Goal: Information Seeking & Learning: Learn about a topic

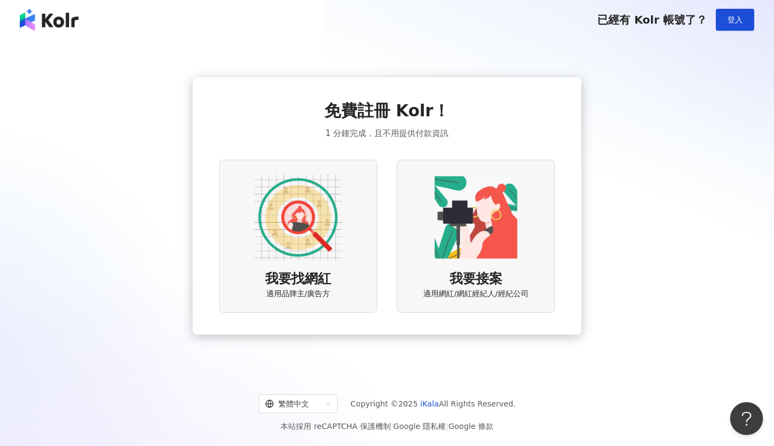
click at [297, 208] on img at bounding box center [298, 218] width 88 height 88
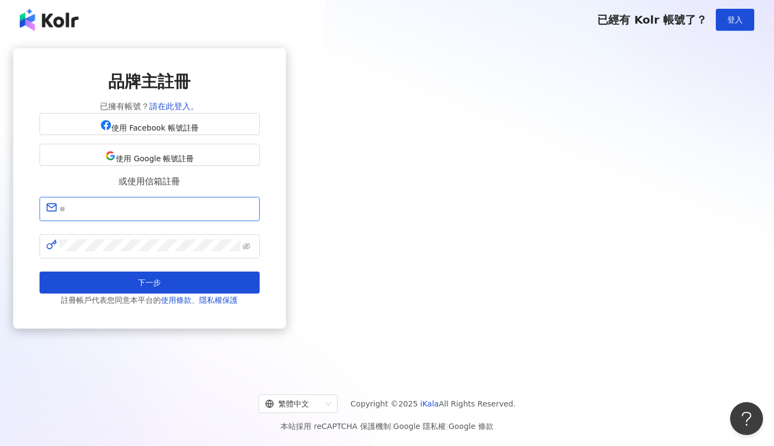
click at [253, 216] on input "text" at bounding box center [156, 209] width 194 height 14
type input "**********"
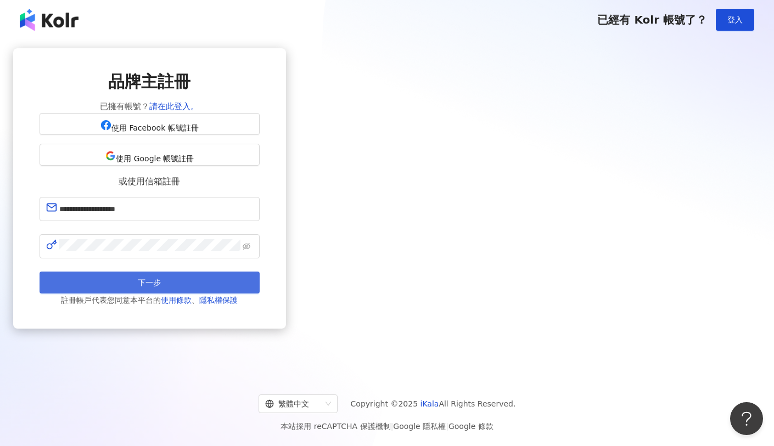
click at [260, 286] on button "下一步" at bounding box center [150, 283] width 220 height 22
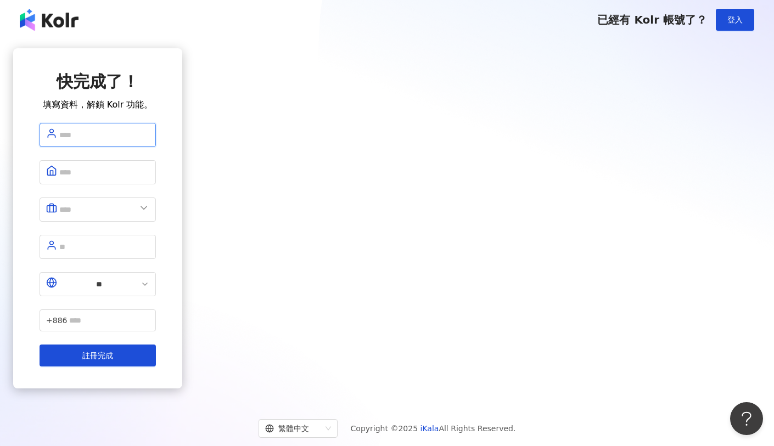
click at [149, 140] on input "text" at bounding box center [104, 135] width 90 height 14
type input "***"
click at [149, 169] on input "text" at bounding box center [104, 172] width 90 height 14
type input "**********"
click at [156, 208] on span at bounding box center [98, 210] width 116 height 24
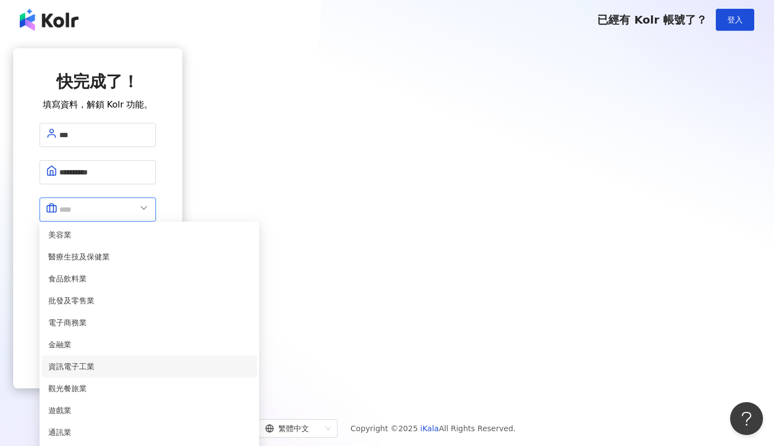
scroll to position [182, 0]
type input "***"
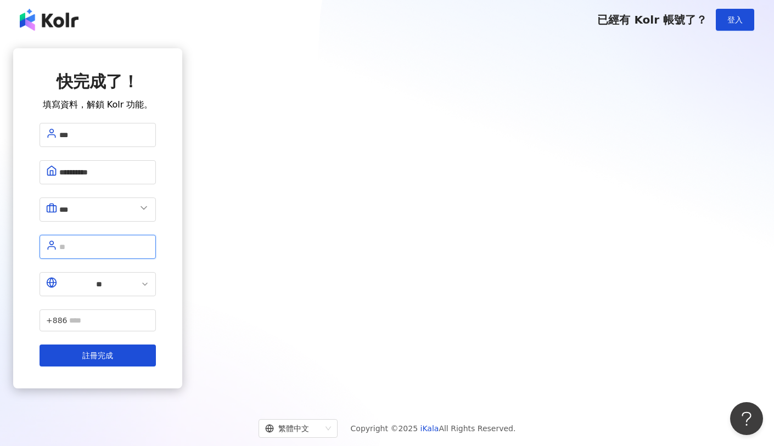
click at [149, 240] on input "text" at bounding box center [104, 247] width 90 height 14
type input "***"
click at [156, 280] on form "**********" at bounding box center [98, 245] width 116 height 244
click at [149, 315] on input "text" at bounding box center [109, 321] width 80 height 12
type input "**********"
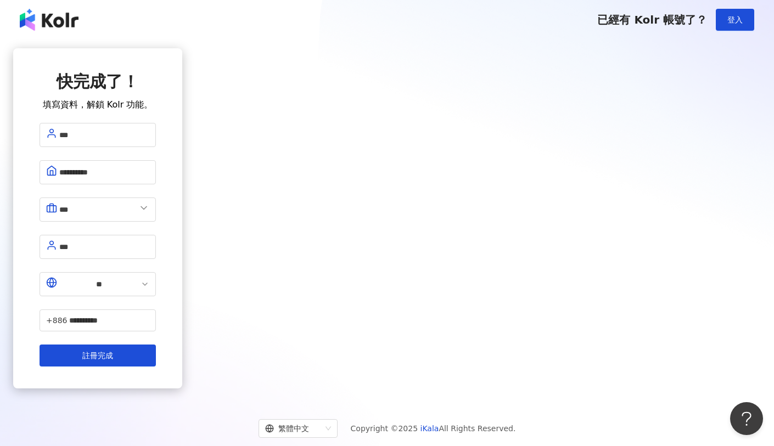
click at [182, 312] on div "**********" at bounding box center [97, 218] width 169 height 340
click at [156, 345] on button "註冊完成" at bounding box center [98, 356] width 116 height 22
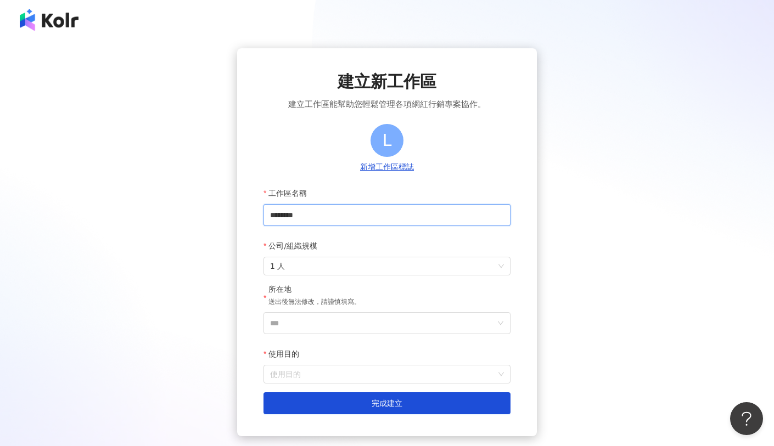
drag, startPoint x: 286, startPoint y: 217, endPoint x: 383, endPoint y: 220, distance: 97.2
click at [383, 220] on input "********" at bounding box center [387, 215] width 247 height 22
type input "*"
click at [284, 267] on span "1 人" at bounding box center [387, 267] width 234 height 18
type input "**********"
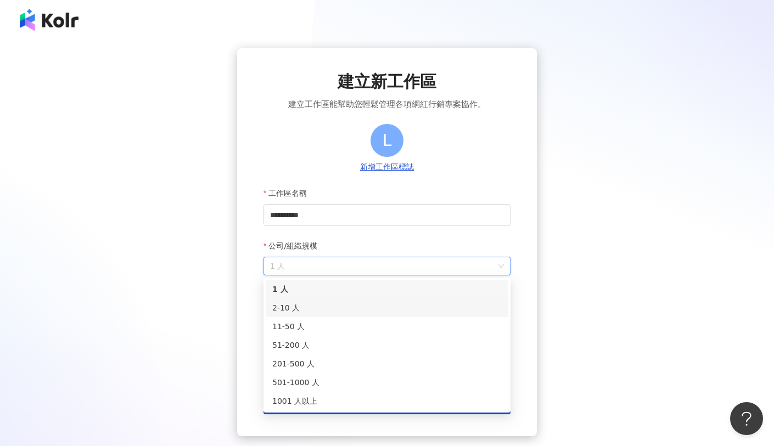
click at [309, 308] on div "2-10 人" at bounding box center [387, 308] width 230 height 12
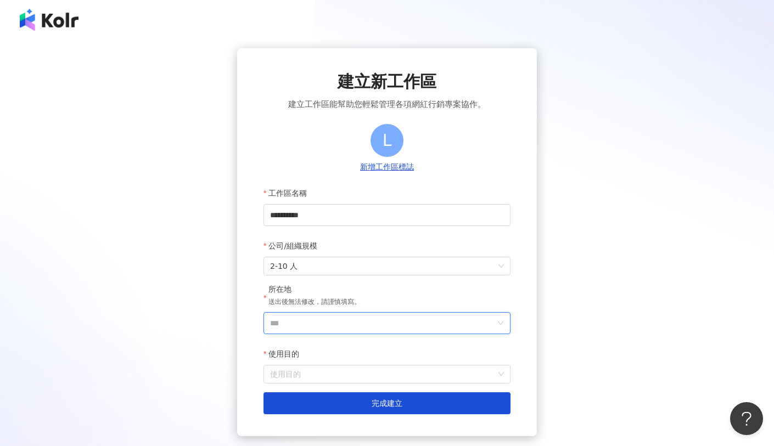
click at [310, 318] on input "***" at bounding box center [382, 323] width 225 height 21
click at [447, 207] on div "美國" at bounding box center [450, 204] width 105 height 20
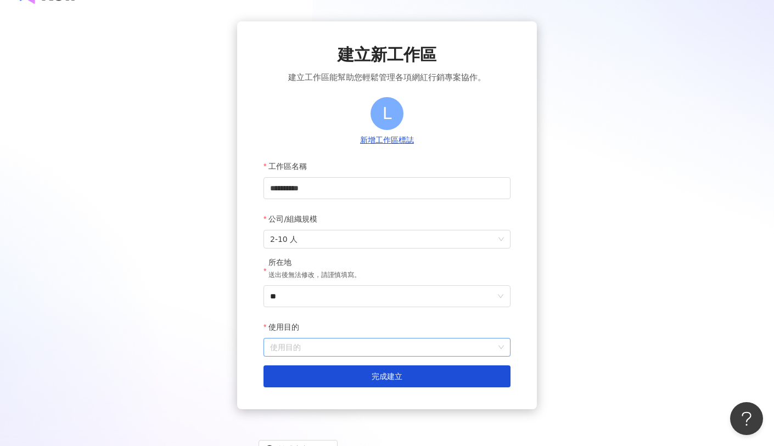
scroll to position [49, 0]
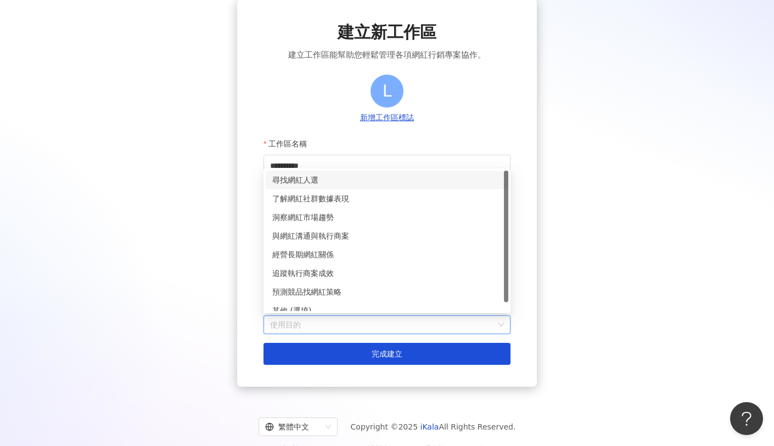
click at [457, 327] on input "使用目的" at bounding box center [387, 325] width 234 height 18
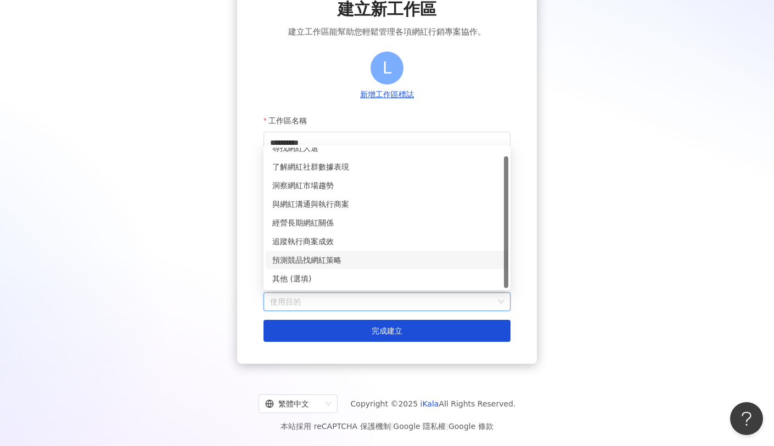
scroll to position [0, 0]
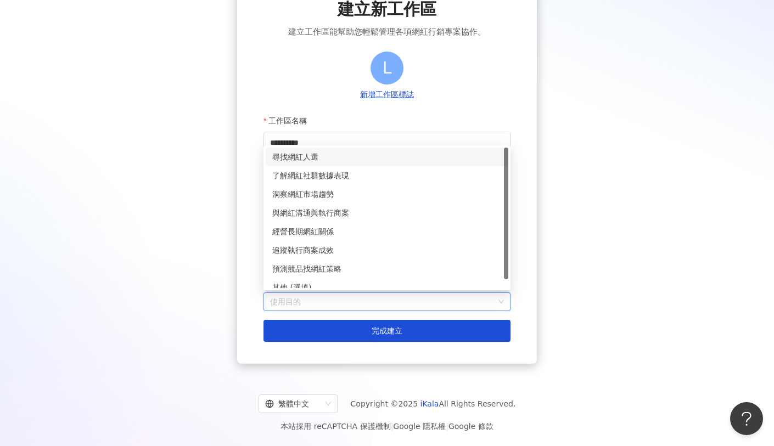
click at [384, 158] on div "尋找網紅人選" at bounding box center [387, 157] width 230 height 12
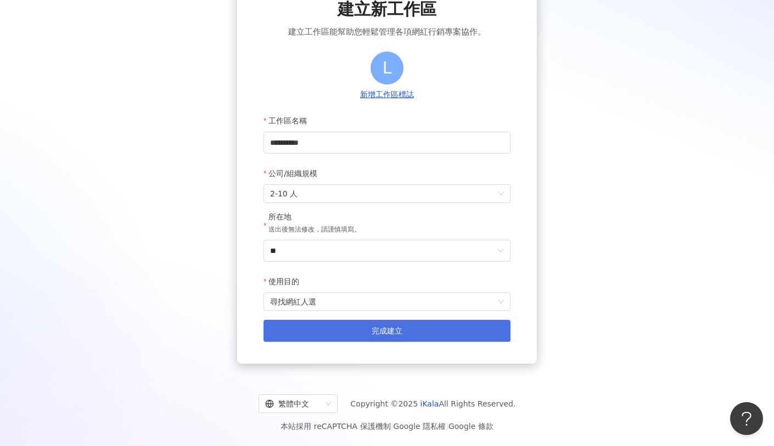
click at [409, 327] on button "完成建立" at bounding box center [387, 331] width 247 height 22
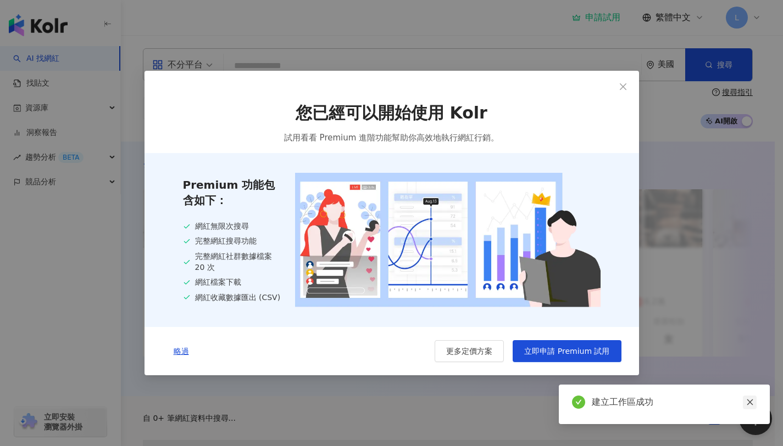
click at [748, 404] on icon "close" at bounding box center [750, 403] width 8 height 8
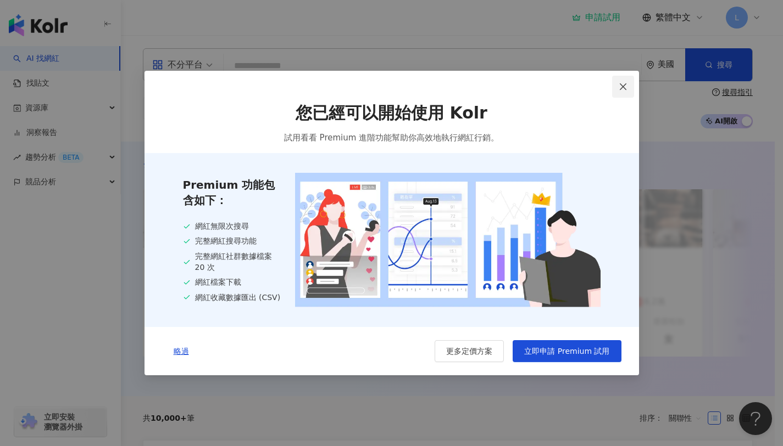
click at [618, 87] on icon "close" at bounding box center [622, 86] width 9 height 9
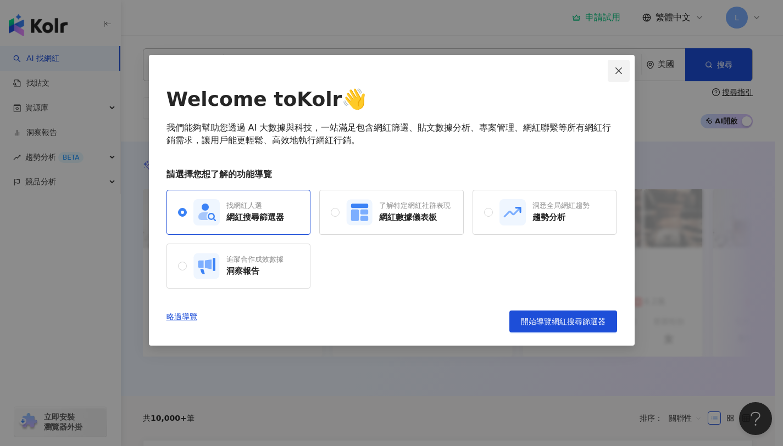
click at [620, 73] on icon "close" at bounding box center [618, 70] width 7 height 7
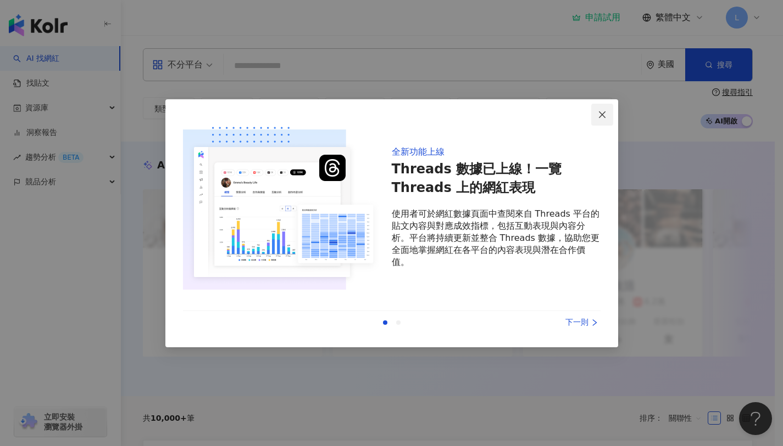
click at [600, 115] on icon "close" at bounding box center [601, 114] width 9 height 9
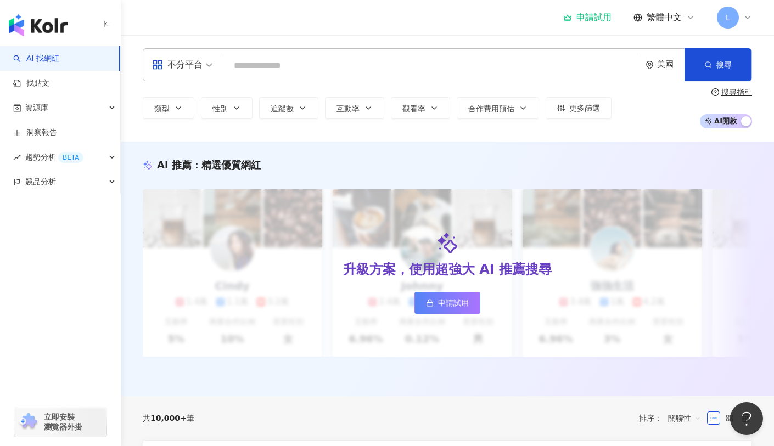
click at [653, 65] on icon "environment" at bounding box center [649, 65] width 7 height 8
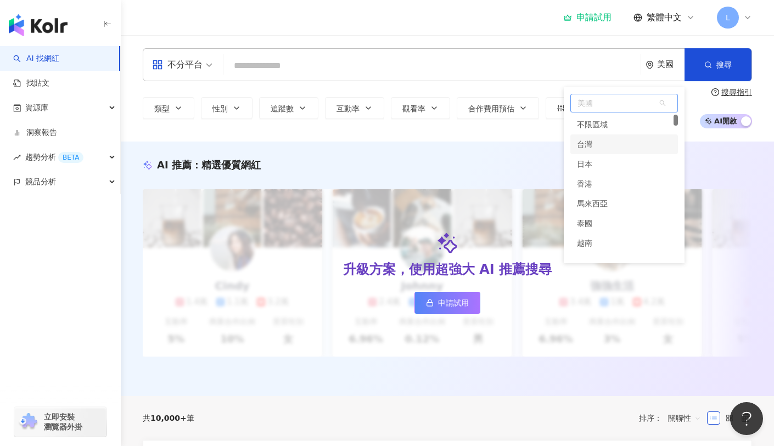
click at [594, 149] on div "台灣" at bounding box center [625, 145] width 108 height 20
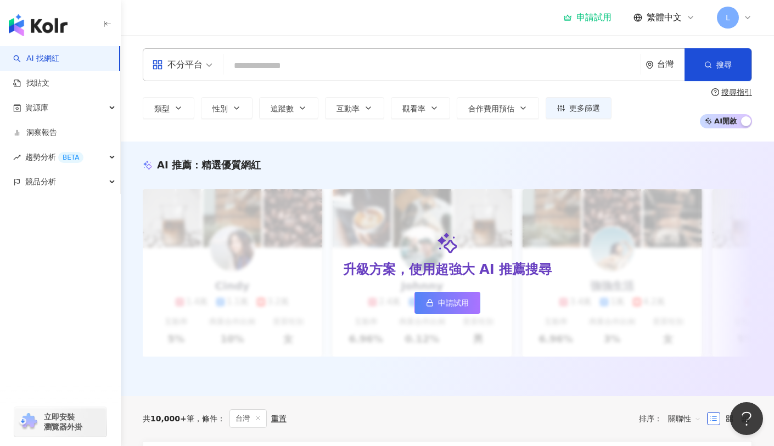
click at [670, 66] on div "台灣" at bounding box center [670, 64] width 27 height 9
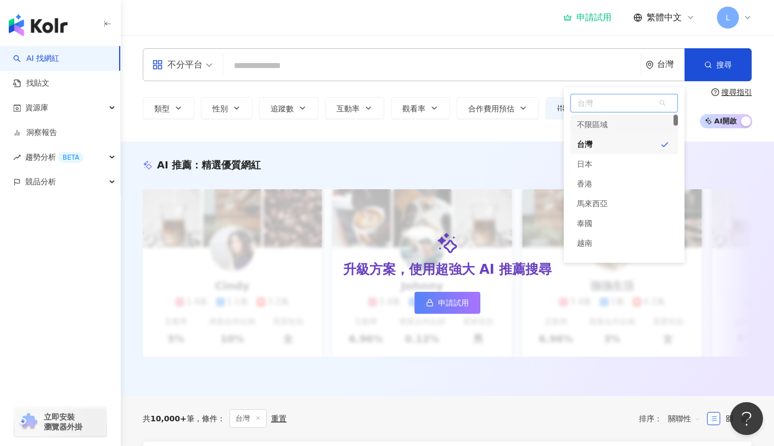
click at [607, 123] on div "不限區域" at bounding box center [592, 125] width 31 height 20
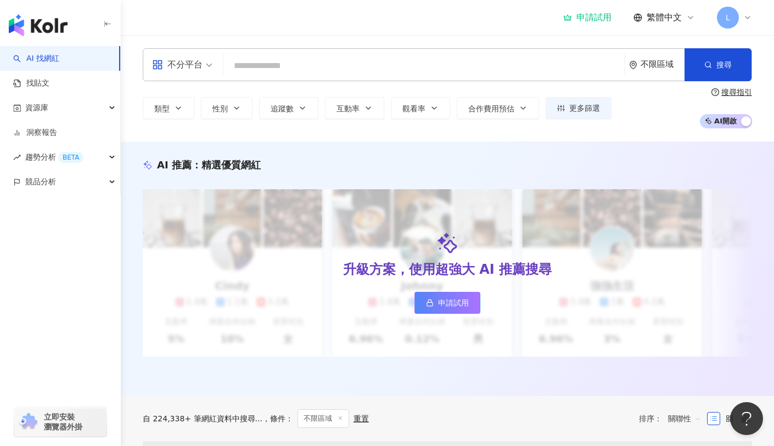
click at [604, 142] on div "AI 推薦 ： 精選優質網紅 升級方案，使用超強大 AI 推薦搜尋 申請試用 Cindy 1.4萬 1.1萬 3.2萬 互動率 5% 商業合作比例 10% 受…" at bounding box center [448, 269] width 654 height 255
click at [291, 60] on input "search" at bounding box center [424, 65] width 392 height 21
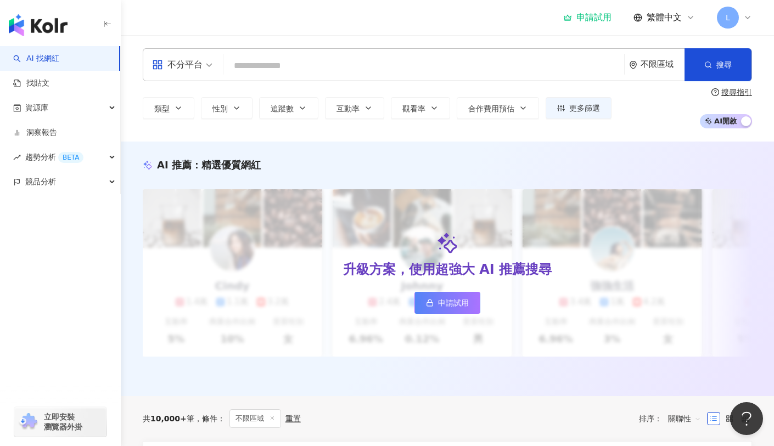
click at [305, 79] on div "不分平台 不限區域 搜尋" at bounding box center [448, 64] width 610 height 33
click at [305, 68] on input "search" at bounding box center [424, 65] width 392 height 21
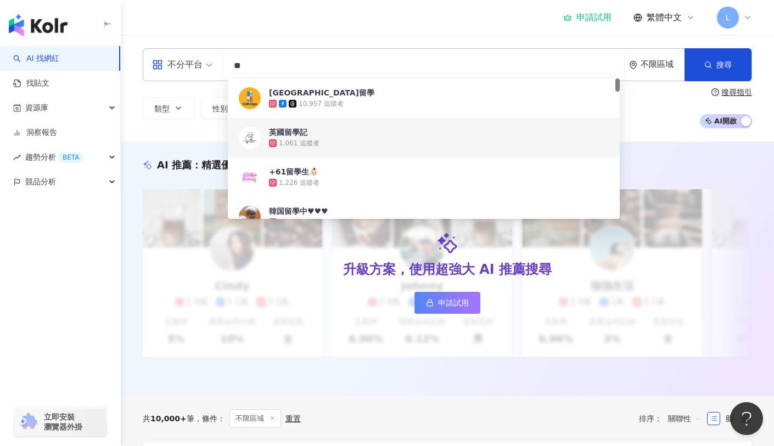
type input "**"
click at [202, 133] on div "不分平台 ** 不限區域 搜尋 ed0d8fce-3311-4a3b-855b-068948f71537 4ef4a380-1593-4a1a-9de1-46…" at bounding box center [448, 88] width 654 height 107
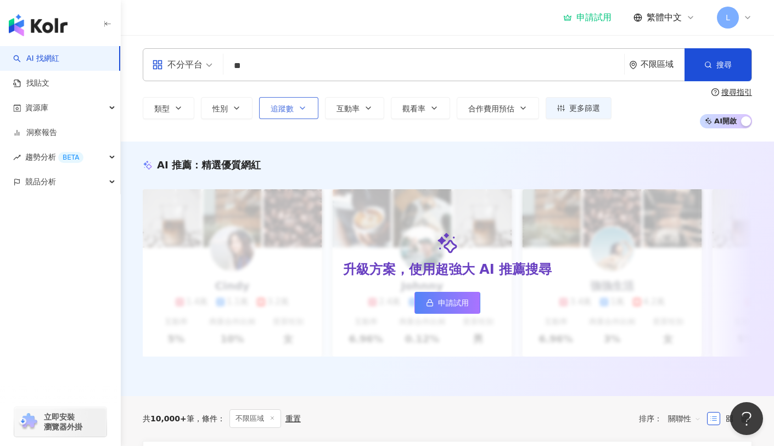
click at [299, 111] on icon "button" at bounding box center [302, 108] width 9 height 9
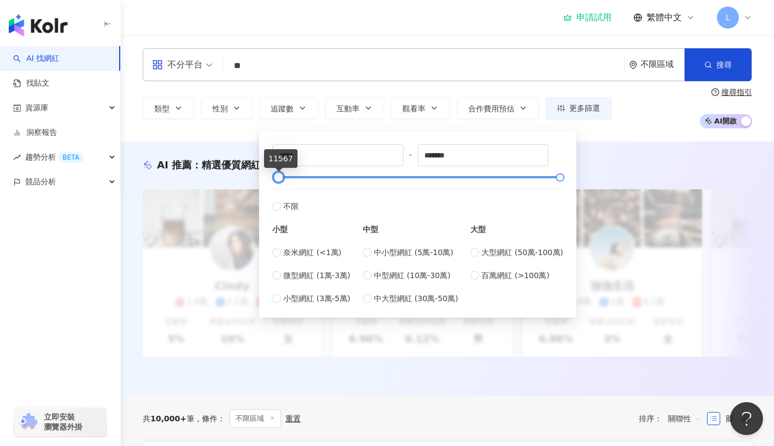
type input "****"
click at [281, 175] on div at bounding box center [278, 178] width 6 height 6
drag, startPoint x: 492, startPoint y: 158, endPoint x: 424, endPoint y: 157, distance: 68.1
click at [424, 157] on input "*******" at bounding box center [483, 155] width 130 height 21
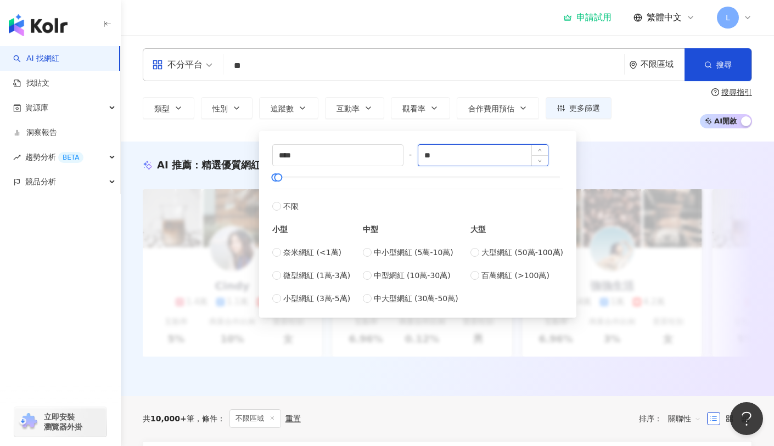
type input "*"
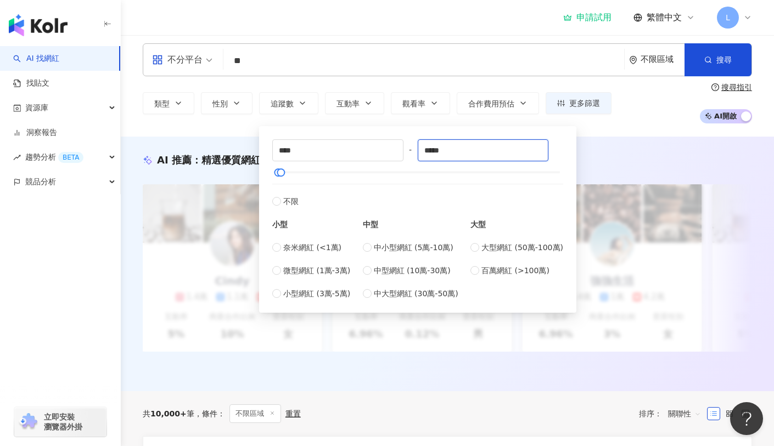
scroll to position [20, 0]
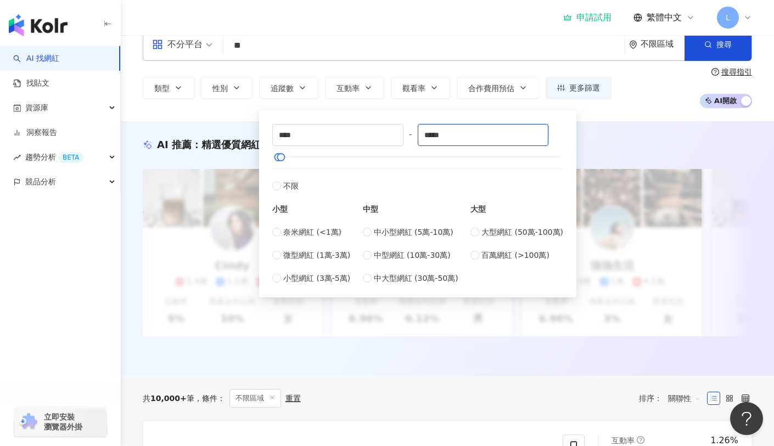
type input "*****"
click at [206, 118] on div "不分平台 ** 不限區域 搜尋 ed0d8fce-3311-4a3b-855b-068948f71537 4ef4a380-1593-4a1a-9de1-46…" at bounding box center [448, 68] width 654 height 107
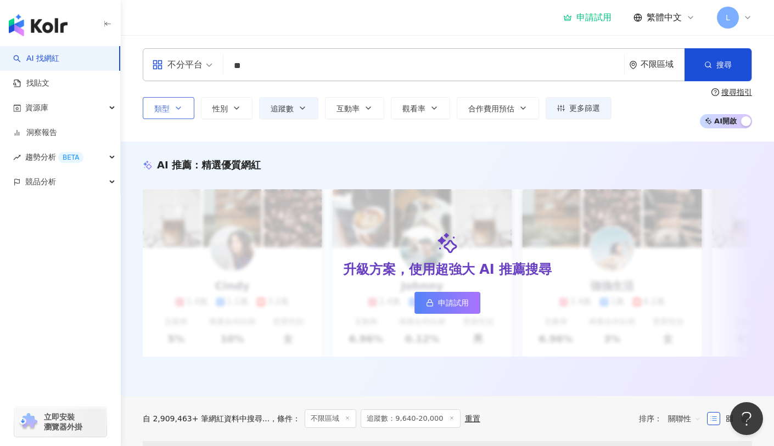
click at [176, 111] on icon "button" at bounding box center [178, 108] width 9 height 9
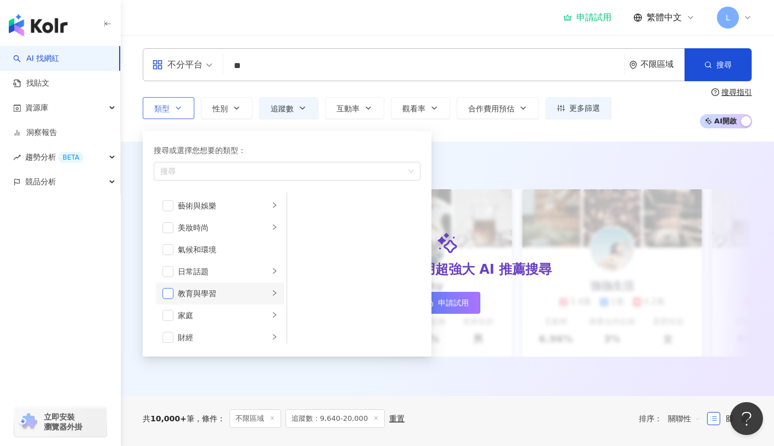
click at [167, 297] on span "button" at bounding box center [168, 293] width 11 height 11
click at [176, 276] on li "日常話題" at bounding box center [220, 272] width 129 height 22
click at [169, 273] on span "button" at bounding box center [168, 271] width 11 height 11
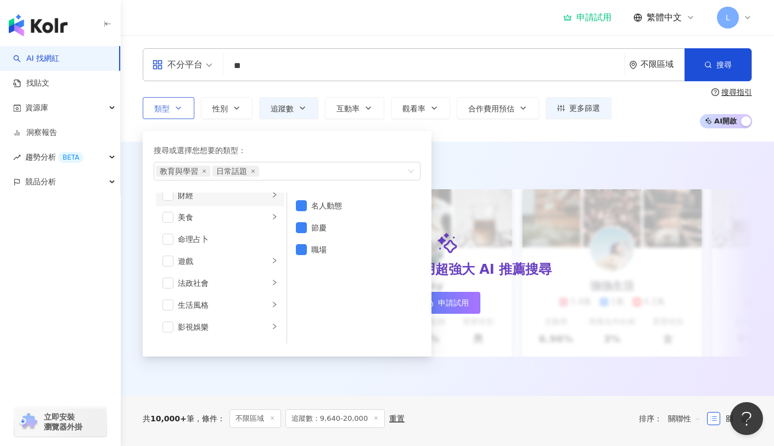
scroll to position [151, 0]
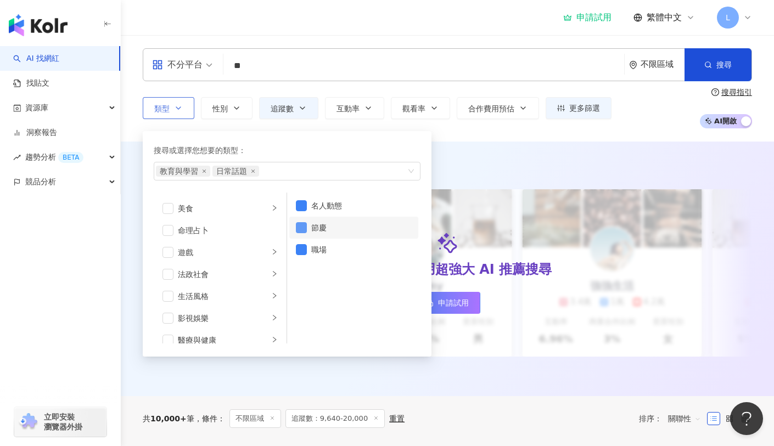
click at [300, 227] on span "button" at bounding box center [301, 227] width 11 height 11
click at [299, 203] on span "button" at bounding box center [301, 205] width 11 height 11
click at [169, 299] on span "button" at bounding box center [168, 296] width 11 height 11
click at [250, 297] on div "生活風格" at bounding box center [223, 297] width 91 height 12
click at [165, 298] on span "button" at bounding box center [168, 296] width 11 height 11
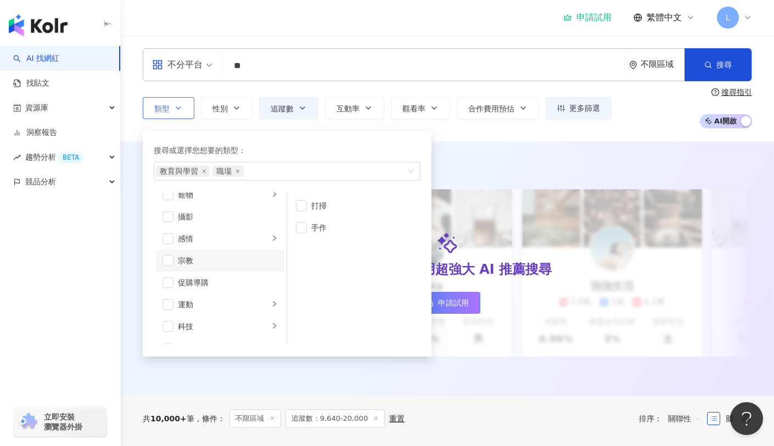
scroll to position [331, 0]
click at [273, 226] on icon "right" at bounding box center [274, 225] width 3 height 5
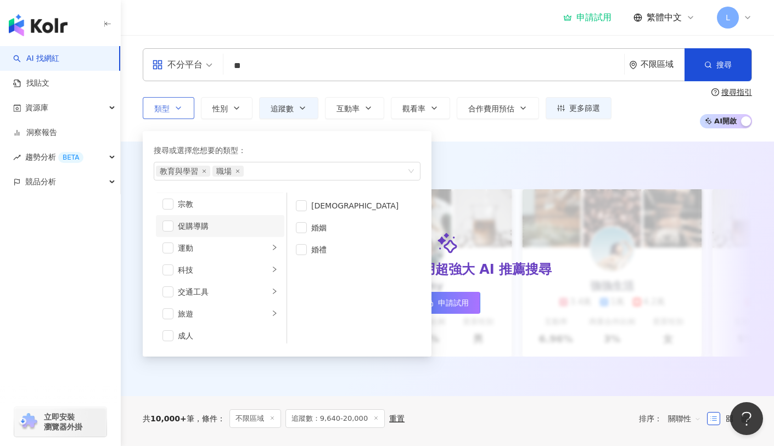
scroll to position [381, 0]
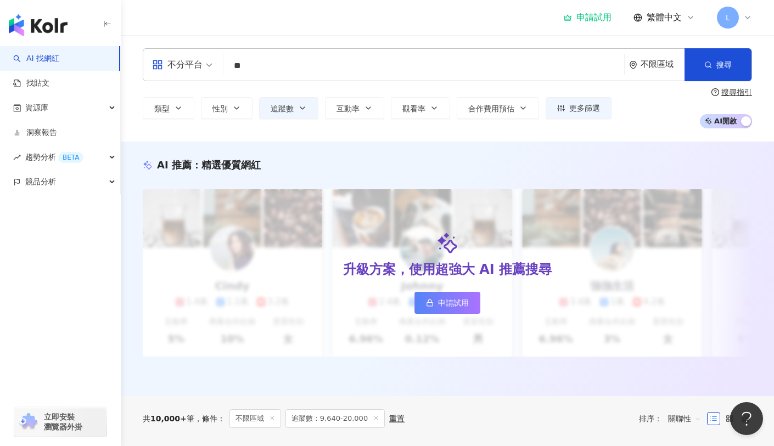
click at [470, 153] on div "AI 推薦 ： 精選優質網紅 升級方案，使用超強大 AI 推薦搜尋 申請試用 Cindy 1.4萬 1.1萬 3.2萬 互動率 5% 商業合作比例 10% 受…" at bounding box center [448, 269] width 654 height 255
click at [366, 98] on button "互動率" at bounding box center [354, 108] width 59 height 22
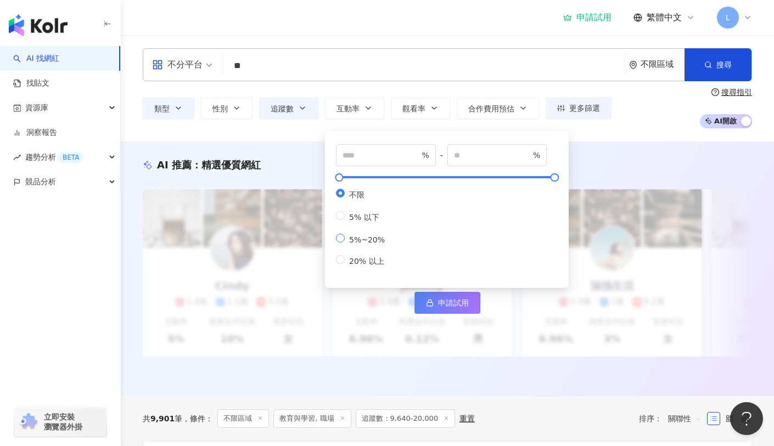
type input "*"
type input "**"
click at [342, 244] on label "5%~20%" at bounding box center [362, 239] width 53 height 10
type input "*"
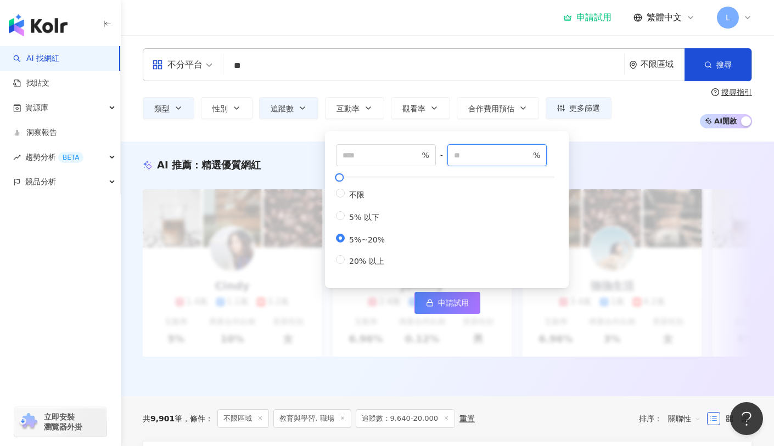
click at [490, 152] on input "**" at bounding box center [492, 155] width 77 height 12
type input "*"
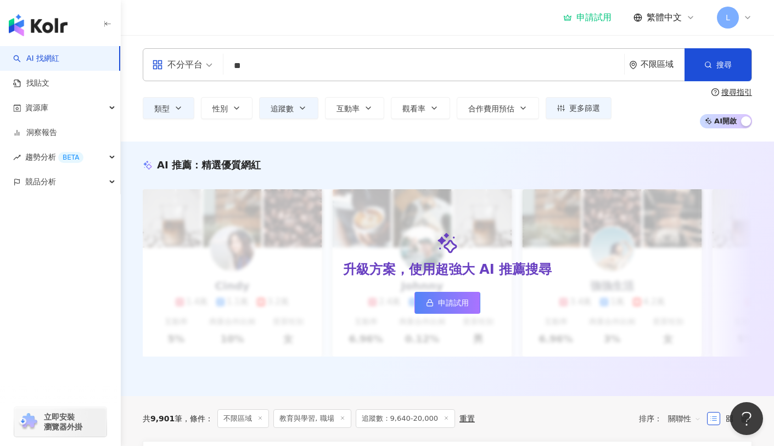
click at [614, 150] on div "AI 推薦 ： 精選優質網紅 升級方案，使用超強大 AI 推薦搜尋 申請試用 Cindy 1.4萬 1.1萬 3.2萬 互動率 5% 商業合作比例 10% 受…" at bounding box center [448, 269] width 654 height 255
click at [373, 110] on button "互動率" at bounding box center [354, 108] width 59 height 22
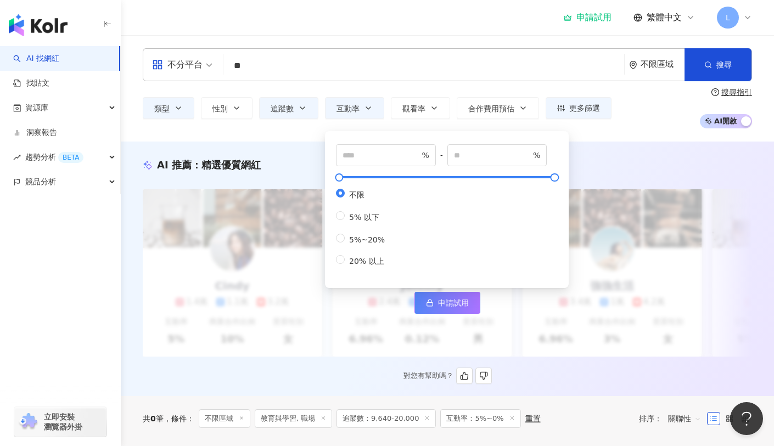
click at [278, 164] on div "AI 推薦 ： 精選優質網紅" at bounding box center [448, 165] width 610 height 14
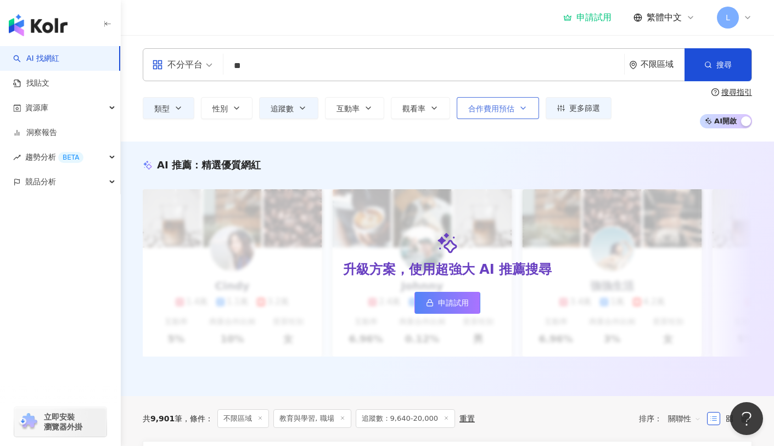
click at [524, 108] on icon "button" at bounding box center [523, 108] width 4 height 2
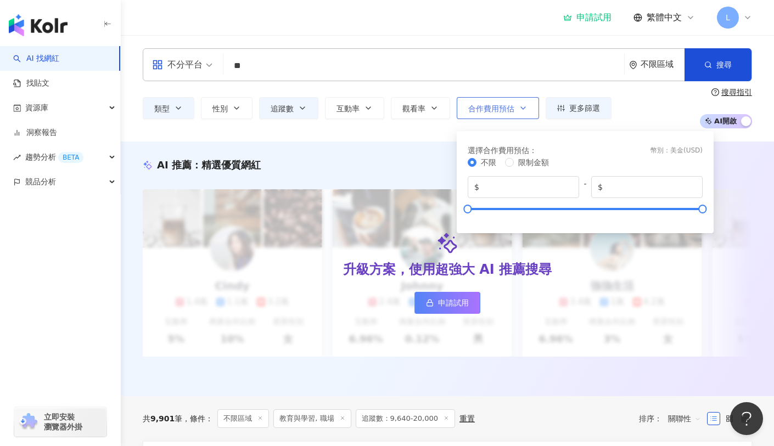
click at [524, 108] on icon "button" at bounding box center [523, 108] width 4 height 2
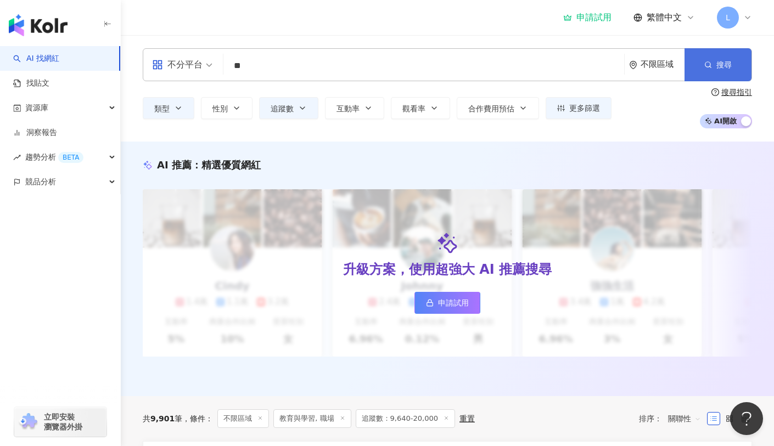
click at [733, 67] on button "搜尋" at bounding box center [718, 64] width 67 height 33
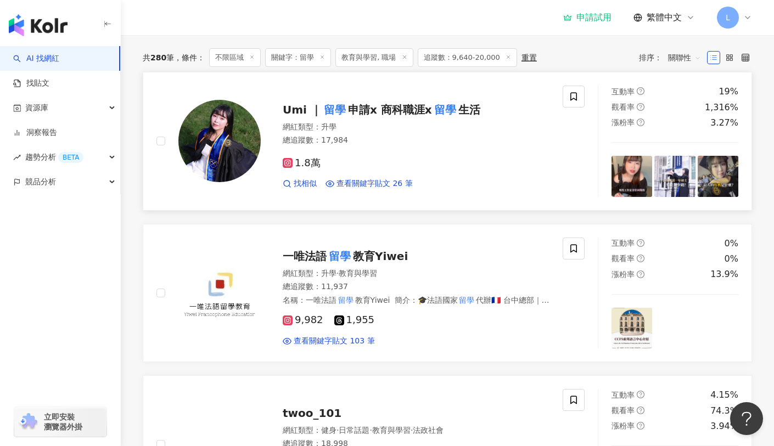
scroll to position [336, 0]
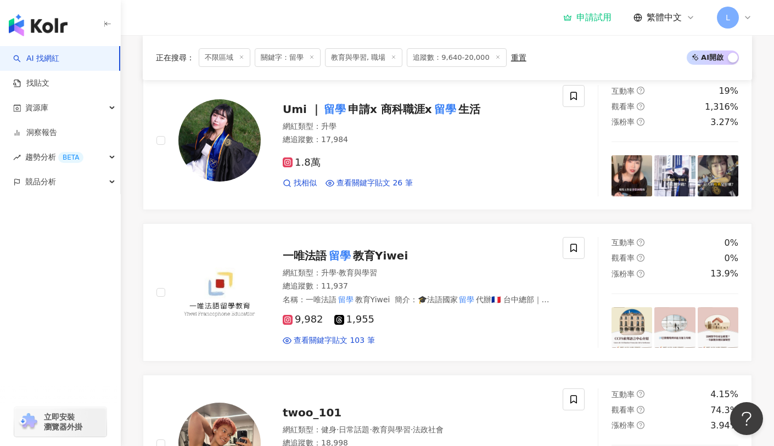
click at [330, 225] on div "Umi ｜ 留學 申請x 商科職涯x 留學 生活 網紅類型 ： 升學 總追蹤數 ： 17,984 1.8萬 找相似 查看關鍵字貼文 26 筆 互動率 19% …" at bounding box center [448, 368] width 610 height 594
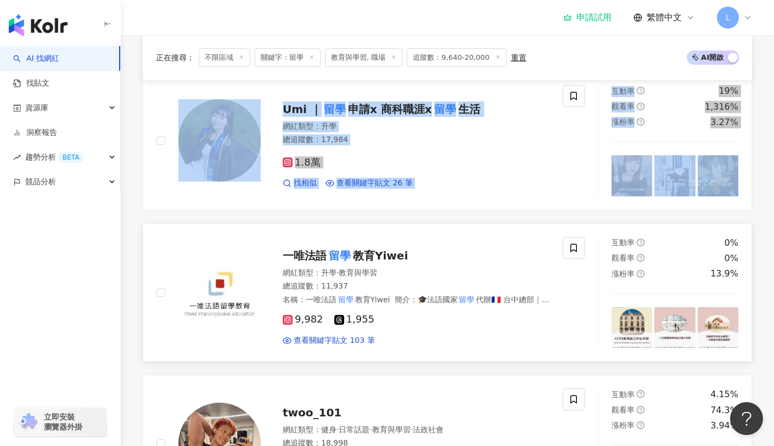
click at [160, 231] on link "一唯法語 留學 教育Yiwei 網紅類型 ： 升學 · 教育與學習 總追蹤數 ： 11,937 名稱 ： 一唯法語 留學 教育Yiwei 簡介 ： 🎓法語國家…" at bounding box center [448, 293] width 610 height 139
click at [150, 222] on div "Umi ｜ 留學 申請x 商科職涯x 留學 生活 網紅類型 ： 升學 總追蹤數 ： 17,984 1.8萬 找相似 查看關鍵字貼文 26 筆 互動率 19% …" at bounding box center [448, 368] width 610 height 594
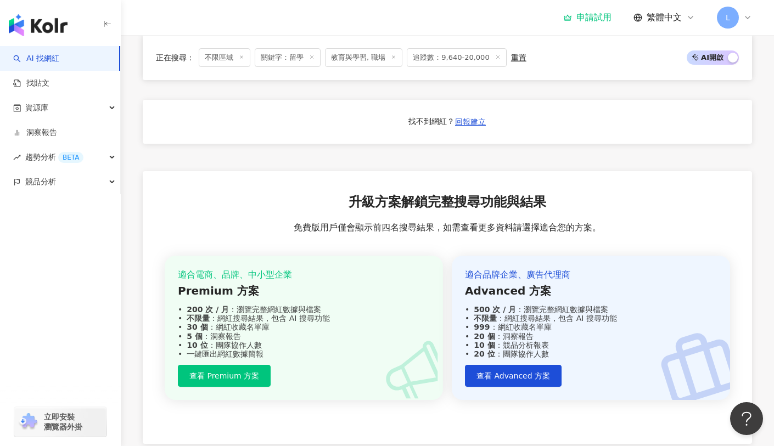
scroll to position [1018, 0]
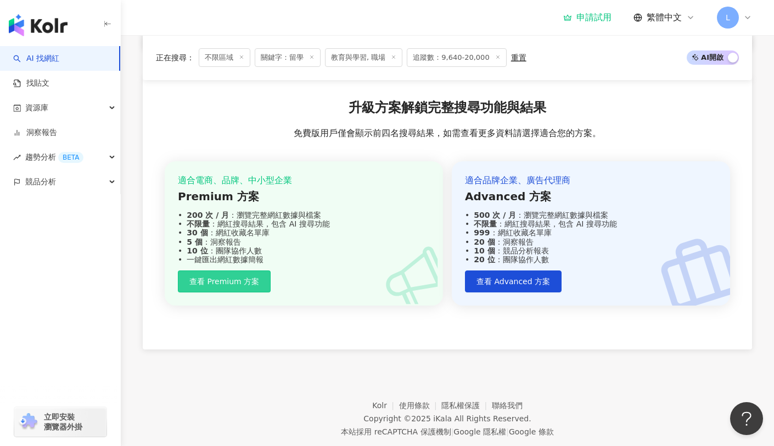
click at [227, 293] on button "查看 Premium 方案" at bounding box center [224, 282] width 93 height 22
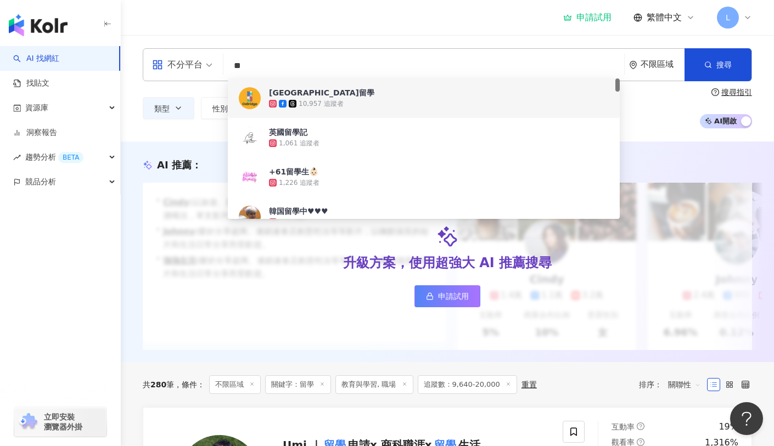
click at [292, 70] on input "**" at bounding box center [424, 65] width 392 height 21
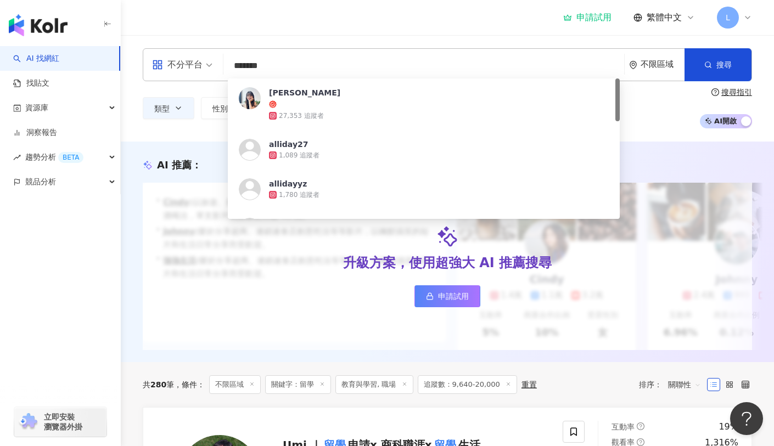
type input "******"
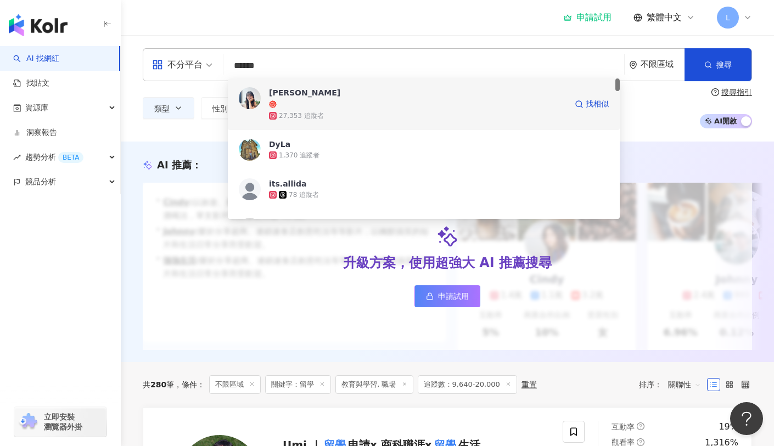
click at [395, 110] on div "27,353 追蹤者" at bounding box center [418, 115] width 298 height 11
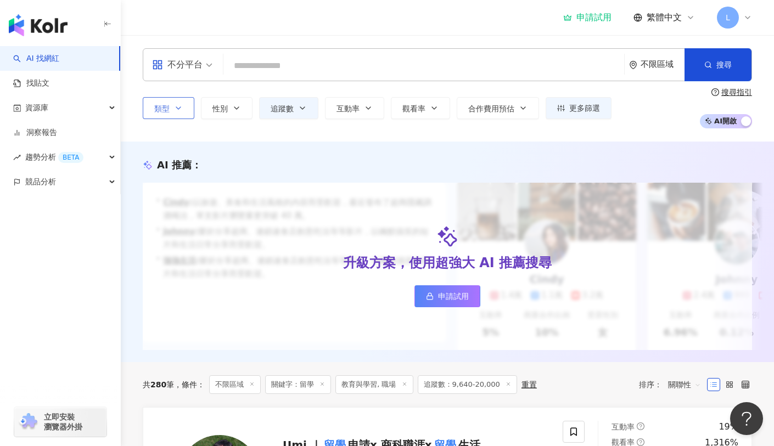
click at [175, 109] on icon "button" at bounding box center [178, 108] width 9 height 9
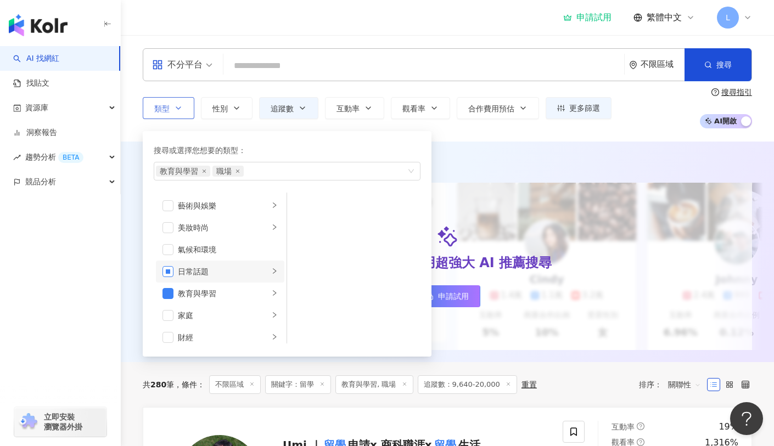
click at [170, 271] on span "button" at bounding box center [168, 271] width 11 height 11
click at [707, 74] on button "搜尋" at bounding box center [718, 64] width 67 height 33
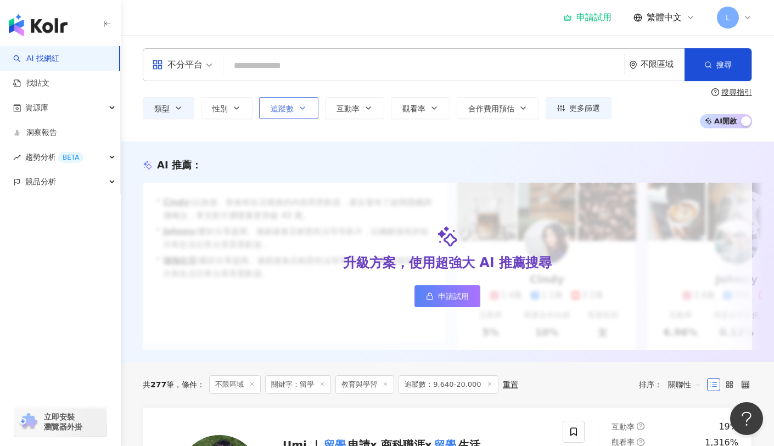
click at [294, 104] on button "追蹤數" at bounding box center [288, 108] width 59 height 22
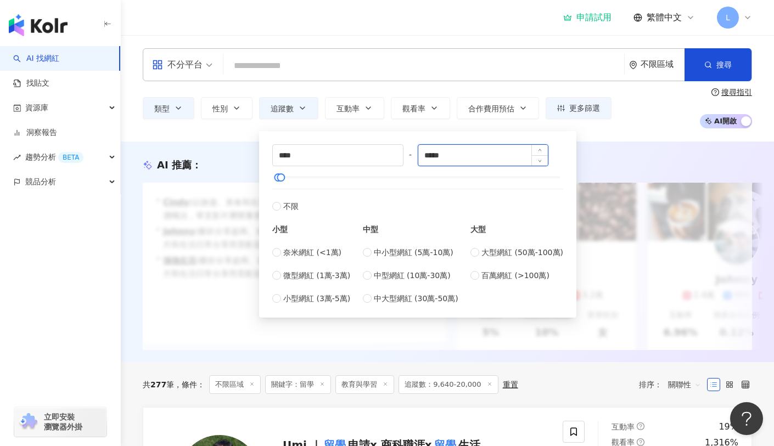
click at [430, 153] on input "*****" at bounding box center [483, 155] width 130 height 21
type input "*****"
click at [680, 94] on div "類型 性別 追蹤數 互動率 觀看率 合作費用預估 更多篩選 **** - ***** 不限 小型 奈米網紅 (<1萬) 微型網紅 (1萬-3萬) 小型網紅 (…" at bounding box center [448, 108] width 610 height 41
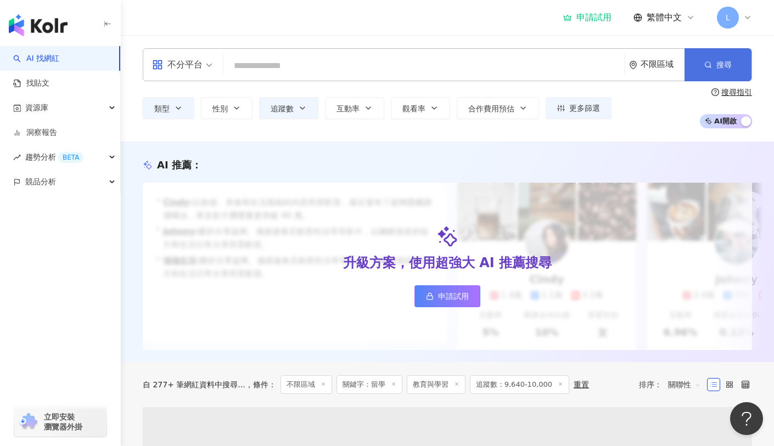
click at [719, 67] on span "搜尋" at bounding box center [724, 64] width 15 height 9
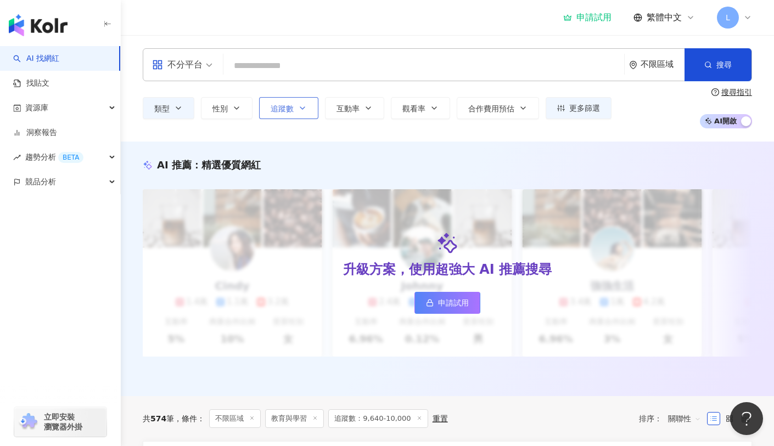
click at [301, 104] on icon "button" at bounding box center [302, 108] width 9 height 9
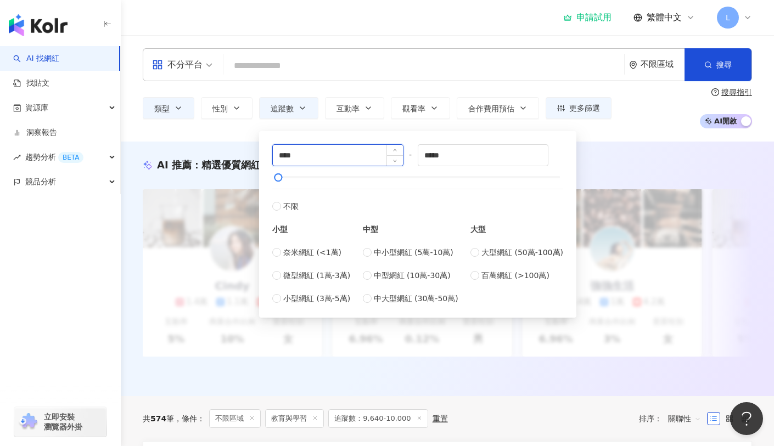
click at [308, 158] on input "****" at bounding box center [338, 155] width 130 height 21
type input "*"
click at [646, 151] on div "AI 推薦 ： 精選優質網紅 升級方案，使用超強大 AI 推薦搜尋 申請試用 Cindy 1.4萬 1.1萬 3.2萬 互動率 5% 商業合作比例 10% 受…" at bounding box center [448, 269] width 654 height 255
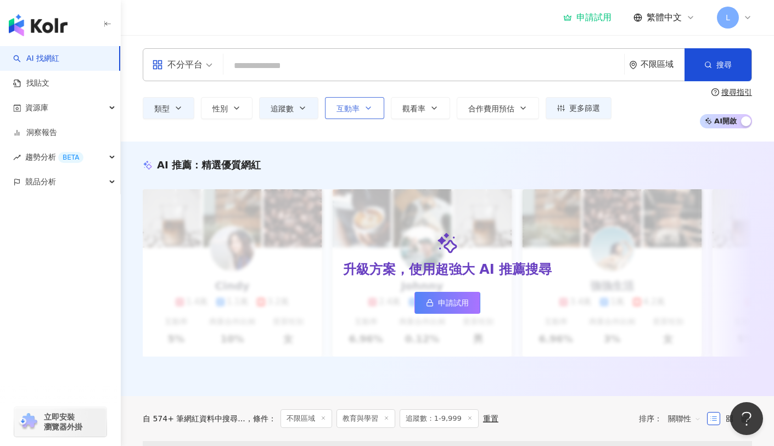
click at [354, 104] on span "互動率" at bounding box center [348, 108] width 23 height 9
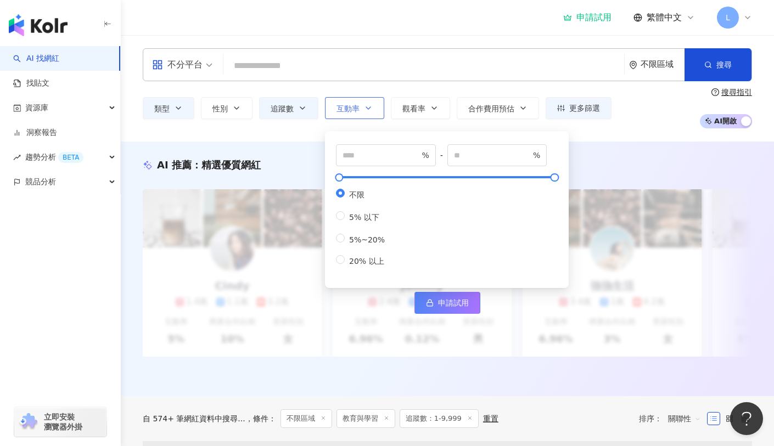
click at [354, 104] on span "互動率" at bounding box center [348, 108] width 23 height 9
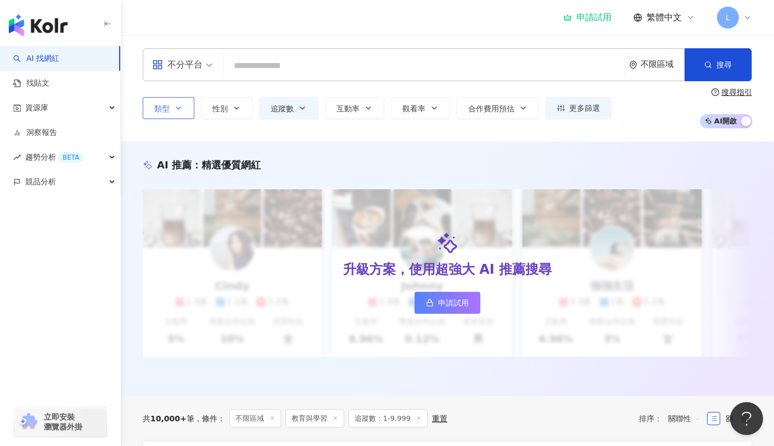
click at [167, 103] on button "類型" at bounding box center [169, 108] width 52 height 22
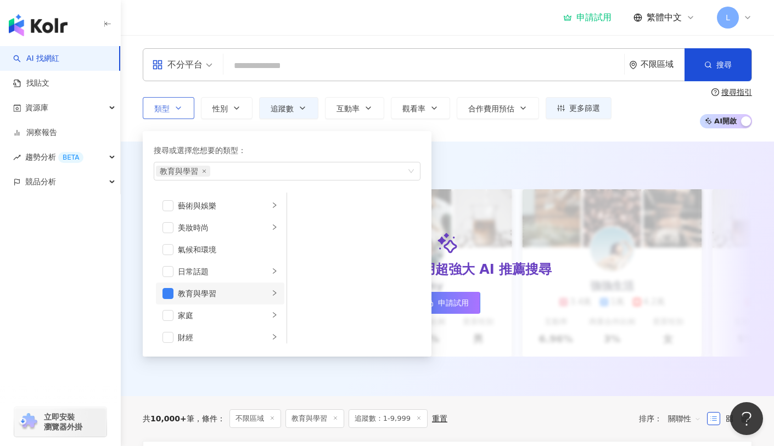
click at [271, 294] on icon "right" at bounding box center [274, 293] width 7 height 7
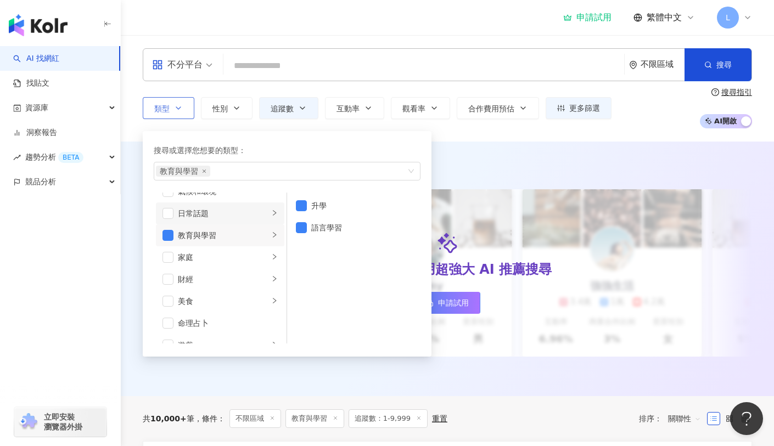
scroll to position [64, 0]
click at [271, 271] on icon "right" at bounding box center [274, 273] width 7 height 7
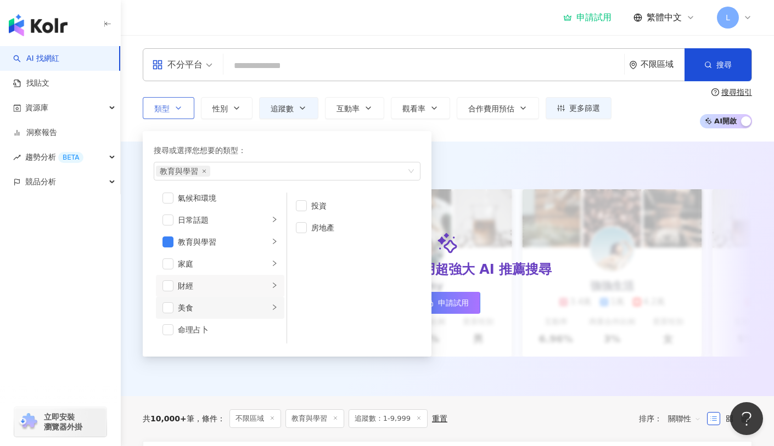
scroll to position [0, 0]
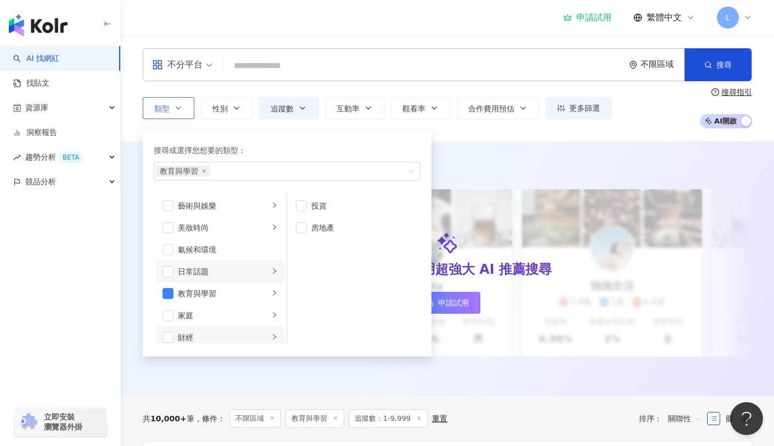
click at [271, 270] on icon "right" at bounding box center [274, 271] width 7 height 7
click at [300, 254] on span "button" at bounding box center [301, 249] width 11 height 11
click at [166, 292] on span "button" at bounding box center [168, 293] width 11 height 11
click at [624, 140] on div "不分平台 不限區域 搜尋 28f94109-06e7-424b-9817-5692b190a242 森森 Allison 27,353 追蹤者 DyLa 1,…" at bounding box center [448, 88] width 654 height 107
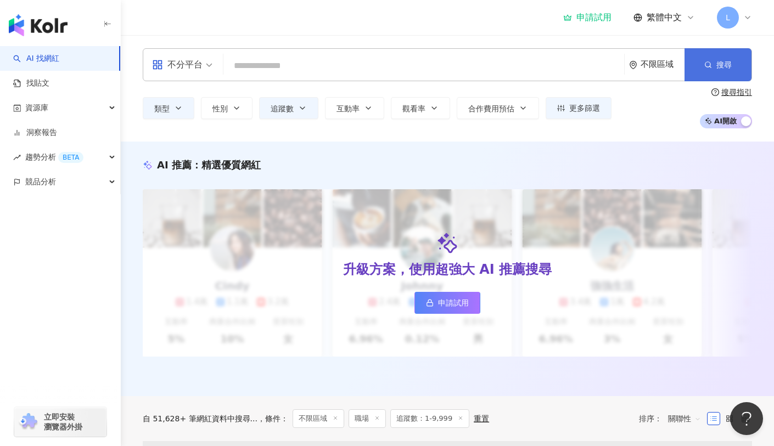
click at [713, 68] on button "搜尋" at bounding box center [718, 64] width 67 height 33
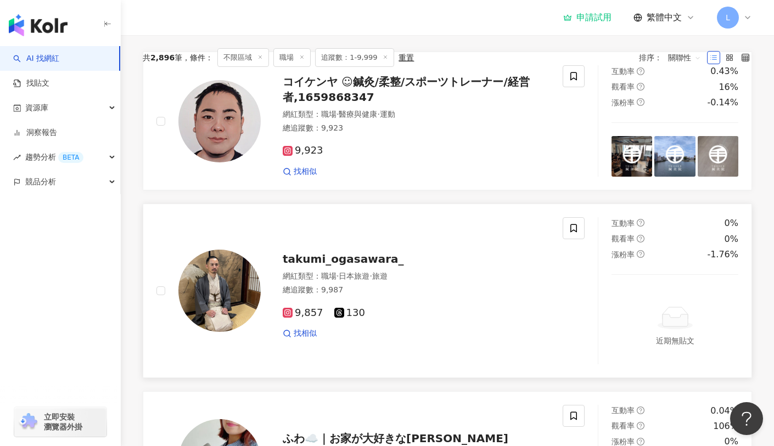
scroll to position [310, 0]
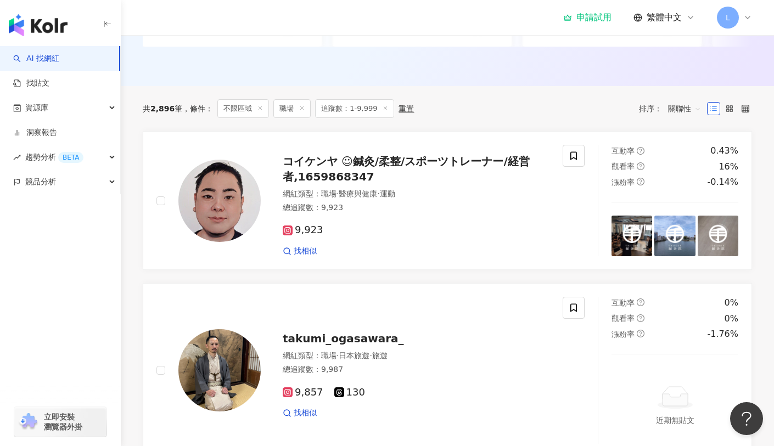
click at [259, 111] on icon at bounding box center [260, 107] width 5 height 5
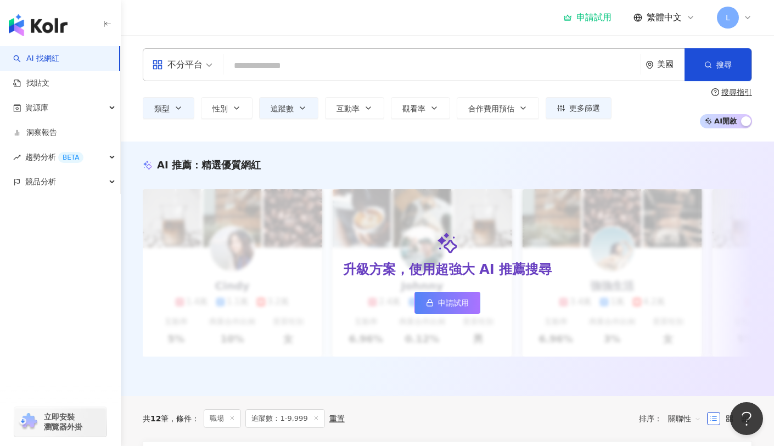
click at [652, 69] on icon "environment" at bounding box center [650, 65] width 8 height 8
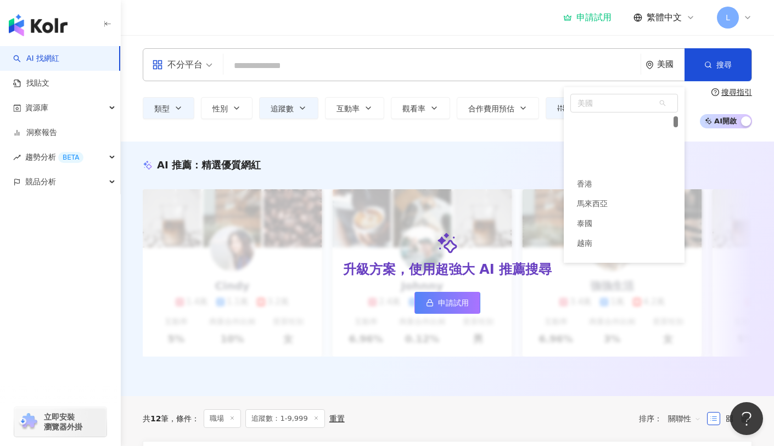
scroll to position [60, 0]
click at [729, 69] on button "搜尋" at bounding box center [718, 64] width 67 height 33
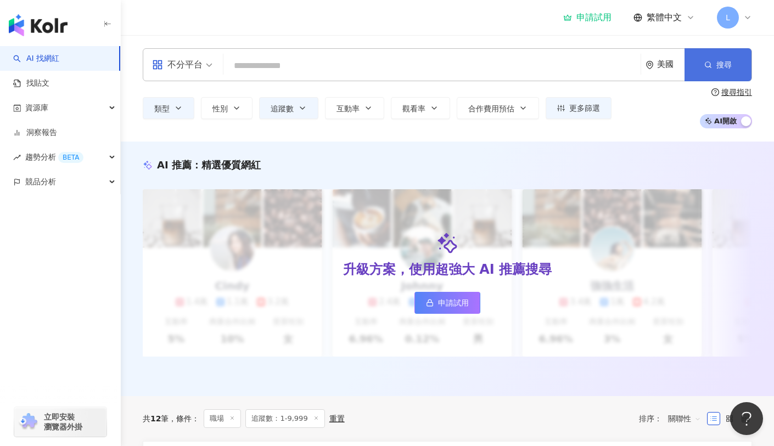
click at [729, 69] on button "搜尋" at bounding box center [718, 64] width 67 height 33
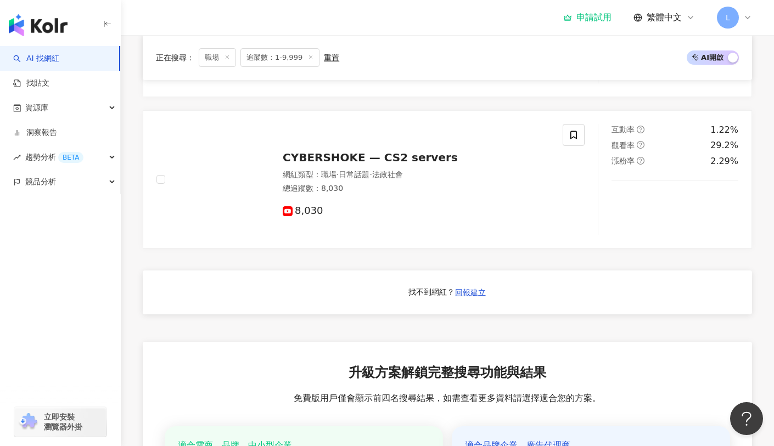
scroll to position [0, 0]
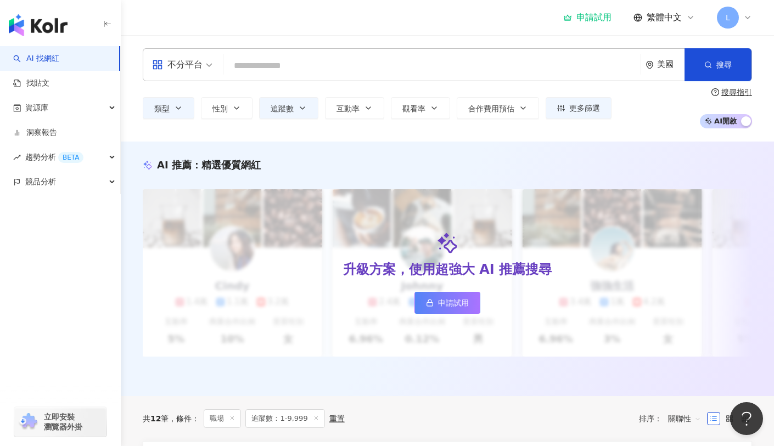
click at [655, 66] on div "美國" at bounding box center [665, 65] width 39 height 32
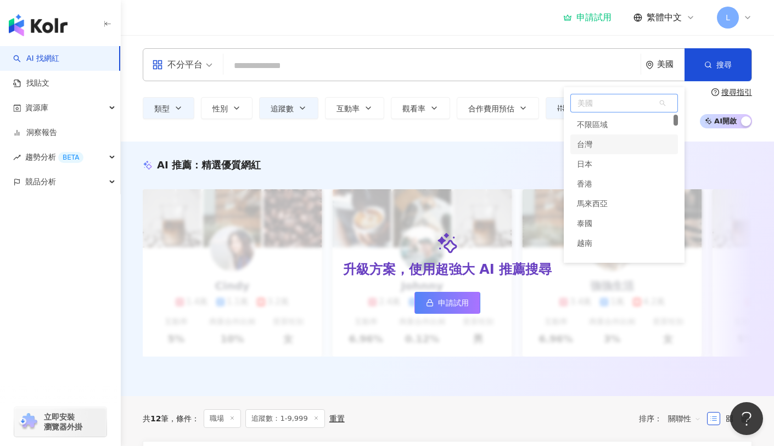
click at [596, 141] on div "台灣" at bounding box center [625, 145] width 108 height 20
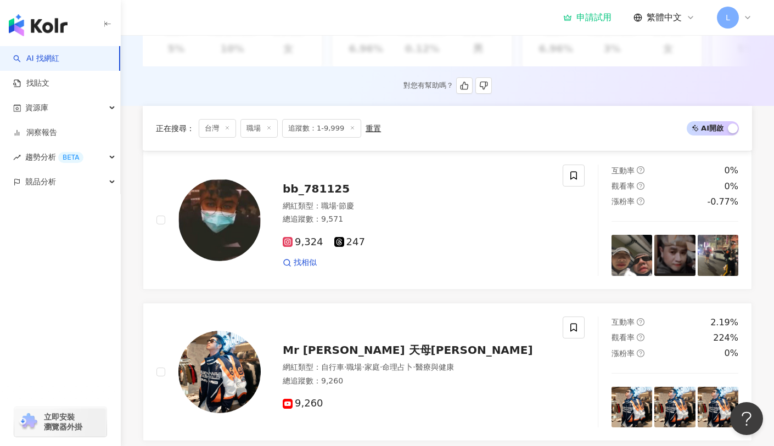
scroll to position [223, 0]
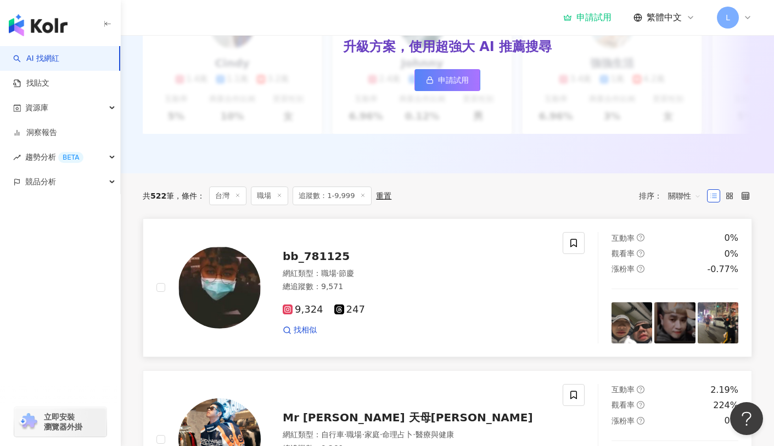
click at [309, 263] on span "bb_781125" at bounding box center [316, 256] width 67 height 13
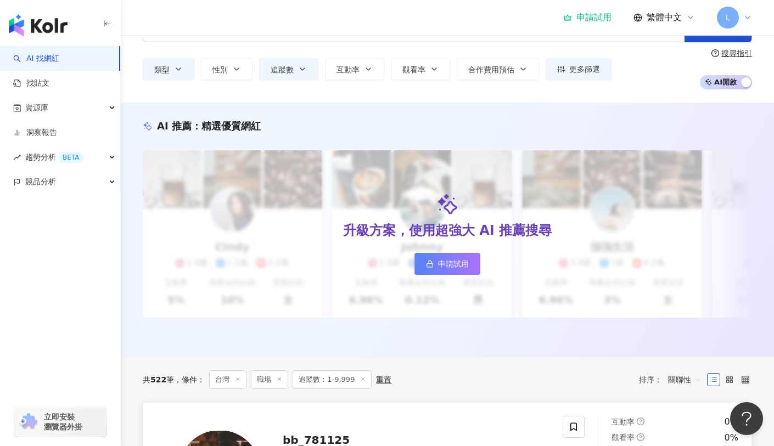
scroll to position [13, 0]
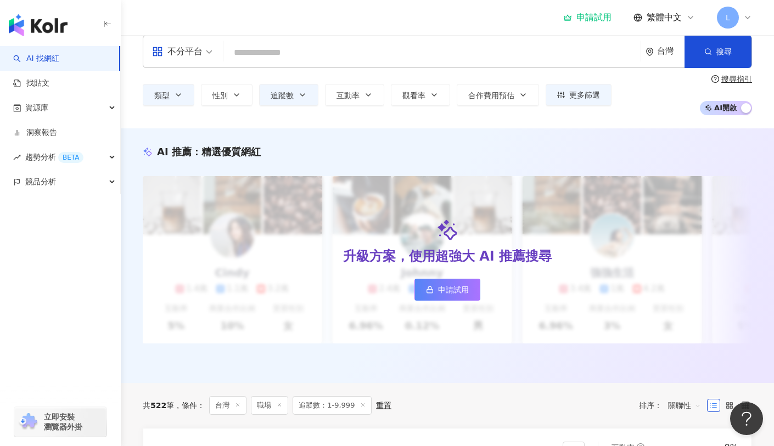
click at [649, 54] on icon "environment" at bounding box center [649, 52] width 7 height 8
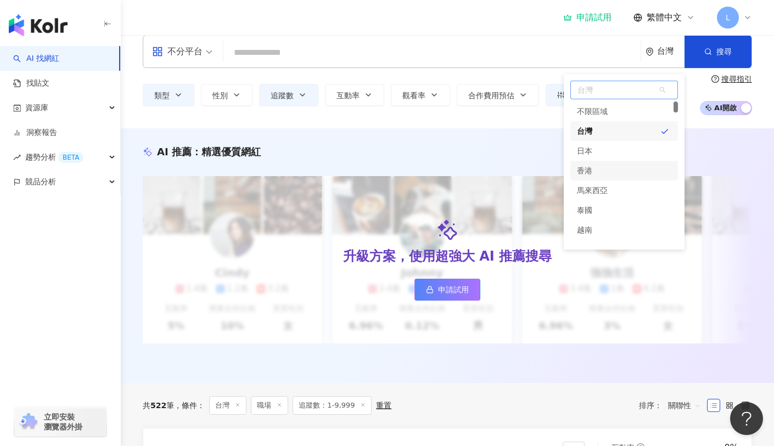
click at [598, 168] on div "香港" at bounding box center [625, 171] width 108 height 20
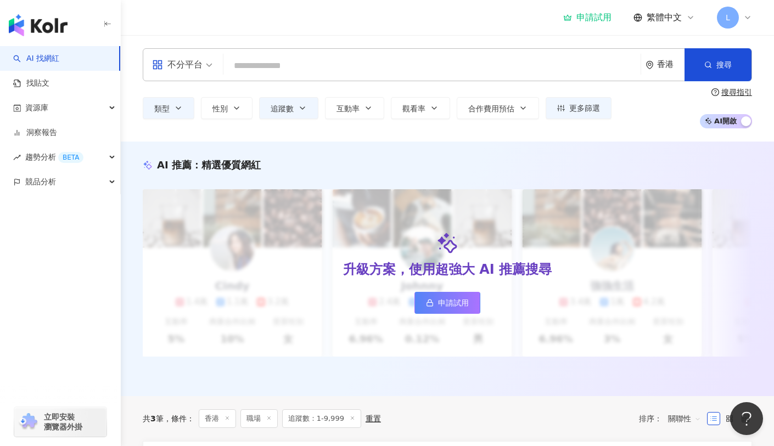
click at [673, 68] on div "香港" at bounding box center [670, 64] width 27 height 9
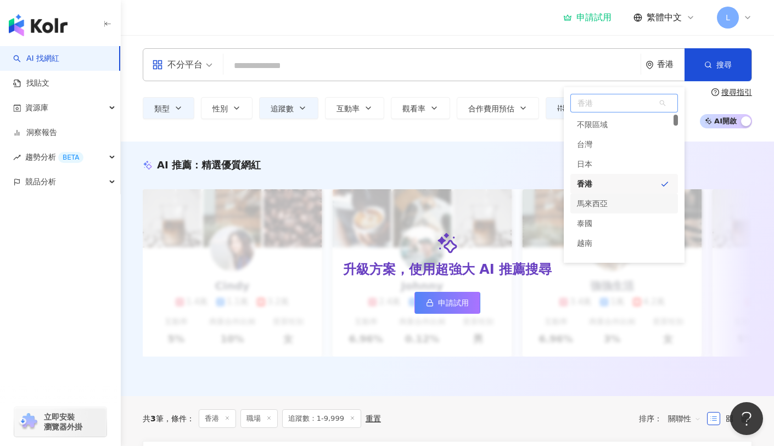
scroll to position [75, 0]
click at [613, 186] on div "新加坡" at bounding box center [625, 188] width 108 height 20
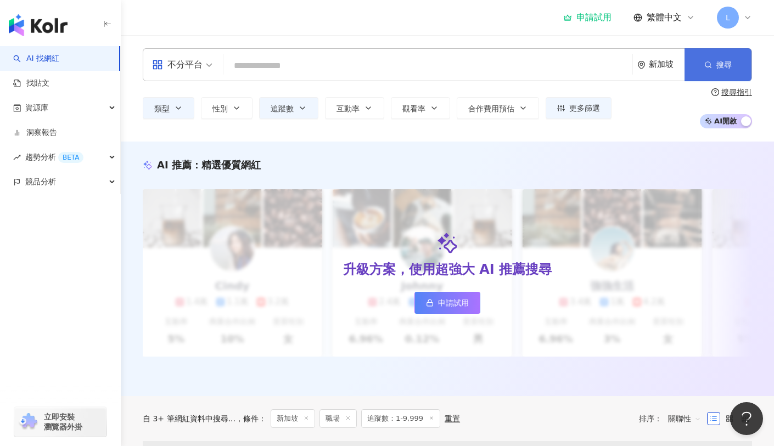
click at [718, 54] on button "搜尋" at bounding box center [718, 64] width 67 height 33
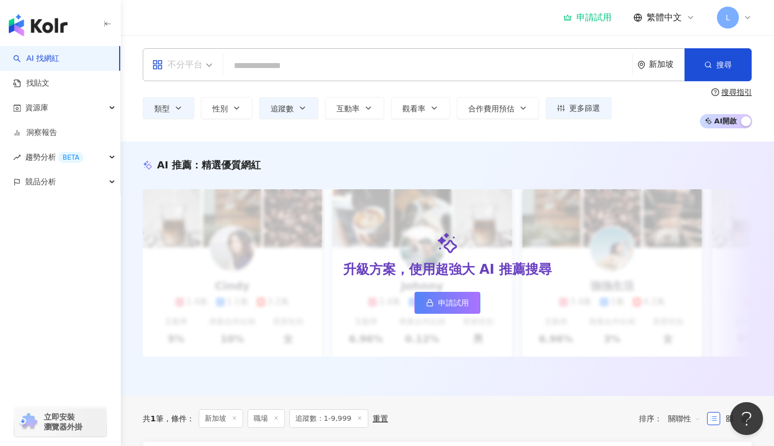
click at [194, 77] on span at bounding box center [182, 65] width 60 height 32
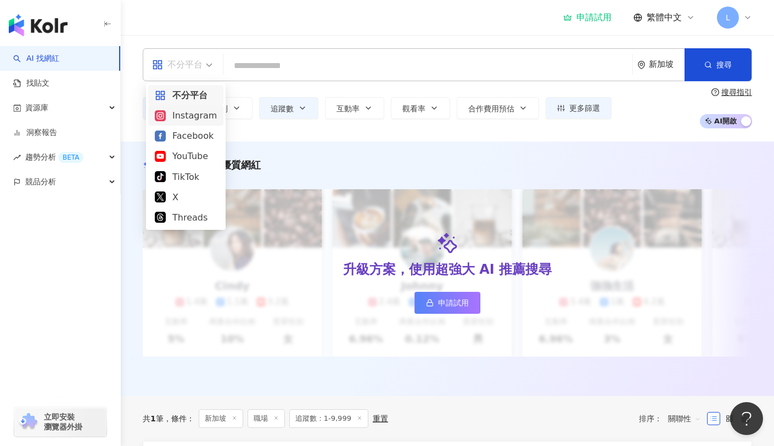
click at [198, 120] on div "Instagram" at bounding box center [186, 116] width 62 height 14
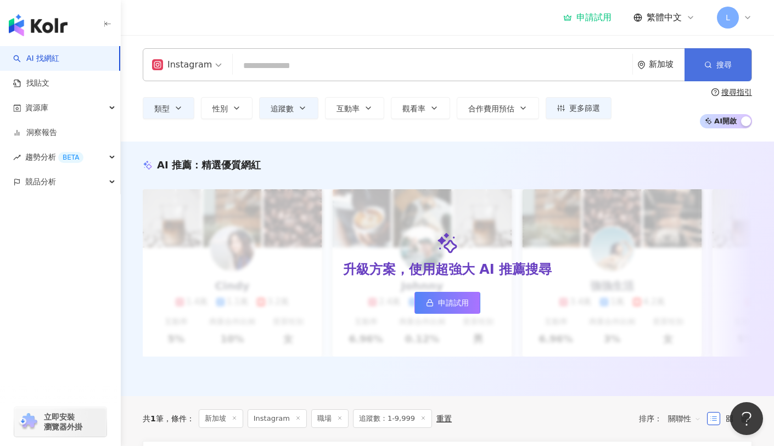
click at [717, 68] on span "搜尋" at bounding box center [724, 64] width 15 height 9
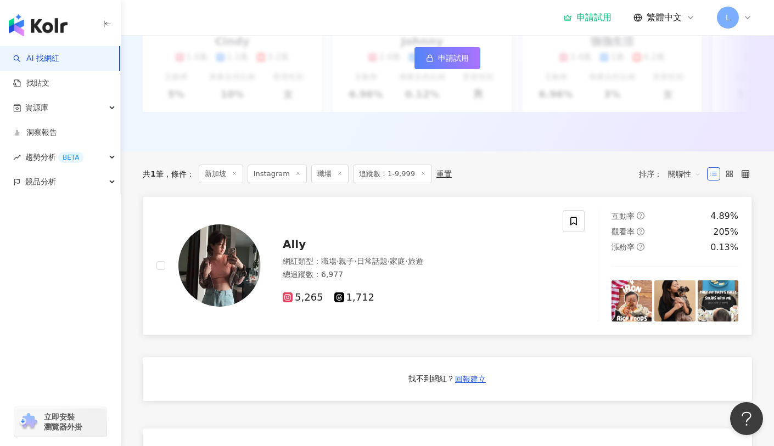
scroll to position [290, 0]
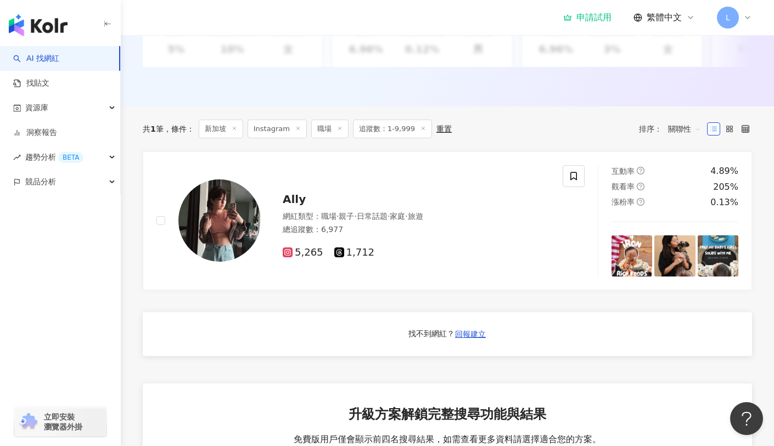
click at [422, 131] on icon at bounding box center [423, 128] width 5 height 5
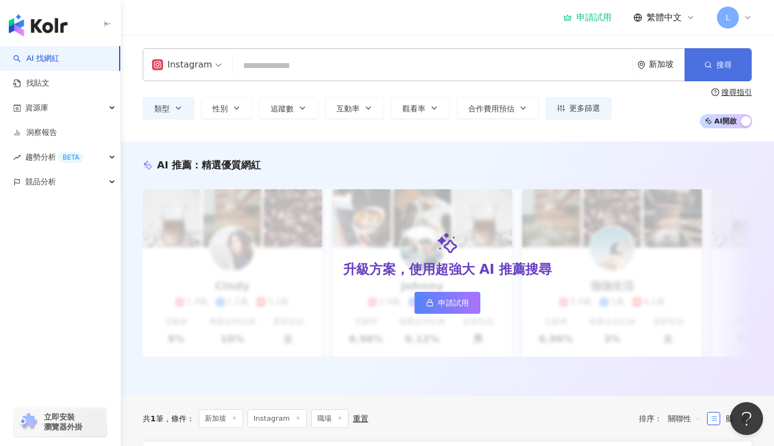
click at [743, 66] on button "搜尋" at bounding box center [718, 64] width 67 height 33
click at [660, 63] on div "新加坡" at bounding box center [667, 64] width 36 height 9
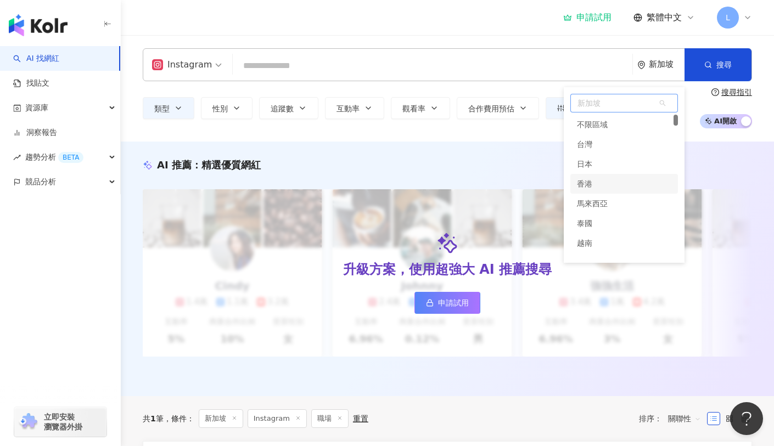
click at [612, 185] on div "香港" at bounding box center [625, 184] width 108 height 20
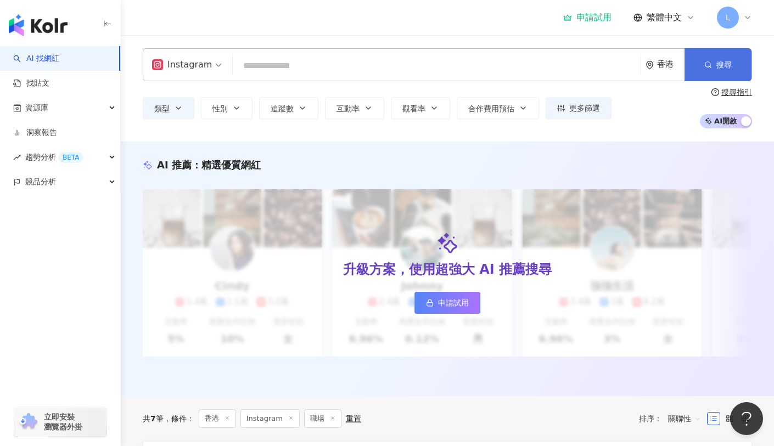
click at [728, 60] on span "搜尋" at bounding box center [724, 64] width 15 height 9
click at [658, 65] on div "香港" at bounding box center [670, 64] width 27 height 9
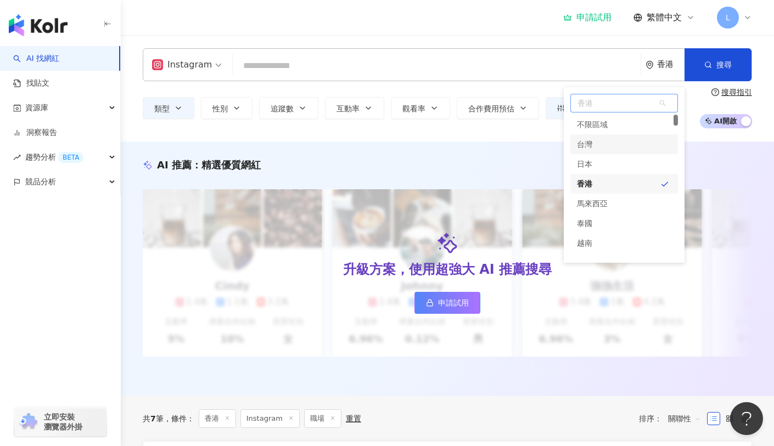
click at [619, 149] on div "台灣" at bounding box center [625, 145] width 108 height 20
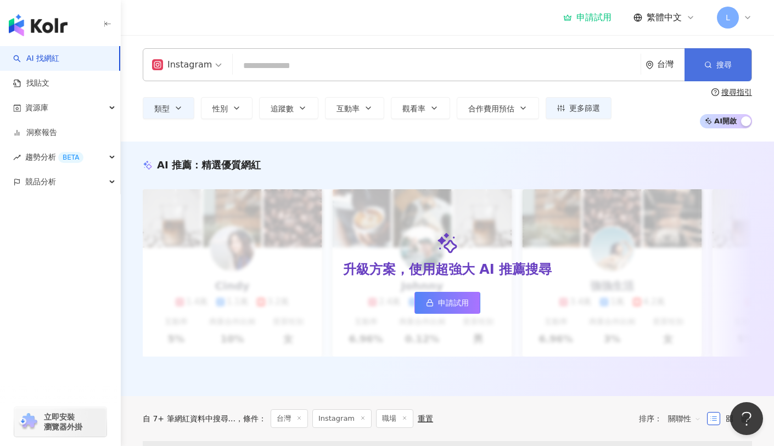
click at [723, 58] on button "搜尋" at bounding box center [718, 64] width 67 height 33
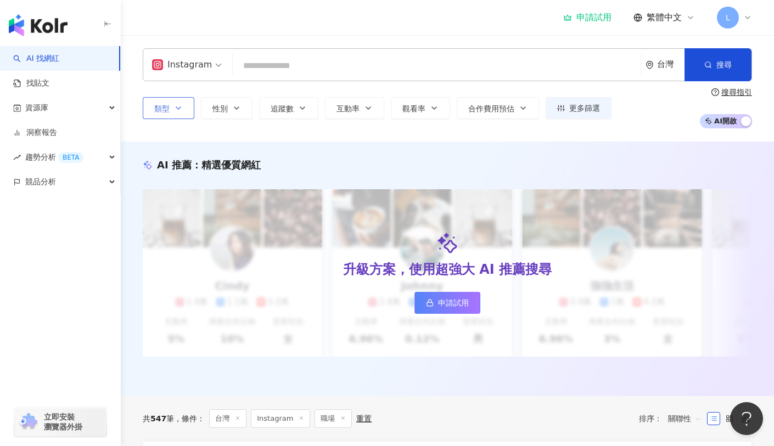
click at [179, 111] on icon "button" at bounding box center [178, 108] width 9 height 9
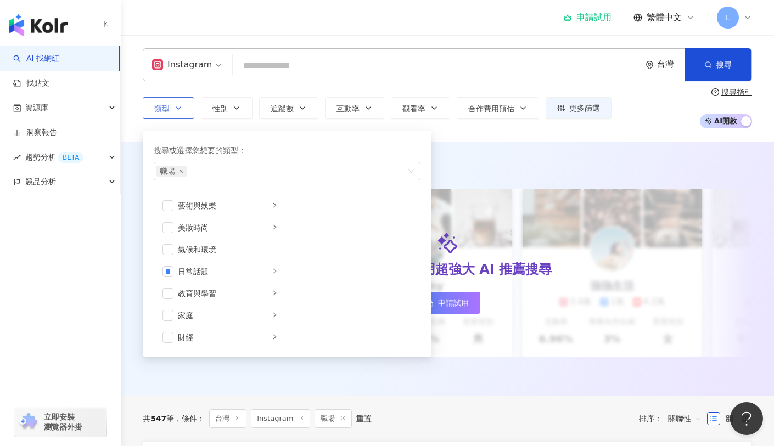
click at [179, 111] on icon "button" at bounding box center [178, 108] width 9 height 9
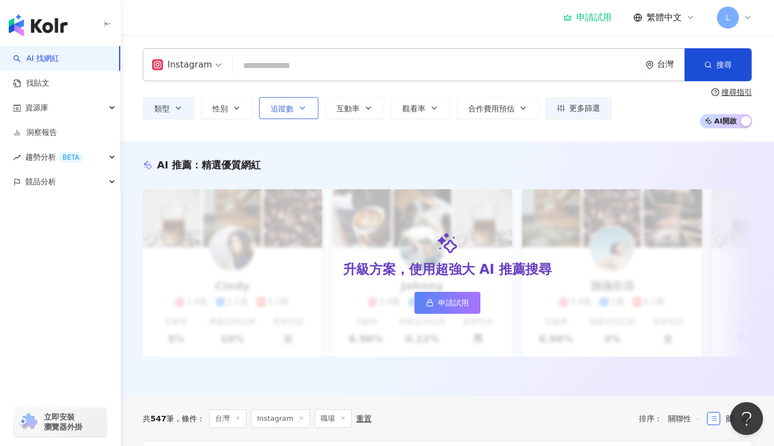
click at [304, 114] on button "追蹤數" at bounding box center [288, 108] width 59 height 22
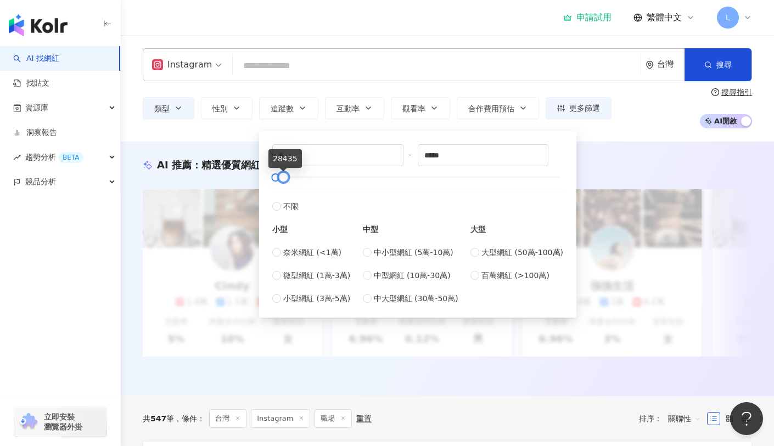
type input "*****"
drag, startPoint x: 562, startPoint y: 178, endPoint x: 284, endPoint y: 185, distance: 278.5
click at [284, 185] on div "* - ***** 不限 小型 奈米網紅 (<1萬) 微型網紅 (1萬-3萬) 小型網紅 (3萬-5萬) 中型 中小型網紅 (5萬-10萬) 中型網紅 (10…" at bounding box center [417, 224] width 291 height 160
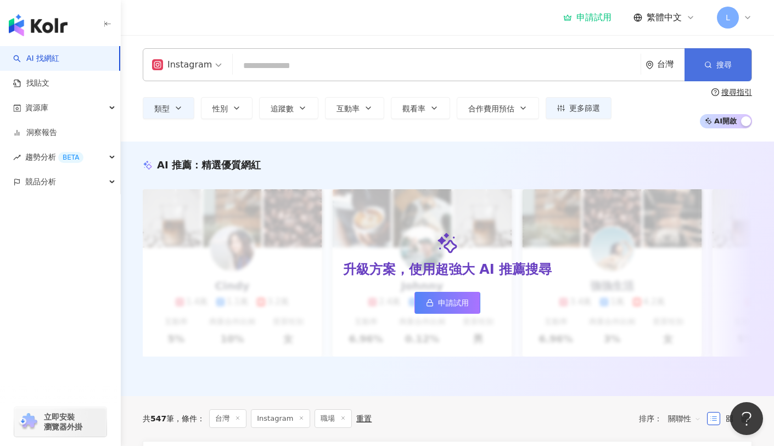
click at [734, 70] on button "搜尋" at bounding box center [718, 64] width 67 height 33
click at [705, 70] on button "搜尋" at bounding box center [718, 64] width 67 height 33
click at [588, 102] on button "更多篩選" at bounding box center [579, 108] width 66 height 22
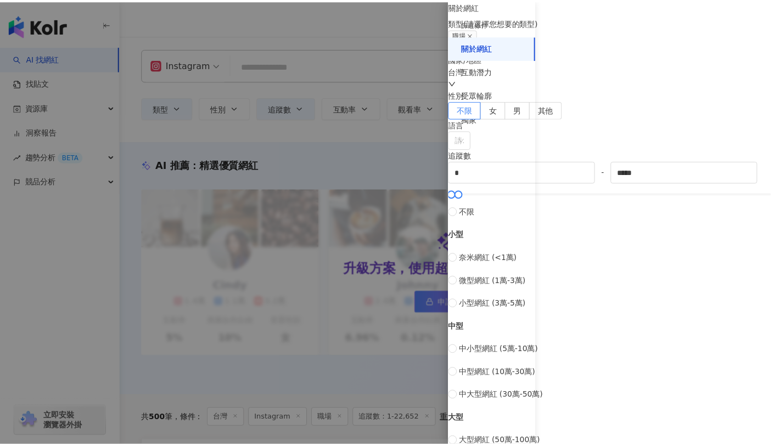
scroll to position [349, 0]
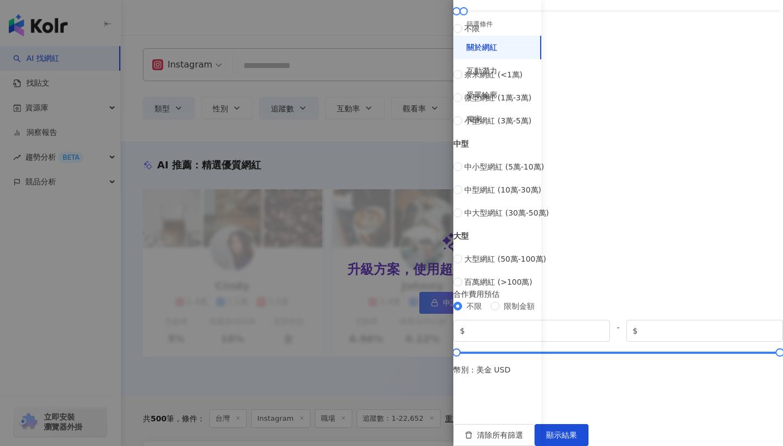
click at [531, 104] on span "微型網紅 (1萬-3萬)" at bounding box center [497, 98] width 67 height 12
type input "*****"
click at [577, 431] on span "顯示結果" at bounding box center [561, 435] width 31 height 9
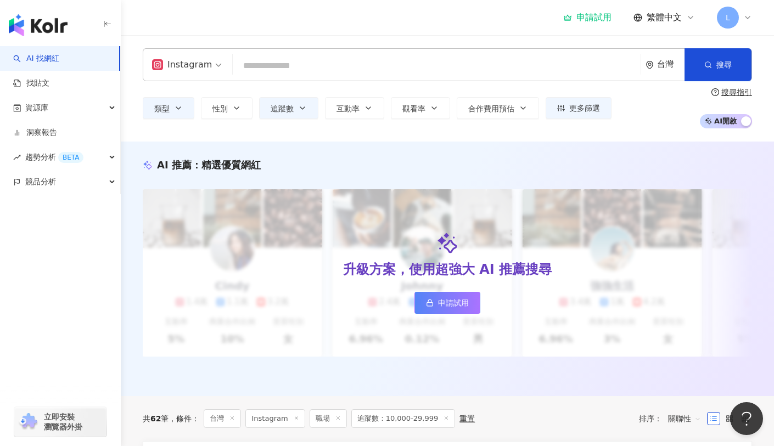
click at [590, 23] on div "申請試用 繁體中文 L" at bounding box center [657, 18] width 189 height 22
click at [589, 21] on div "申請試用" at bounding box center [587, 17] width 48 height 11
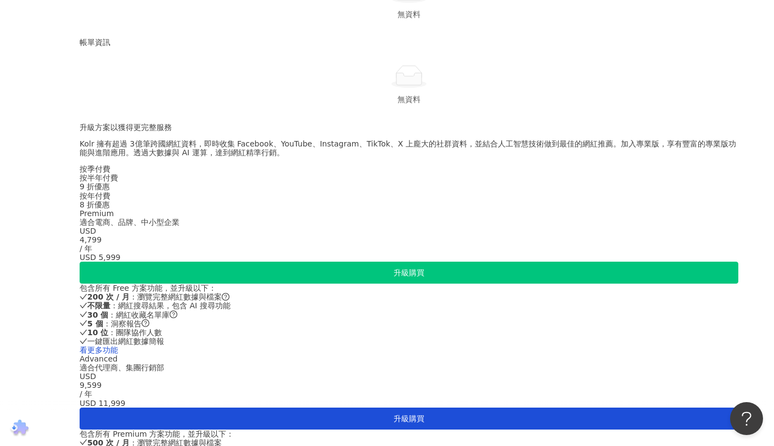
scroll to position [276, 0]
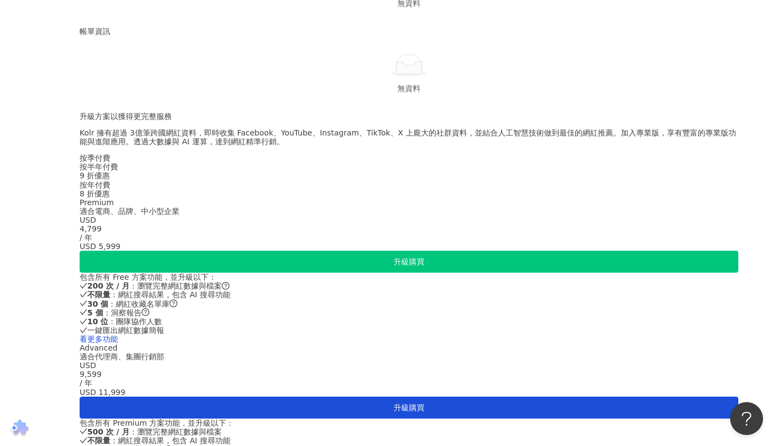
click at [340, 163] on div "按季付費" at bounding box center [409, 158] width 659 height 9
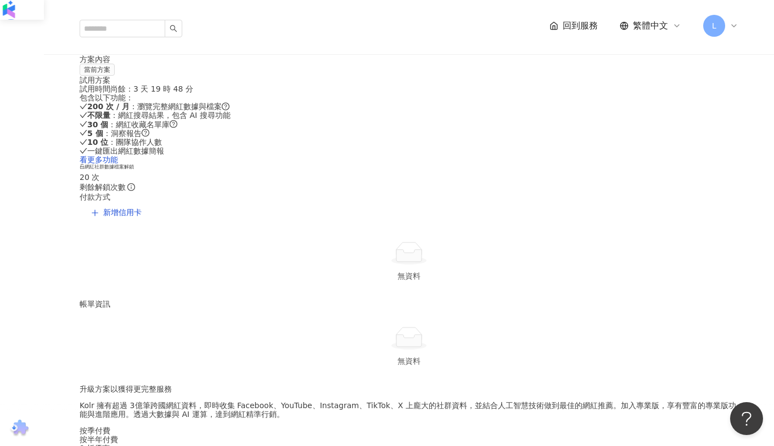
scroll to position [0, 0]
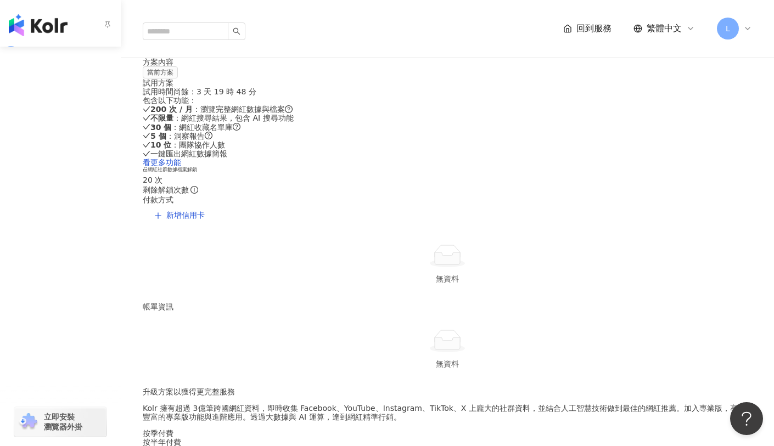
click at [29, 34] on img "button" at bounding box center [38, 25] width 59 height 22
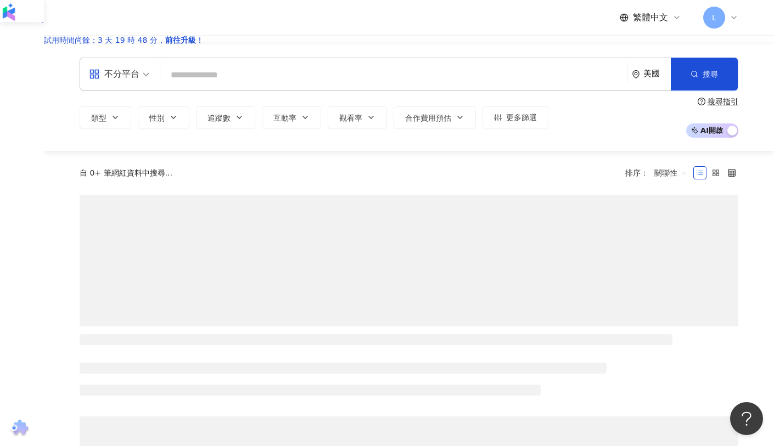
click at [324, 82] on input "search" at bounding box center [394, 75] width 458 height 21
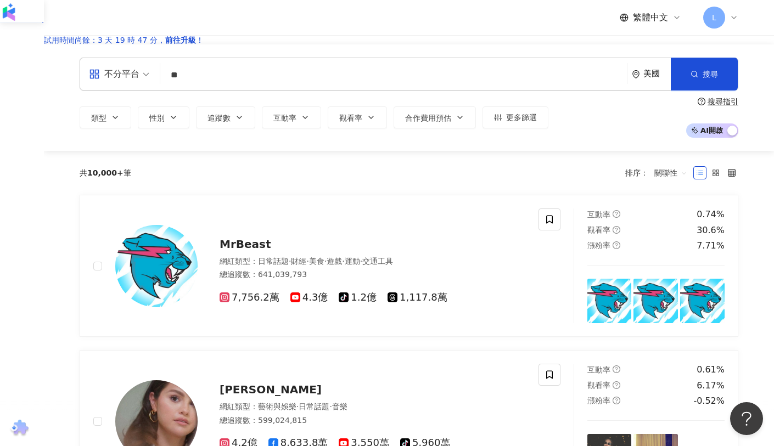
type input "**"
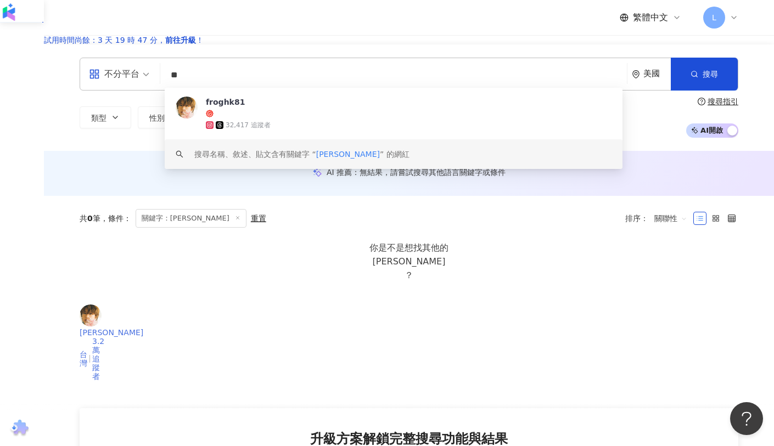
click at [102, 319] on img at bounding box center [91, 316] width 22 height 22
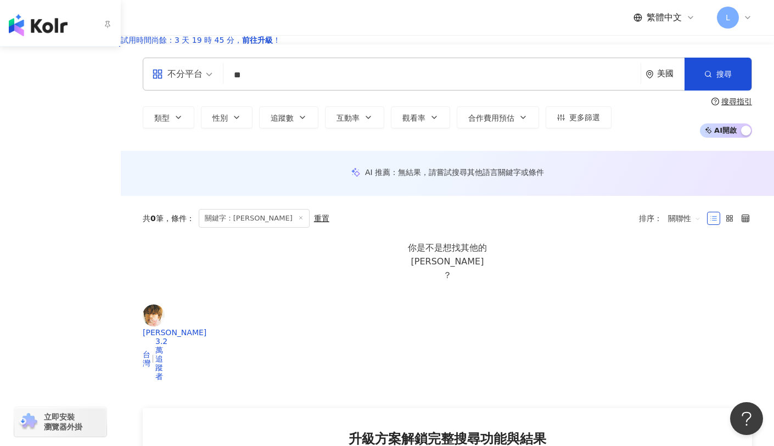
click at [21, 81] on link "找貼文" at bounding box center [31, 83] width 36 height 11
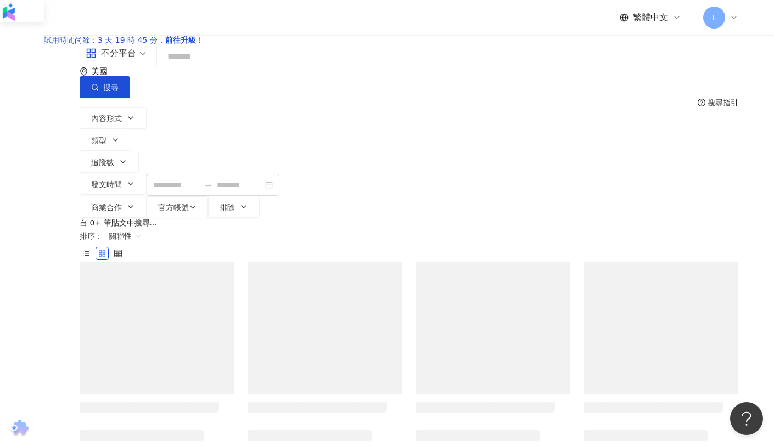
click at [261, 69] on input "search" at bounding box center [211, 57] width 100 height 24
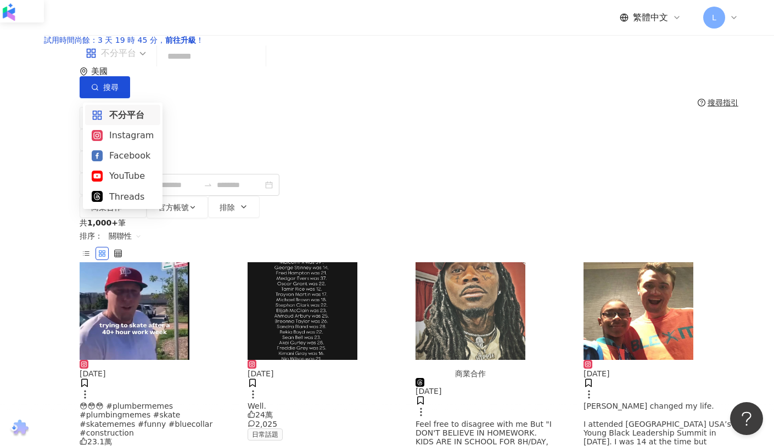
click at [110, 62] on div "不分平台" at bounding box center [111, 53] width 51 height 18
click at [126, 132] on div "Instagram" at bounding box center [123, 136] width 62 height 14
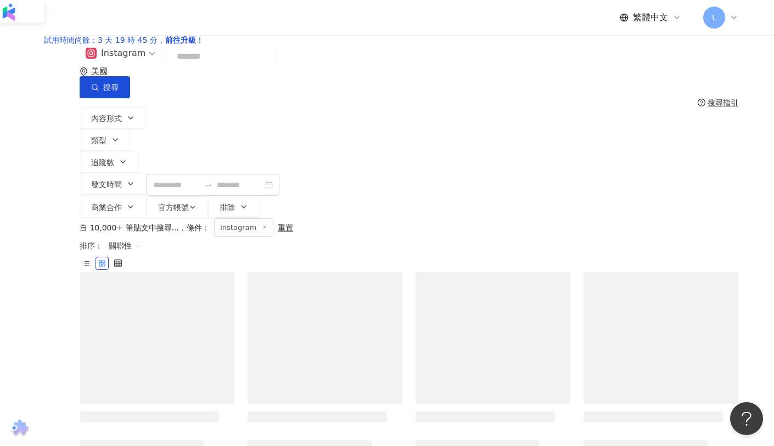
click at [271, 69] on input "search" at bounding box center [221, 57] width 100 height 24
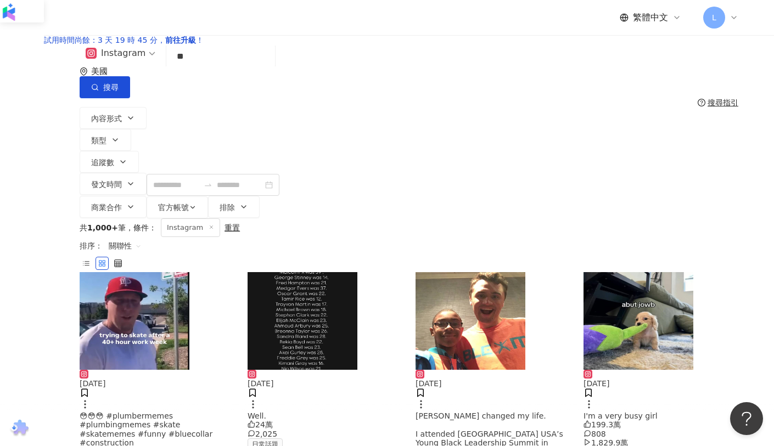
type input "*"
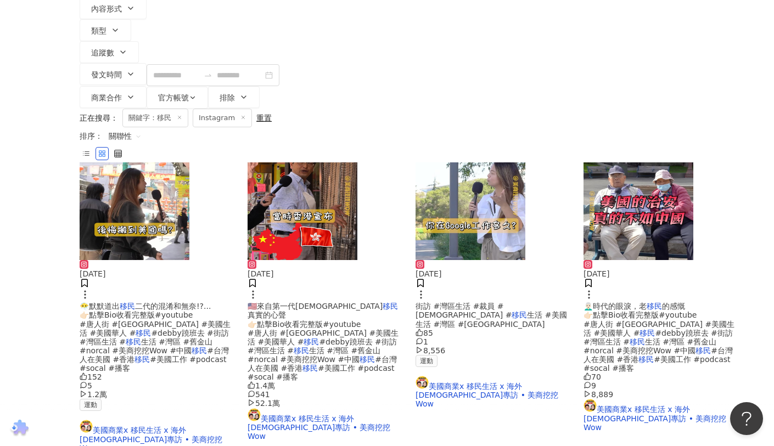
scroll to position [254, 0]
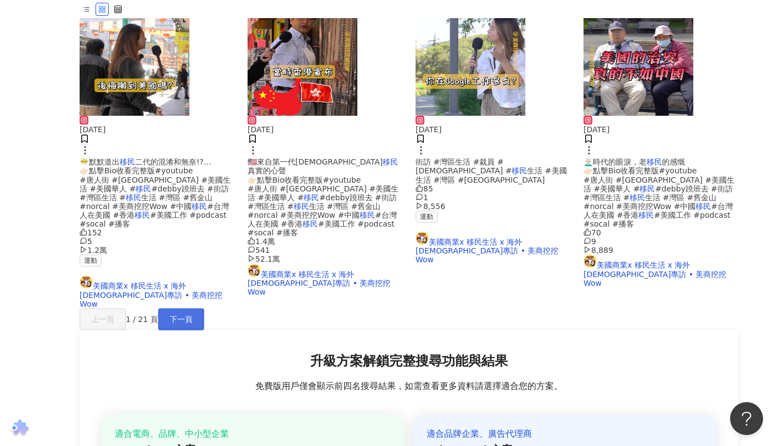
click at [193, 315] on span "下一頁" at bounding box center [181, 319] width 23 height 9
click at [204, 309] on button "下一頁" at bounding box center [181, 320] width 46 height 22
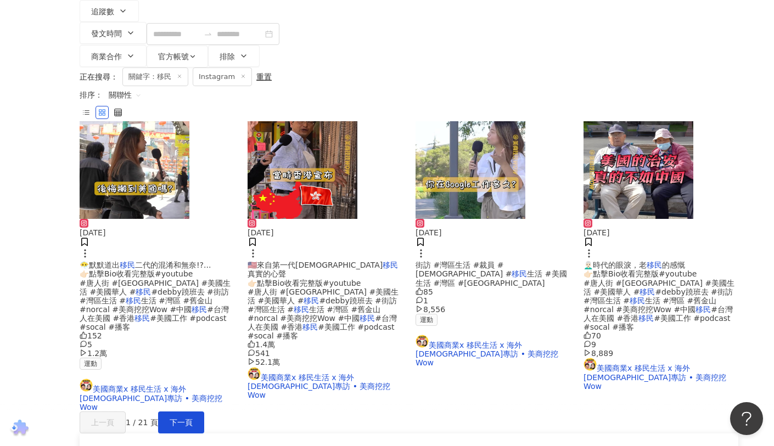
scroll to position [100, 0]
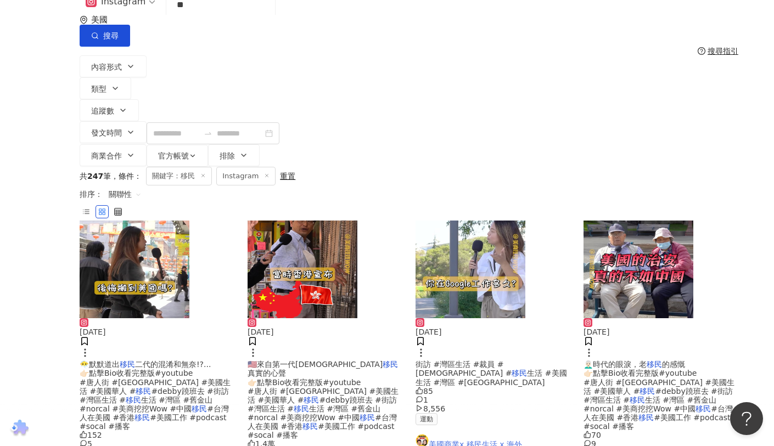
scroll to position [0, 0]
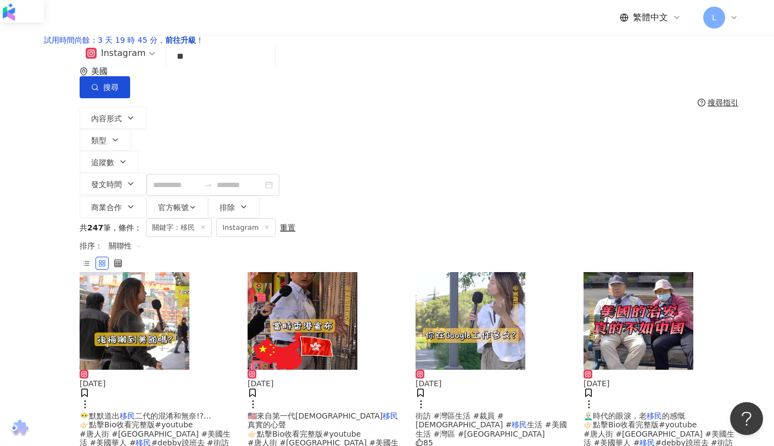
click at [224, 69] on input "**" at bounding box center [221, 57] width 100 height 24
type input "**"
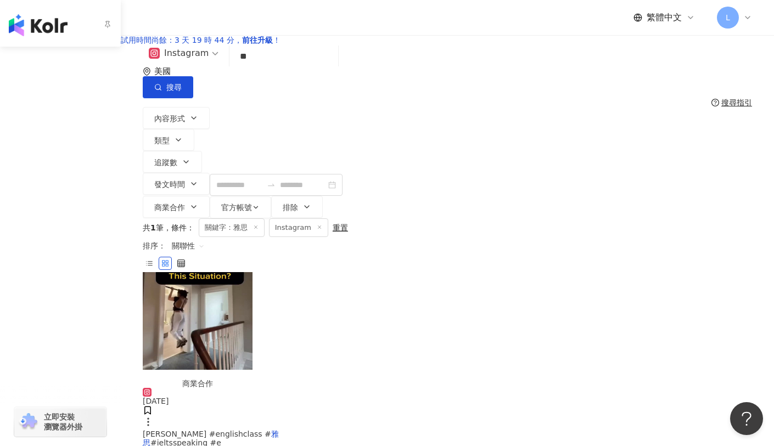
click at [21, 107] on div "資源庫" at bounding box center [60, 108] width 120 height 25
click at [75, 245] on div "競品分析" at bounding box center [60, 256] width 120 height 25
click at [72, 276] on link "品牌帳號分析" at bounding box center [49, 281] width 46 height 11
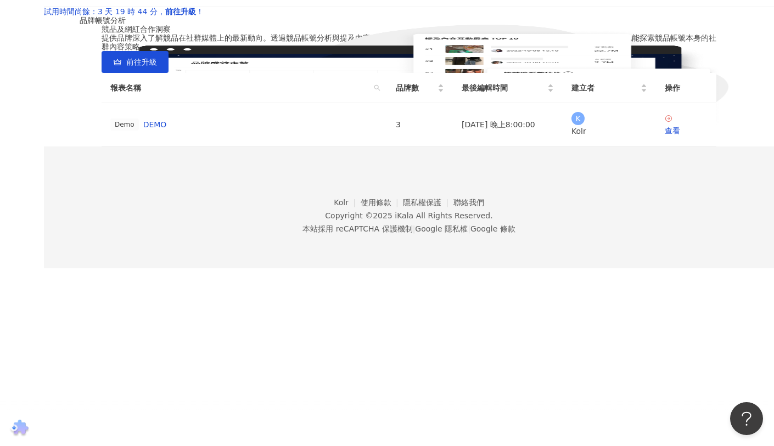
scroll to position [83, 0]
click at [271, 131] on div "Demo DEMO" at bounding box center [244, 125] width 268 height 12
click at [677, 137] on div "查看" at bounding box center [686, 131] width 43 height 12
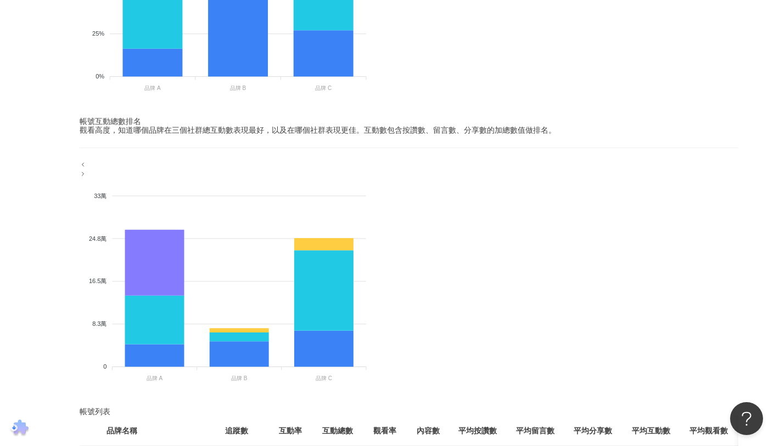
scroll to position [546, 0]
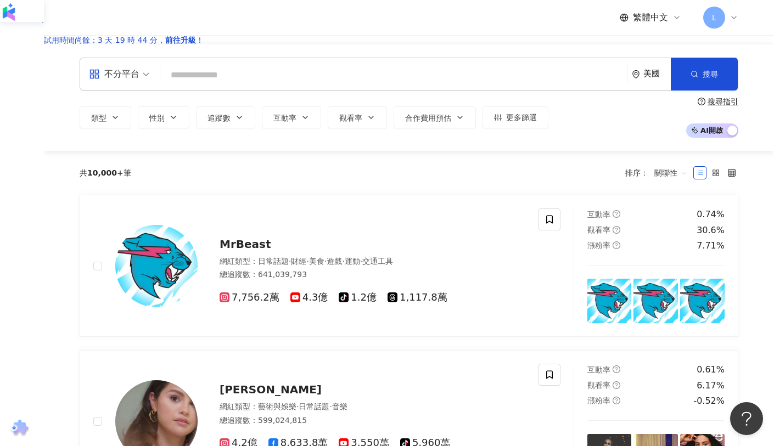
click at [321, 85] on input "search" at bounding box center [394, 75] width 458 height 21
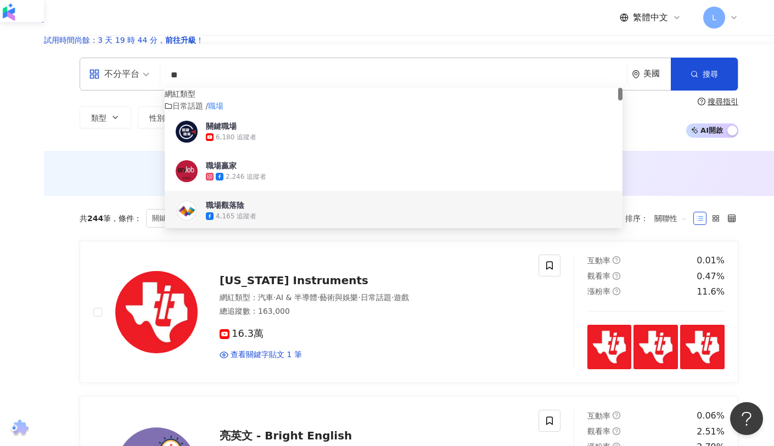
click at [76, 196] on div "AI 推薦 ： 無結果，請嘗試搜尋其他語言關鍵字或條件" at bounding box center [409, 173] width 730 height 45
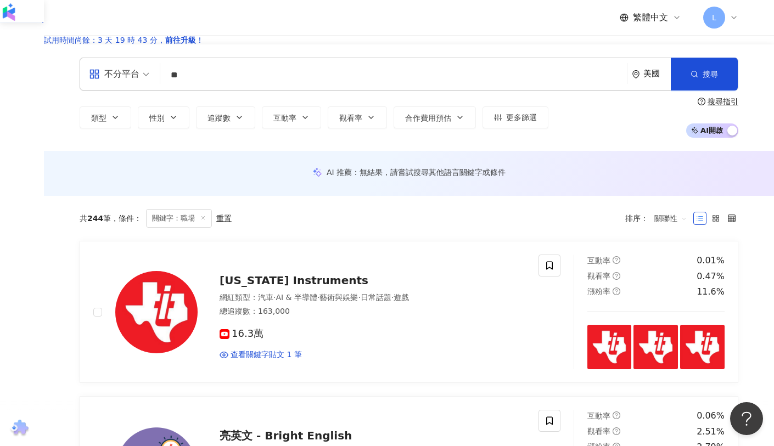
click at [278, 81] on input "**" at bounding box center [394, 75] width 458 height 21
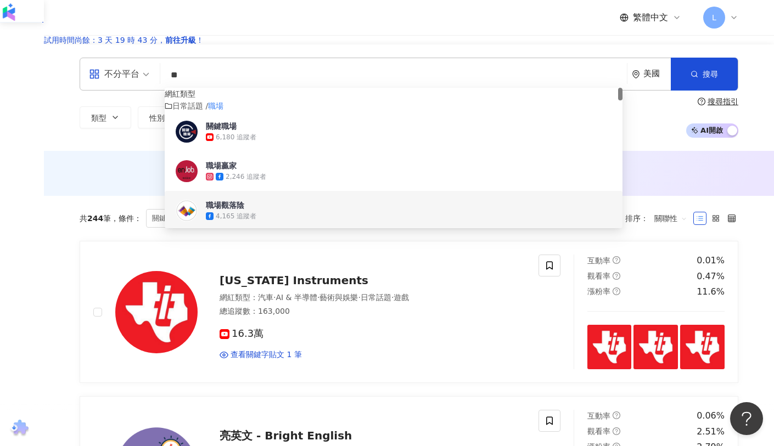
click at [278, 81] on input "**" at bounding box center [394, 75] width 458 height 21
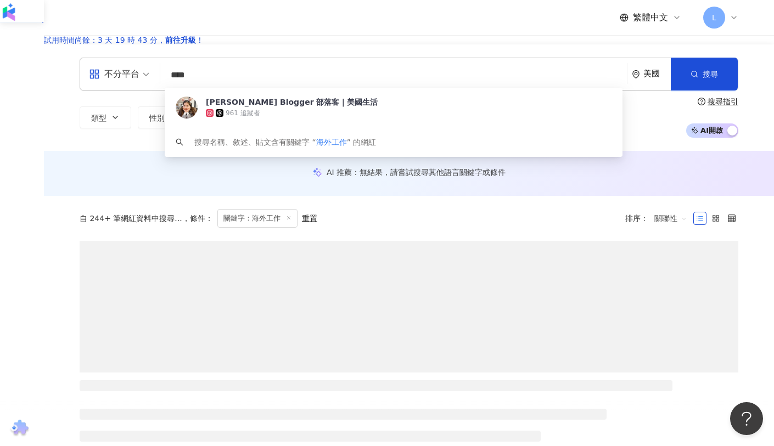
type input "****"
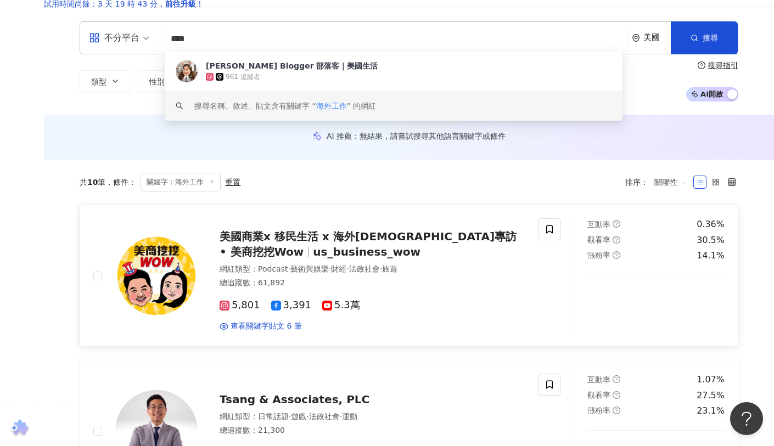
scroll to position [94, 0]
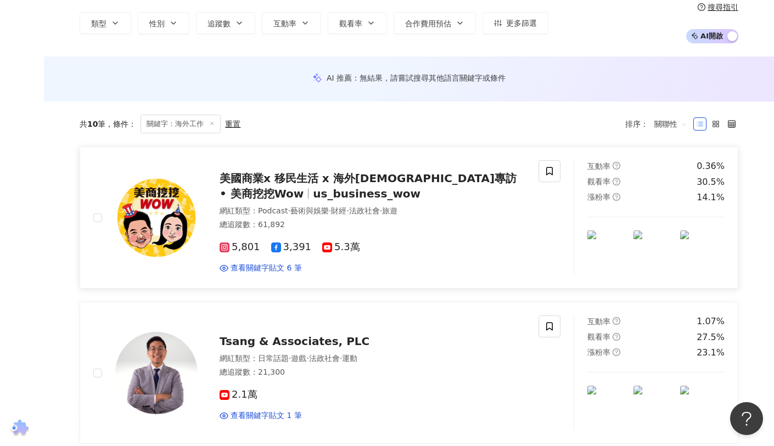
click at [355, 191] on span "美國商業x 移民生活 x 海外華人專訪 • 美商挖挖Wow" at bounding box center [368, 186] width 297 height 29
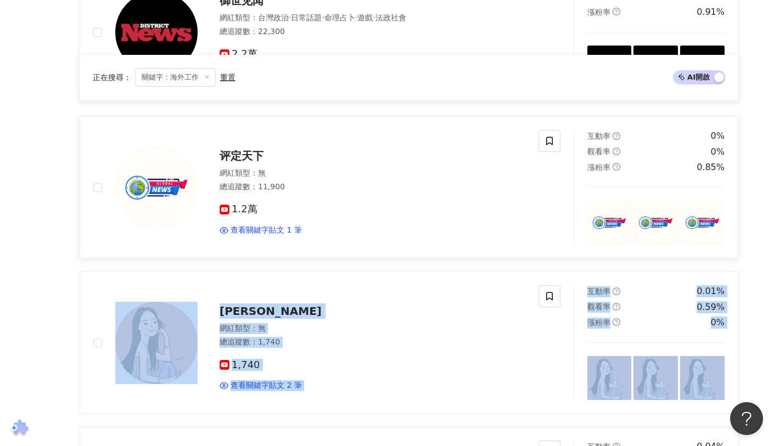
scroll to position [0, 0]
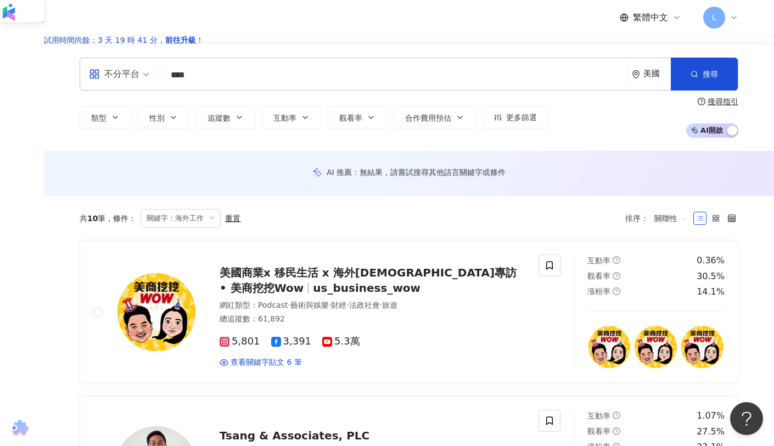
click at [229, 86] on input "****" at bounding box center [394, 75] width 458 height 21
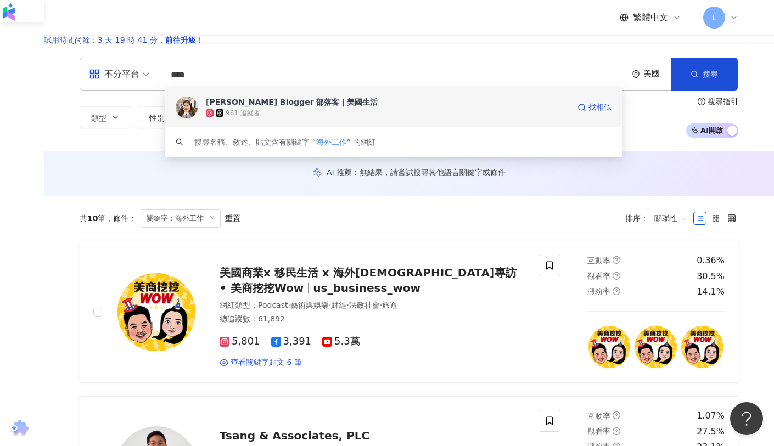
click at [309, 108] on div "Dorisa Blogger 部落客｜美國生活" at bounding box center [388, 102] width 364 height 11
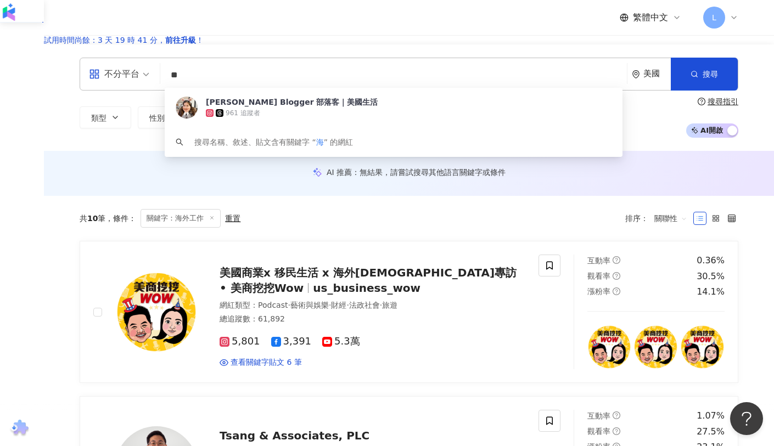
type input "*"
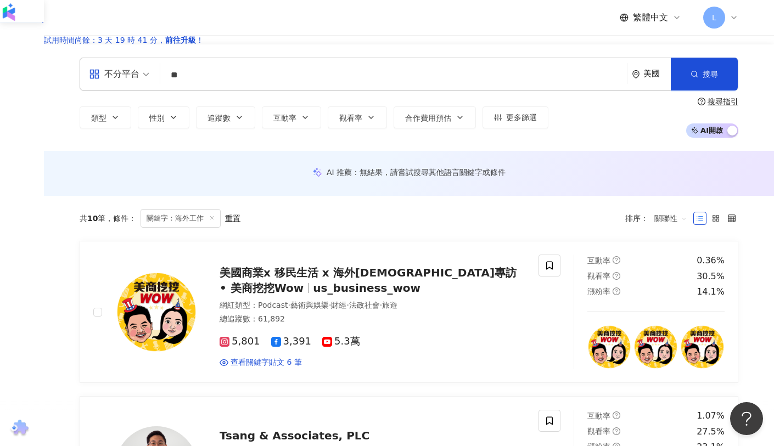
type input "*"
type input "****"
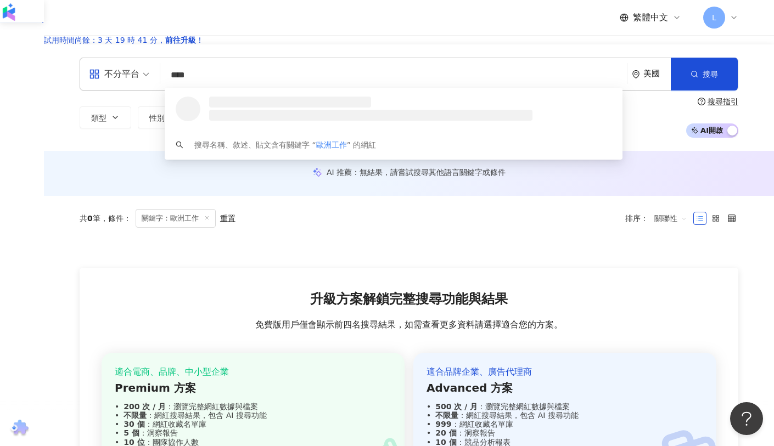
click at [649, 79] on div "美國" at bounding box center [657, 73] width 27 height 9
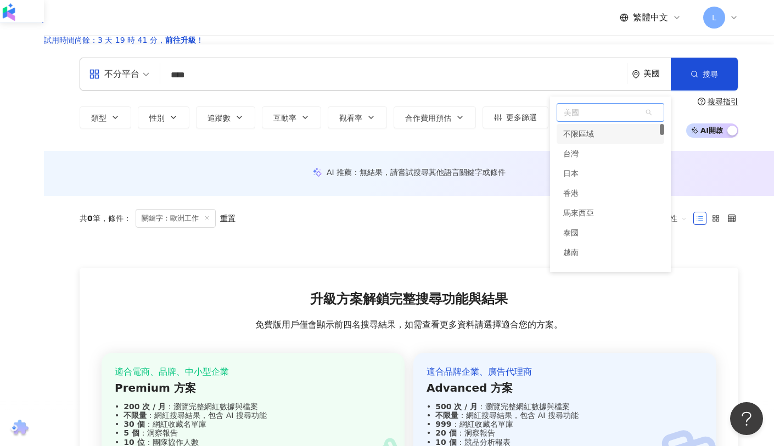
click at [588, 141] on div "不限區域" at bounding box center [578, 134] width 31 height 20
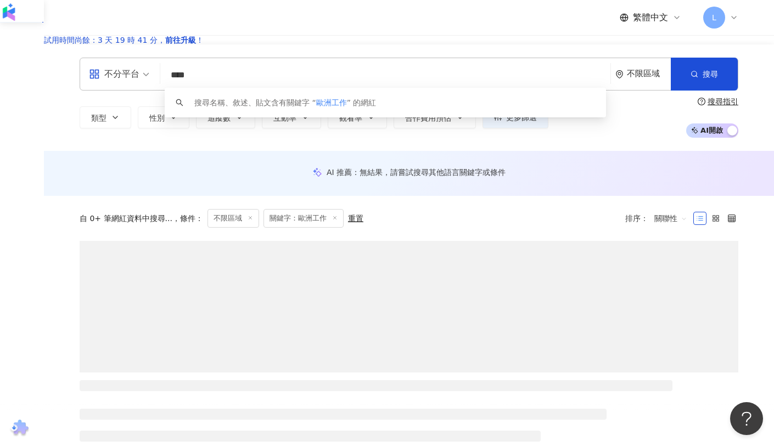
click at [448, 241] on div "自 0+ 筆網紅資料中搜尋... 條件 ： 不限區域 關鍵字：歐洲工作 重置 排序： 關聯性" at bounding box center [409, 218] width 659 height 45
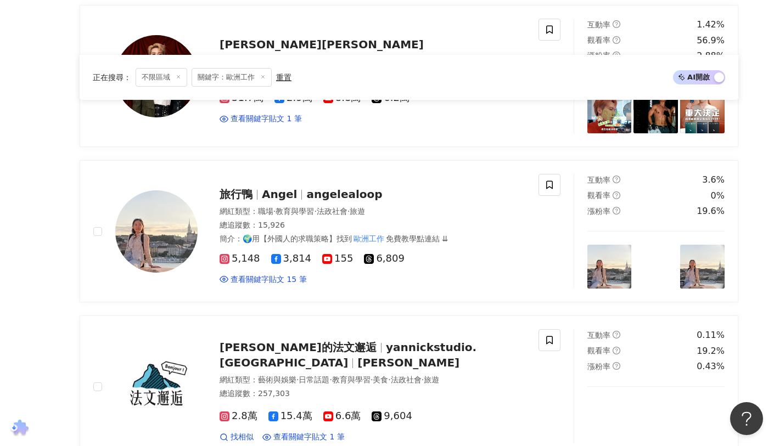
scroll to position [394, 0]
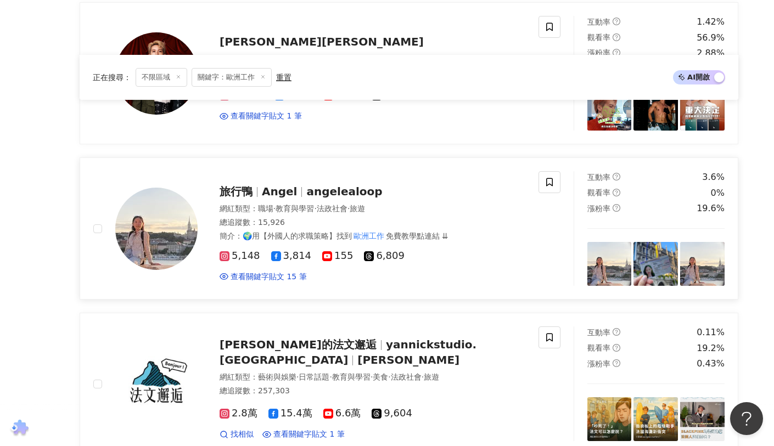
click at [325, 198] on span "angelealoop" at bounding box center [344, 191] width 76 height 13
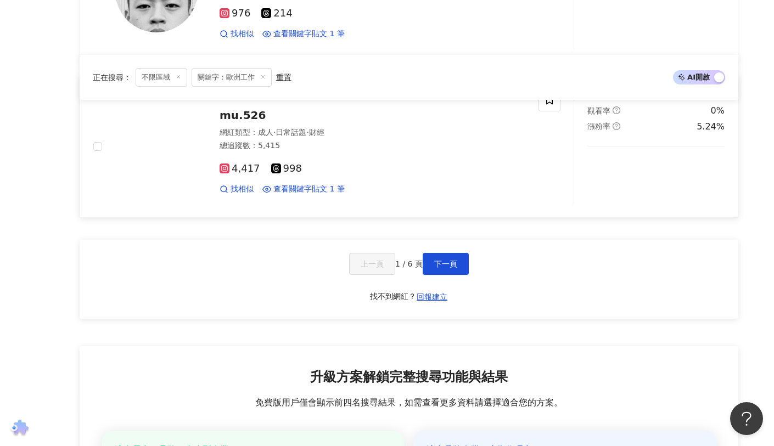
scroll to position [1895, 0]
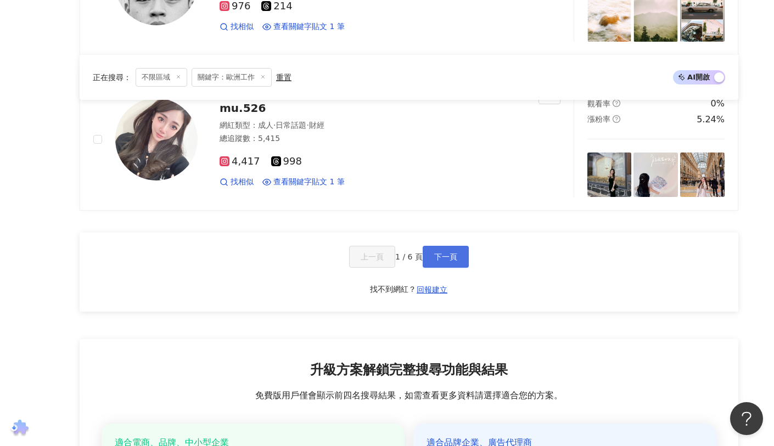
click at [440, 261] on span "下一頁" at bounding box center [445, 257] width 23 height 9
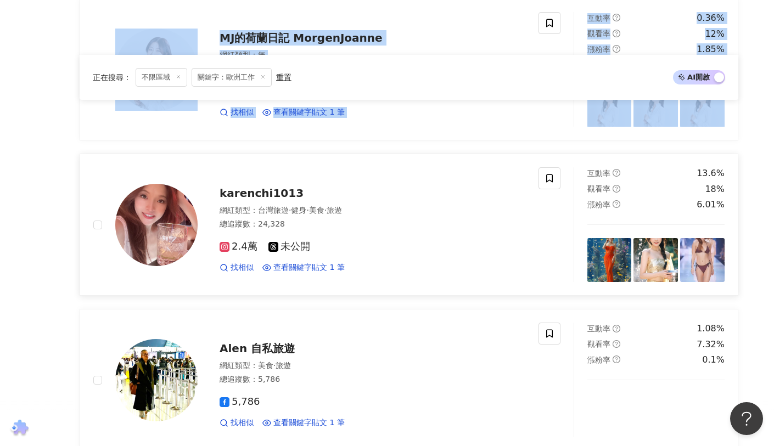
scroll to position [558, 0]
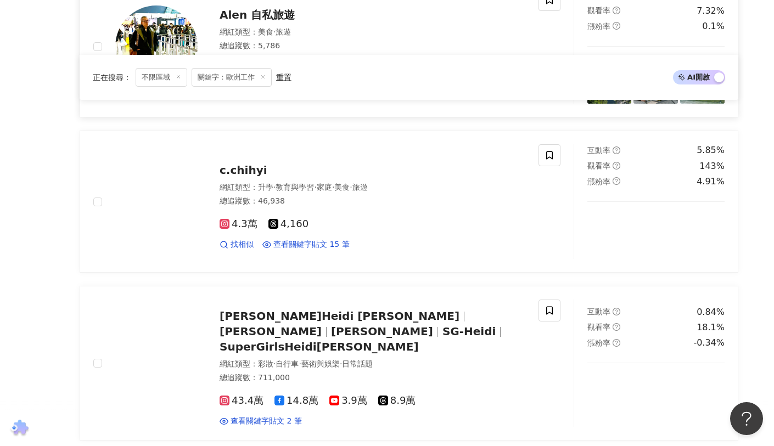
scroll to position [941, 0]
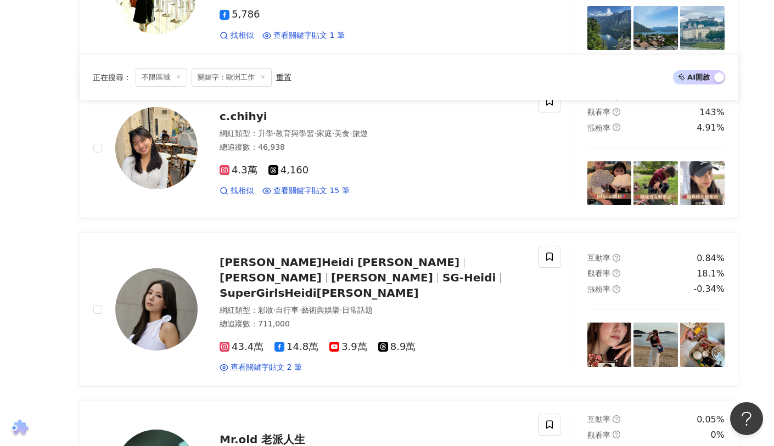
click at [367, 244] on div "嘎嘎台 GagaTai 網紅類型 ： LGBT · 感情 · 藝術與娛樂 · 家庭 總追蹤數 ： 121,000 12.1萬 查看關鍵字貼文 1 筆 互動率 …" at bounding box center [409, 238] width 659 height 1877
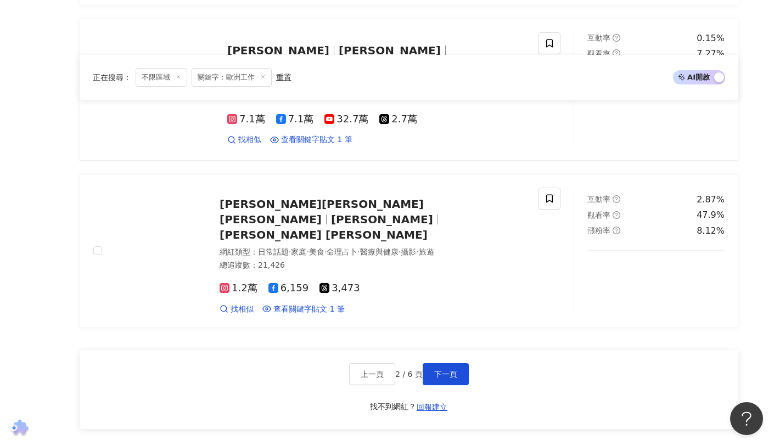
scroll to position [1834, 0]
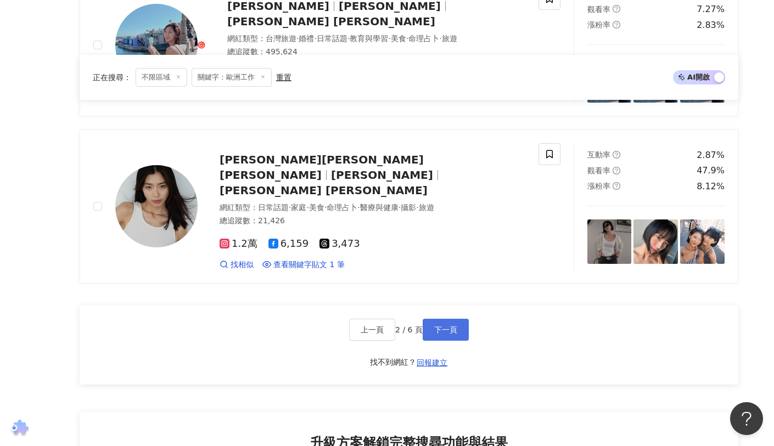
click at [449, 326] on span "下一頁" at bounding box center [445, 330] width 23 height 9
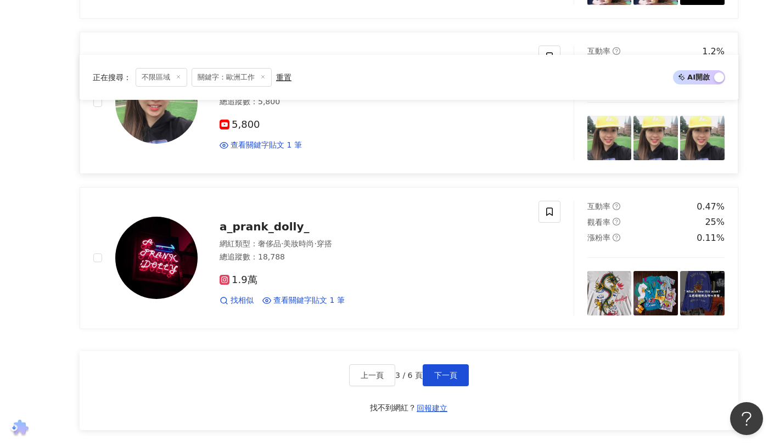
scroll to position [1777, 0]
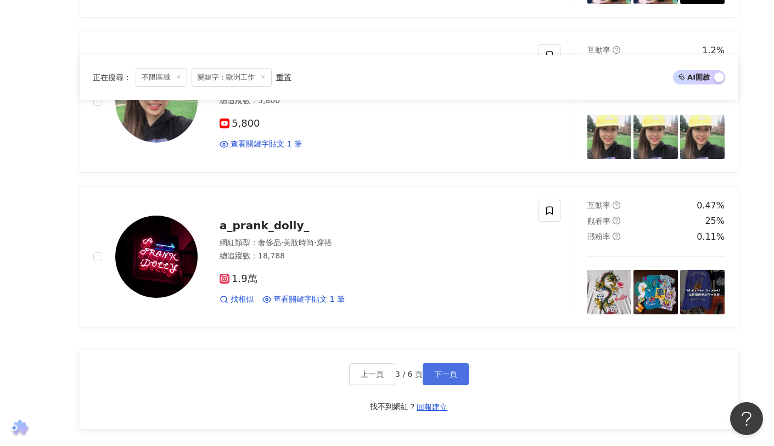
click at [444, 368] on button "下一頁" at bounding box center [446, 375] width 46 height 22
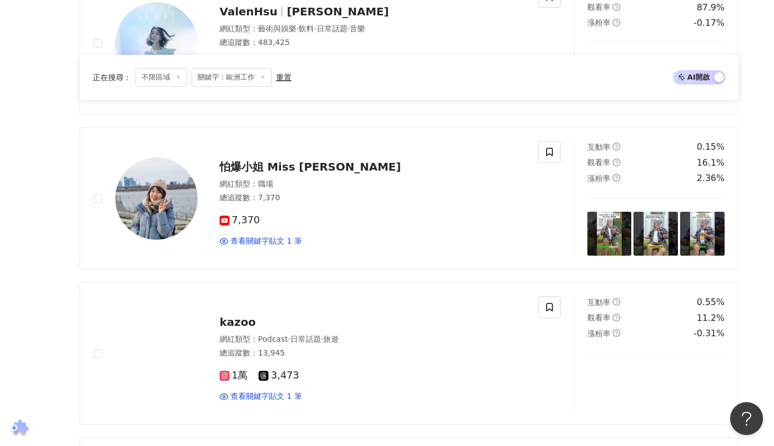
scroll to position [448, 0]
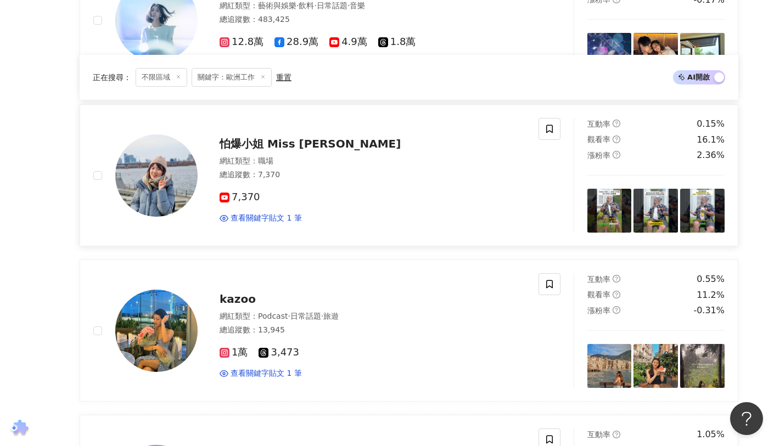
click at [320, 150] on span "怕爆小姐 Miss Overscared" at bounding box center [310, 143] width 181 height 13
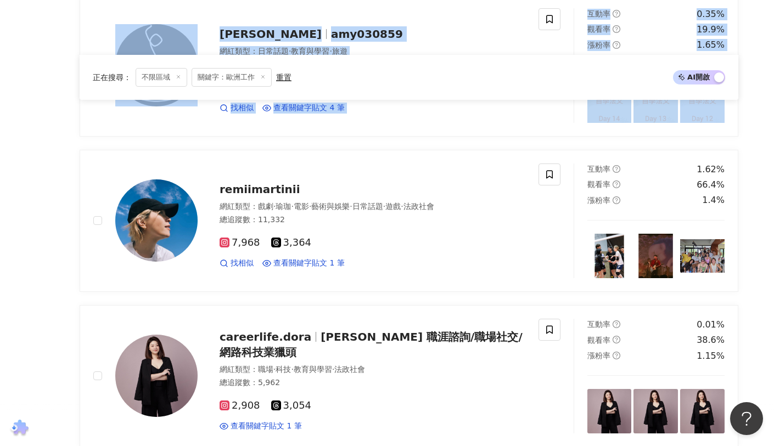
scroll to position [1647, 0]
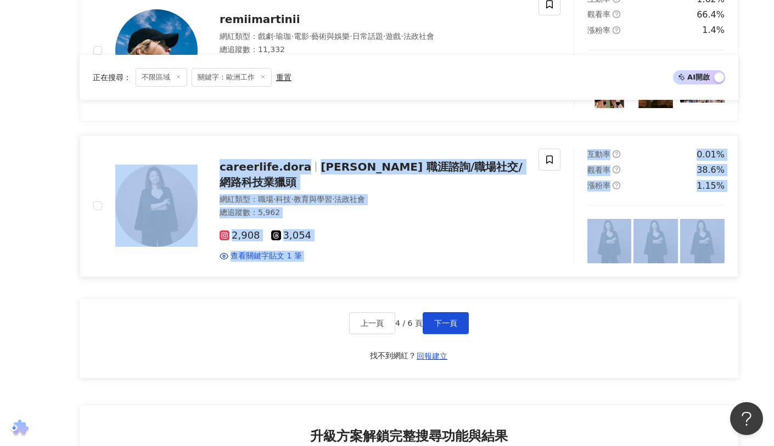
scroll to position [1856, 0]
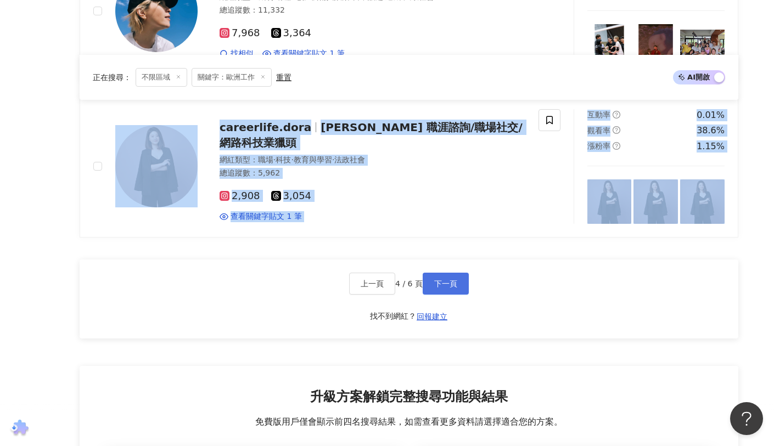
click at [447, 288] on span "下一頁" at bounding box center [445, 284] width 23 height 9
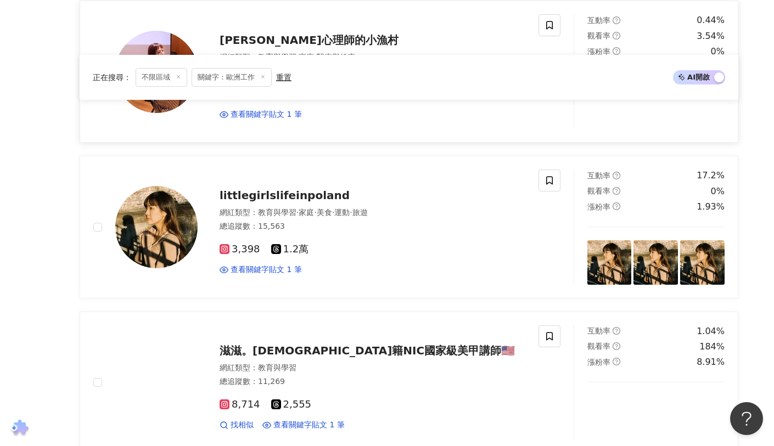
scroll to position [1077, 0]
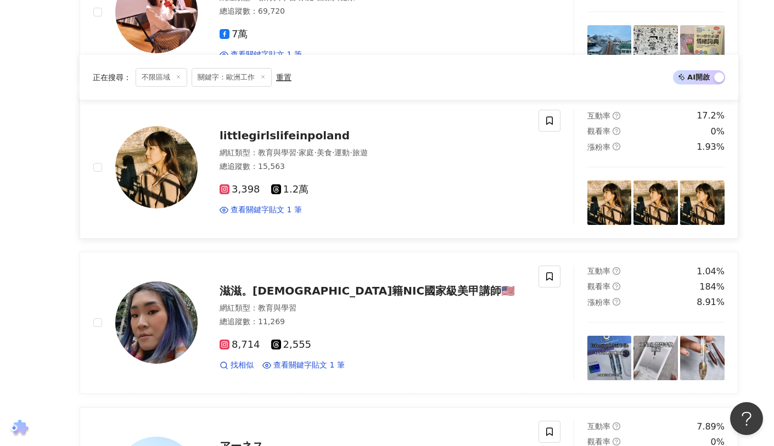
click at [267, 142] on span "littlegirlslifeinpoland" at bounding box center [285, 135] width 130 height 13
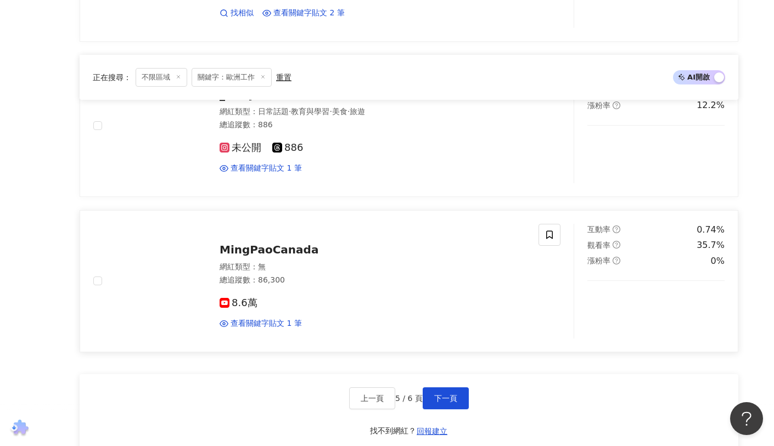
scroll to position [1810, 0]
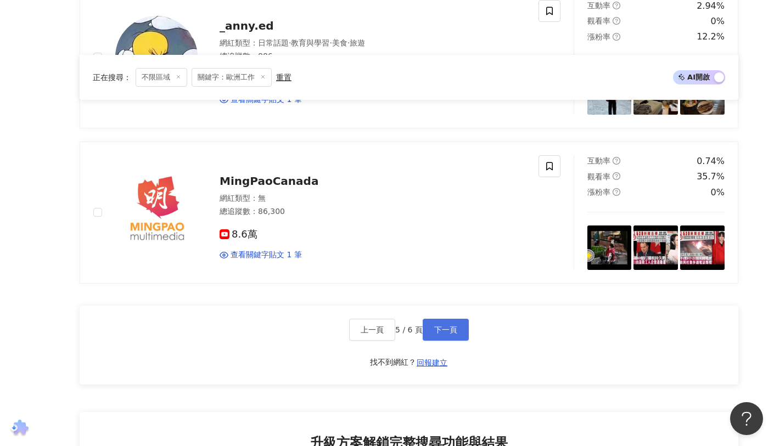
click at [449, 334] on span "下一頁" at bounding box center [445, 330] width 23 height 9
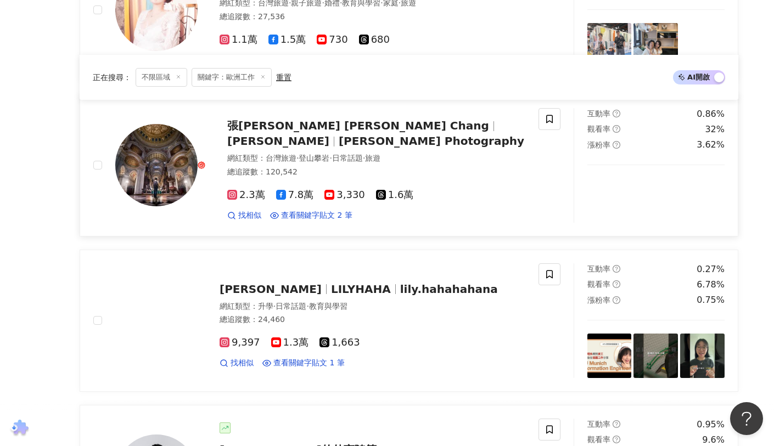
scroll to position [892, 0]
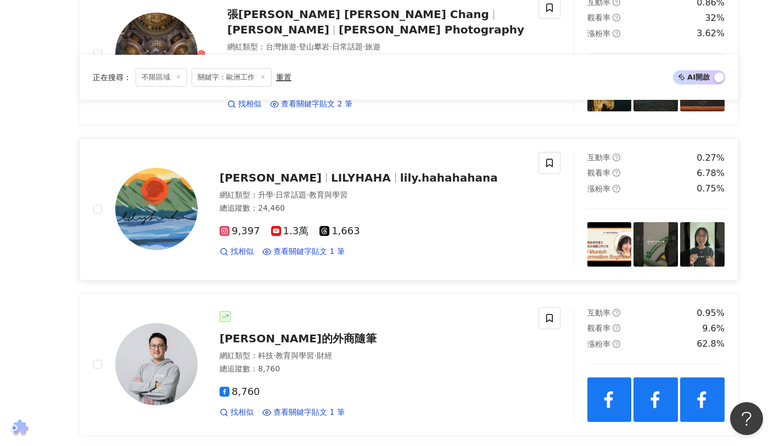
click at [400, 185] on span "lily.hahahahana" at bounding box center [449, 177] width 98 height 13
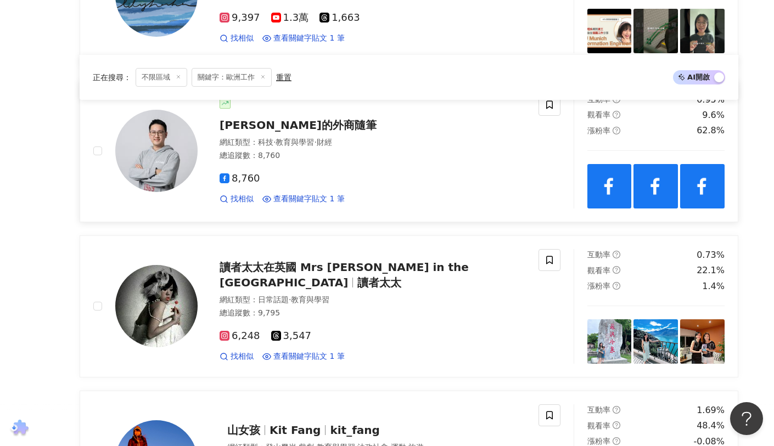
click at [291, 132] on span "彼得的外商隨筆" at bounding box center [298, 125] width 157 height 13
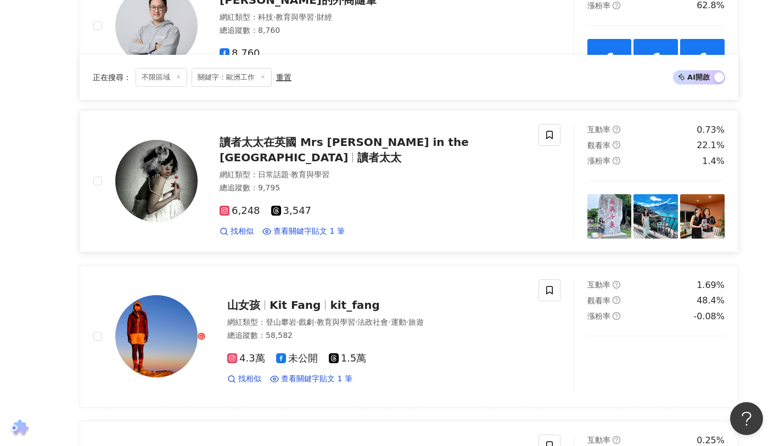
scroll to position [1241, 0]
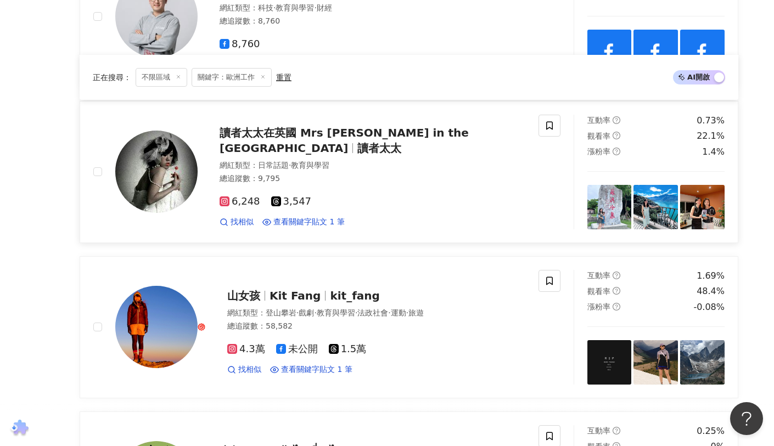
click at [367, 152] on span "讀者太太在英國 Mrs Reader in the UK" at bounding box center [344, 140] width 249 height 29
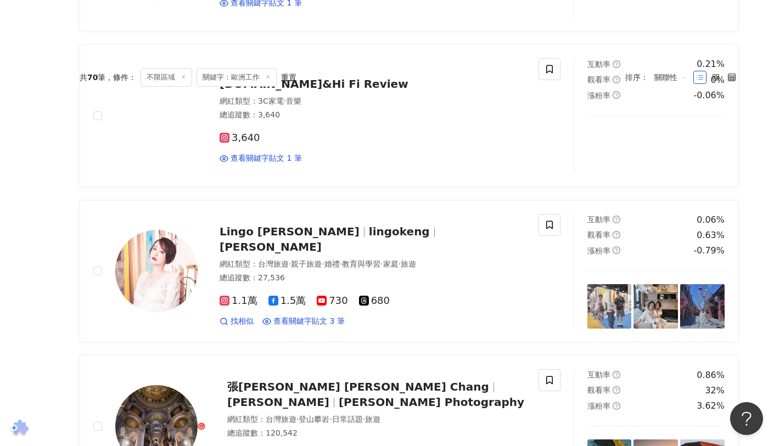
scroll to position [0, 0]
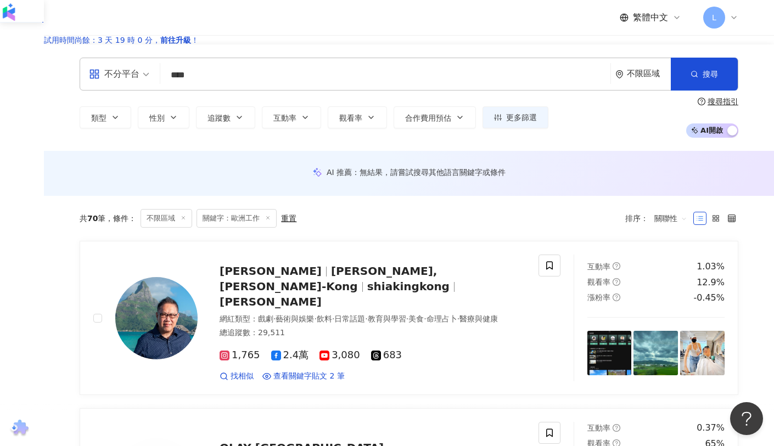
click at [271, 221] on icon at bounding box center [267, 217] width 5 height 5
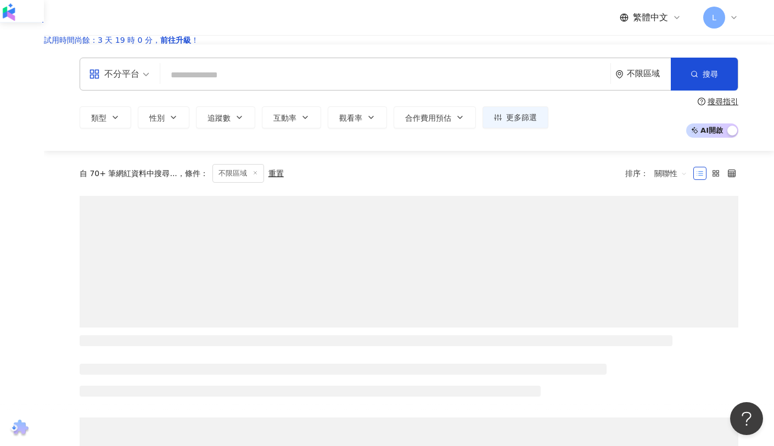
click at [286, 86] on input "search" at bounding box center [386, 75] width 442 height 21
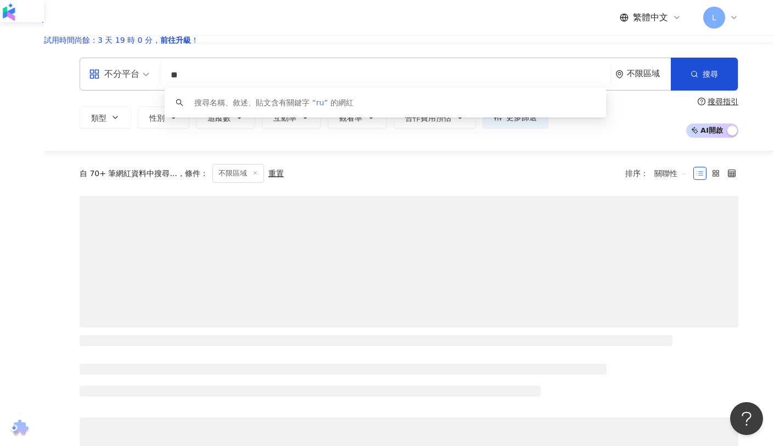
type input "*"
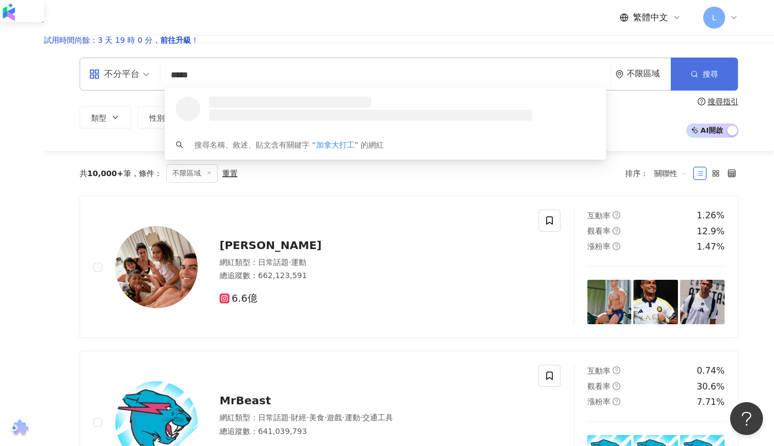
type input "*****"
click at [703, 79] on span "搜尋" at bounding box center [710, 74] width 15 height 9
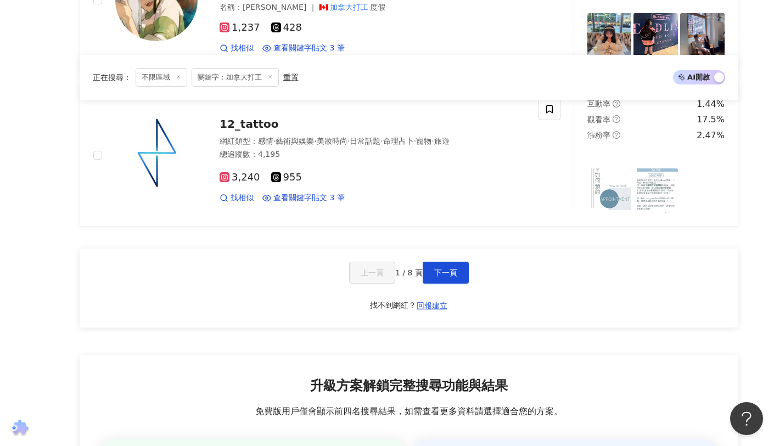
scroll to position [1905, 0]
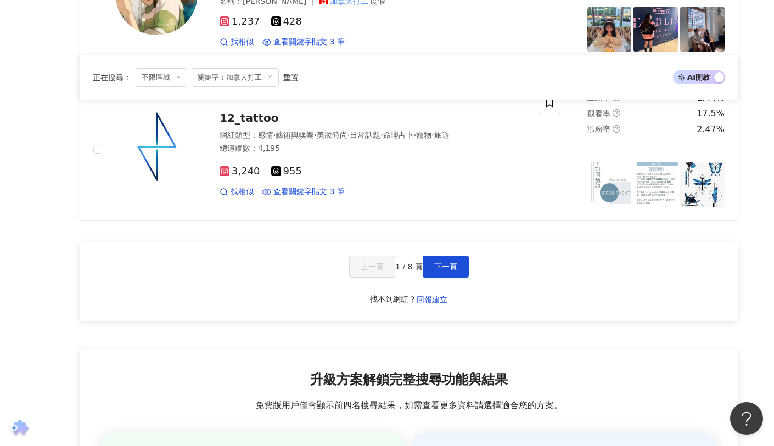
click at [473, 282] on div "上一頁 1 / 8 頁 下一頁 找不到網紅？ 回報建立" at bounding box center [409, 282] width 659 height 79
click at [465, 278] on button "下一頁" at bounding box center [446, 267] width 46 height 22
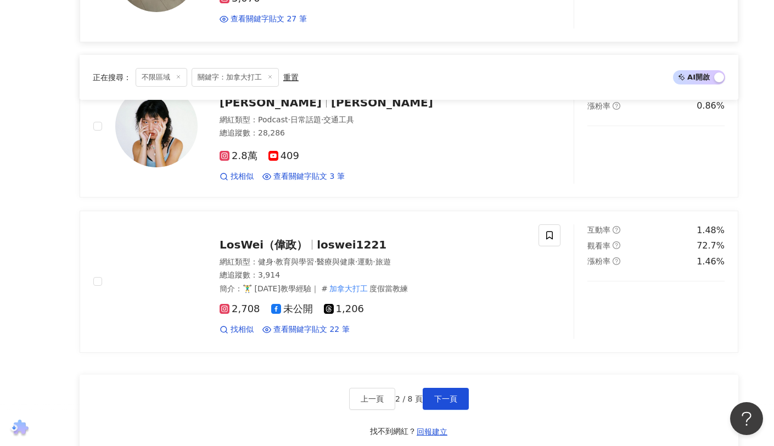
scroll to position [1763, 0]
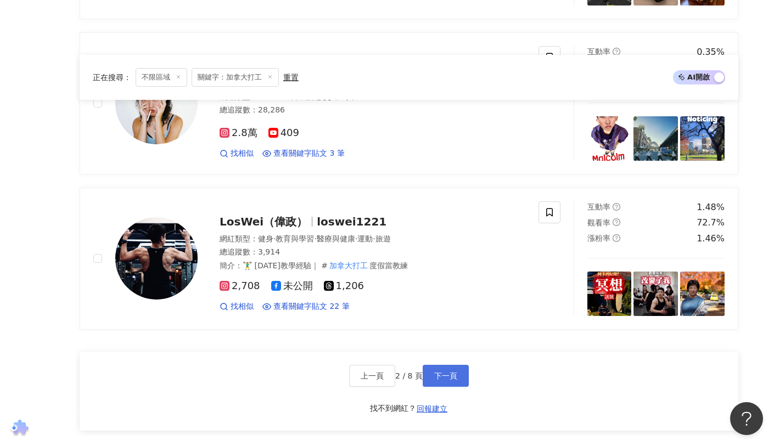
click at [449, 387] on button "下一頁" at bounding box center [446, 376] width 46 height 22
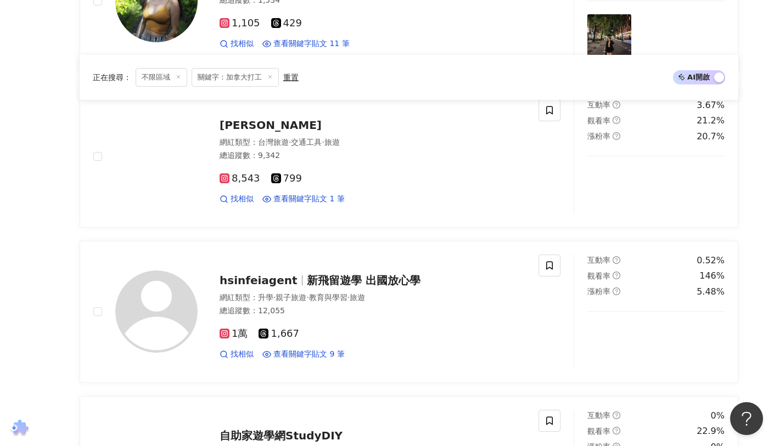
scroll to position [987, 0]
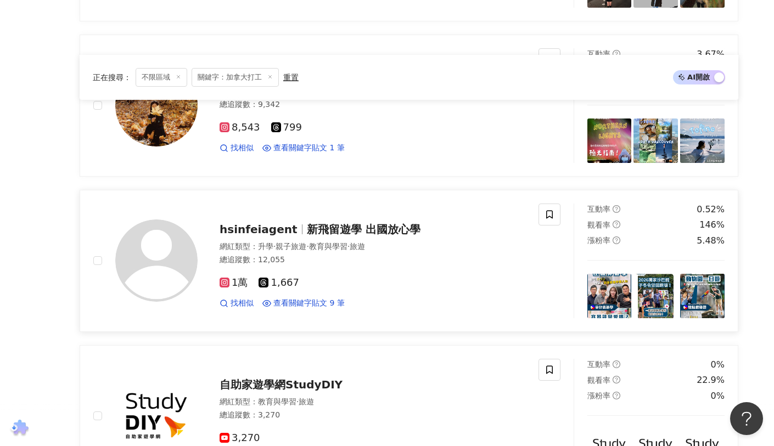
click at [319, 236] on span "新飛留遊學 出國放心學" at bounding box center [364, 229] width 114 height 13
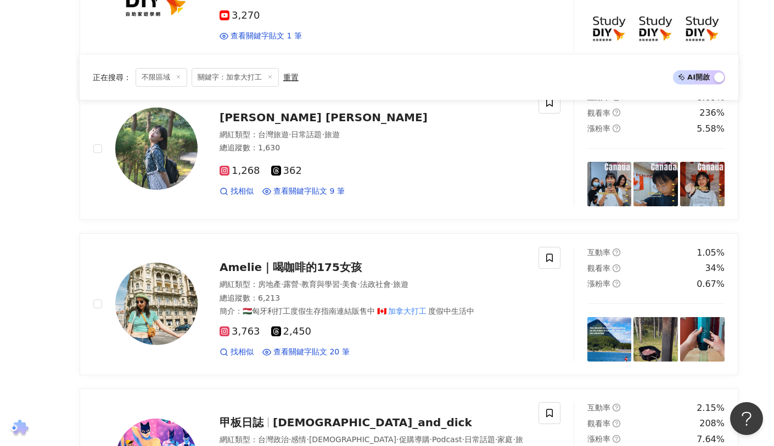
scroll to position [1524, 0]
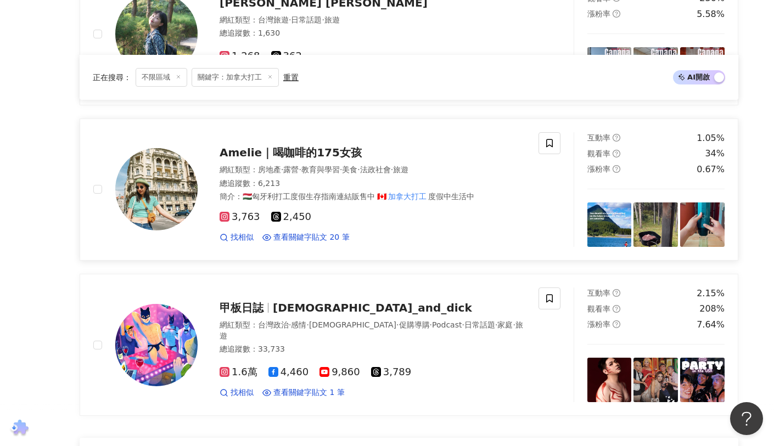
click at [304, 159] on span "Amelie｜喝咖啡的175女孩" at bounding box center [291, 152] width 142 height 13
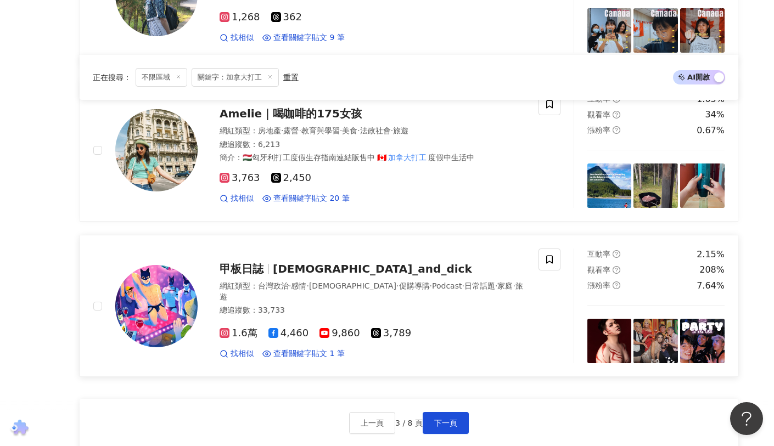
scroll to position [1616, 0]
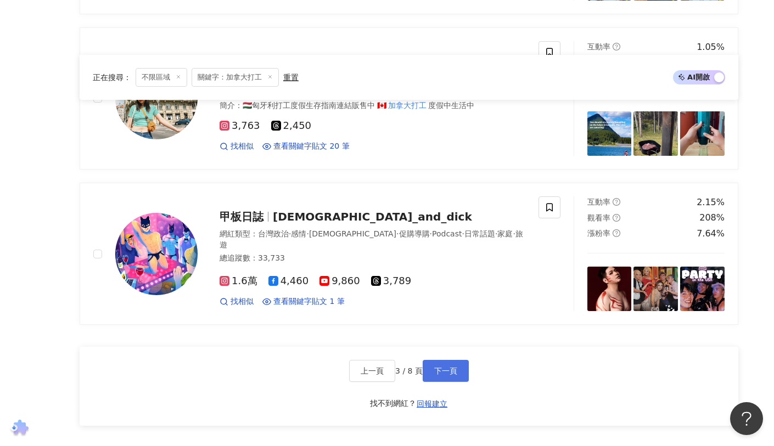
click at [440, 367] on span "下一頁" at bounding box center [445, 371] width 23 height 9
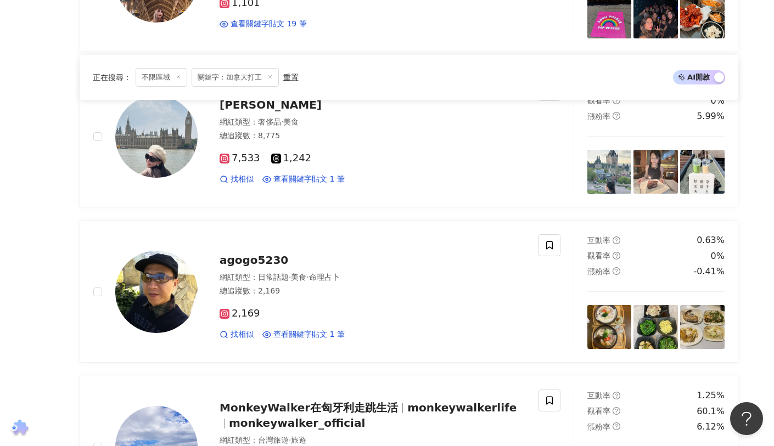
scroll to position [1559, 0]
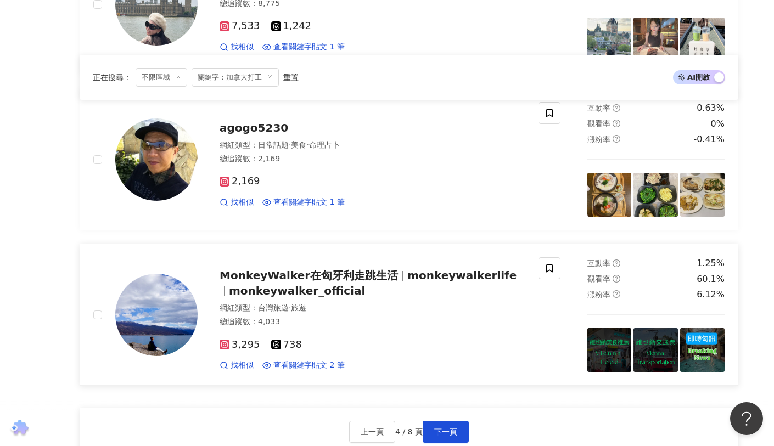
click at [436, 282] on span "monkeywalkerlife" at bounding box center [461, 275] width 109 height 13
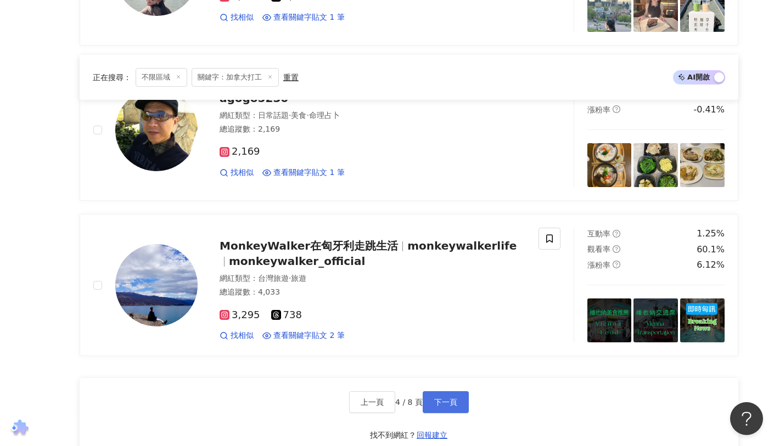
click at [454, 405] on span "下一頁" at bounding box center [445, 402] width 23 height 9
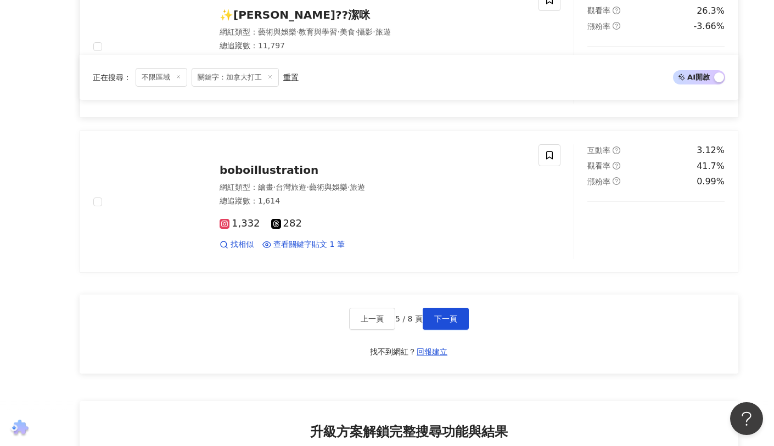
scroll to position [1918, 0]
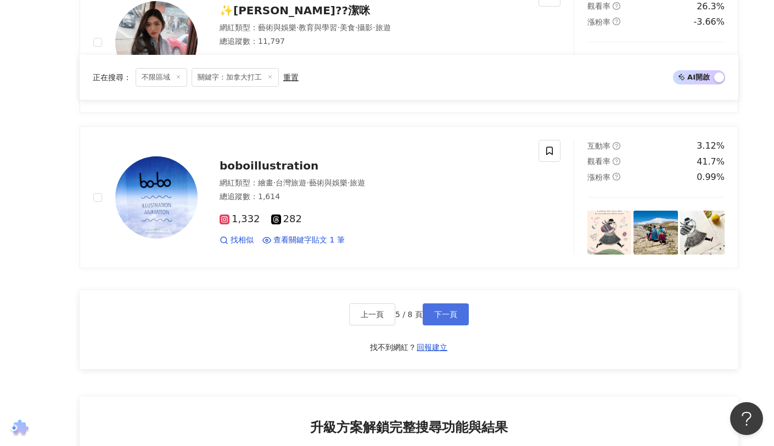
click at [454, 319] on span "下一頁" at bounding box center [445, 314] width 23 height 9
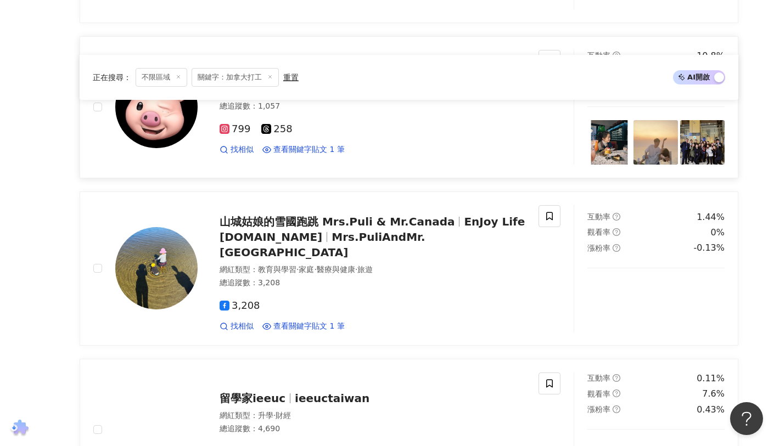
scroll to position [704, 0]
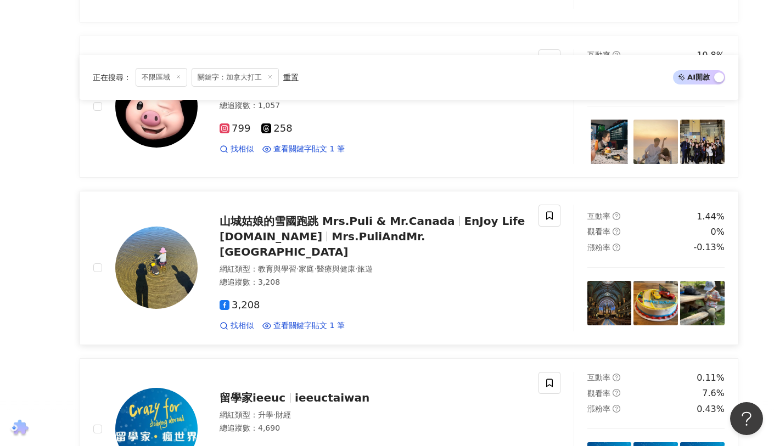
click at [400, 249] on span "Mrs.PuliAndMr.Canada" at bounding box center [323, 244] width 206 height 29
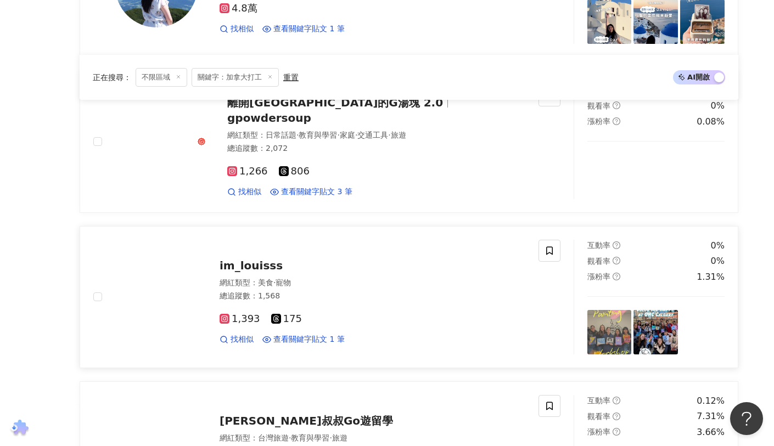
scroll to position [1282, 0]
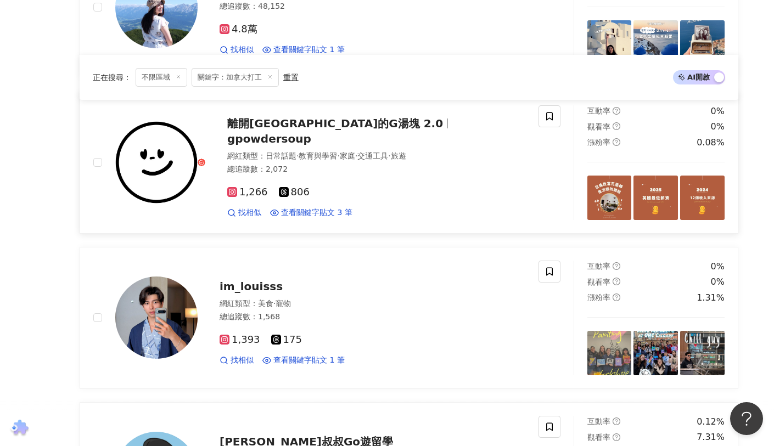
click at [311, 133] on span "gpowdersoup" at bounding box center [269, 138] width 84 height 13
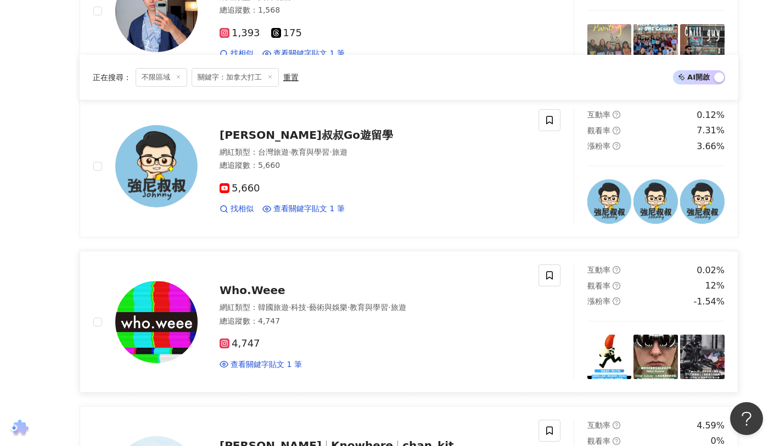
scroll to position [1635, 0]
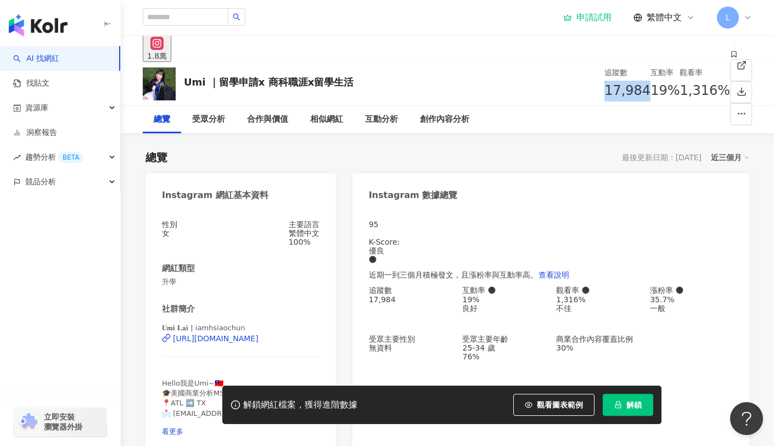
drag, startPoint x: 513, startPoint y: 91, endPoint x: 477, endPoint y: 90, distance: 36.3
click at [605, 90] on div "17,984" at bounding box center [628, 91] width 46 height 21
copy span "17,984"
drag, startPoint x: 185, startPoint y: 82, endPoint x: 379, endPoint y: 84, distance: 193.9
click at [379, 84] on div "Umi ｜留學申請x 商科職涯x留學生活 追蹤數 17,984 互動率 19% 觀看率 1,316%" at bounding box center [448, 83] width 654 height 43
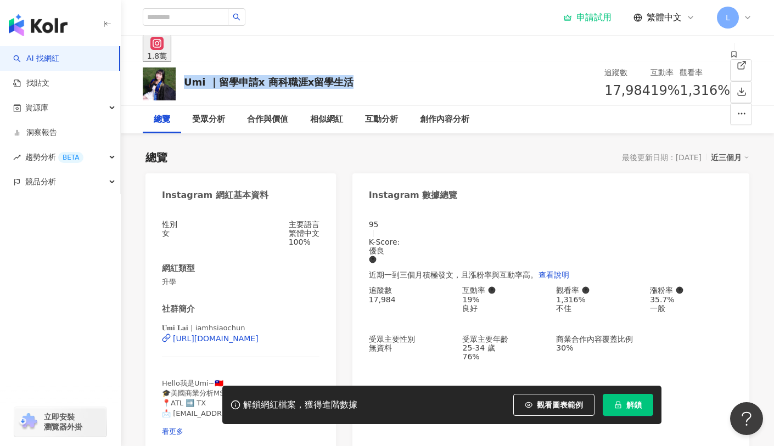
copy div "Umi ｜留學申請x 商科職涯x留學生活"
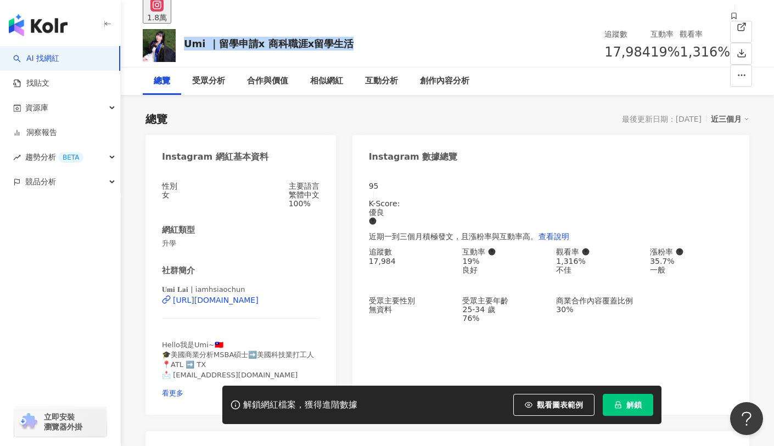
scroll to position [95, 0]
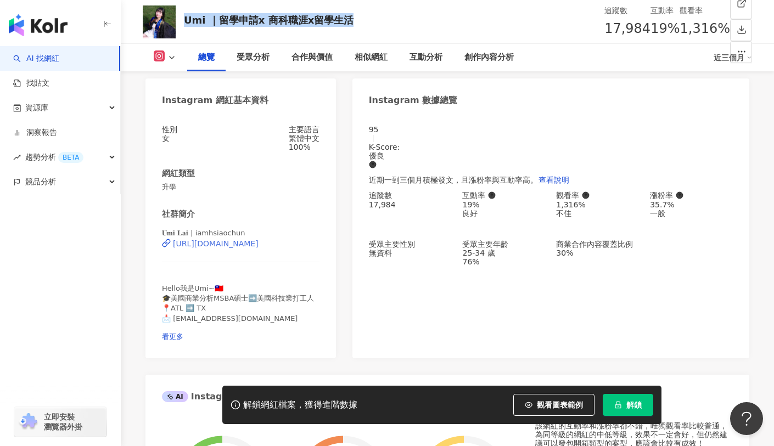
drag, startPoint x: 325, startPoint y: 257, endPoint x: 175, endPoint y: 261, distance: 150.5
click at [175, 261] on div "性別 女 主要語言 繁體中文 100% 網紅類型 升學 社群簡介 𝐔𝐦𝐢 𝐋𝐚𝐢 | iamhsiaochun https://www.instagram.c…" at bounding box center [241, 236] width 191 height 244
copy div "https://www.instagram.com/iamhsiaochun/"
click at [183, 341] on span "看更多" at bounding box center [172, 337] width 21 height 8
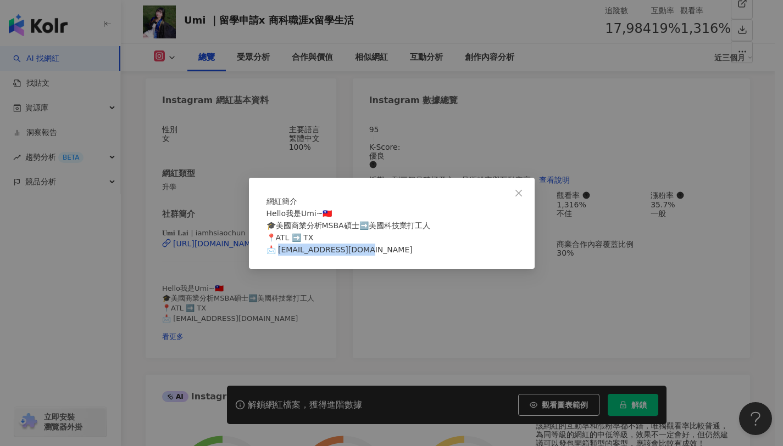
drag, startPoint x: 369, startPoint y: 253, endPoint x: 283, endPoint y: 259, distance: 85.9
click at [283, 256] on div "Hello我是Umi~🇹🇼 🎓美國商業分析MSBA碩士➡️美國科技業打工人 📍ATL ➡️ TX 📩 rukawalove@gmail.com" at bounding box center [391, 232] width 250 height 48
copy span "alove@gmail.com"
click at [515, 189] on icon "close" at bounding box center [518, 193] width 9 height 9
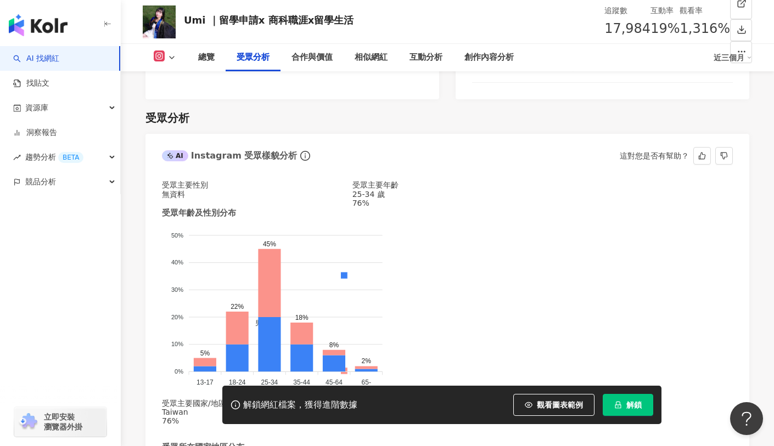
scroll to position [1197, 0]
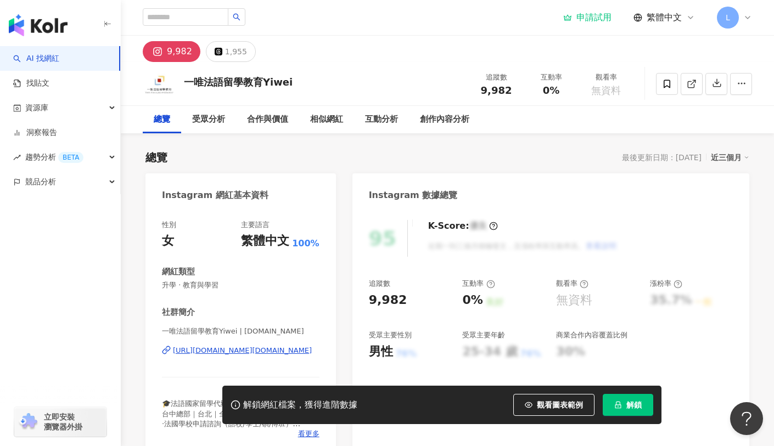
click at [252, 348] on div "https://www.instagram.com/yiwei.fr.education/" at bounding box center [242, 351] width 139 height 10
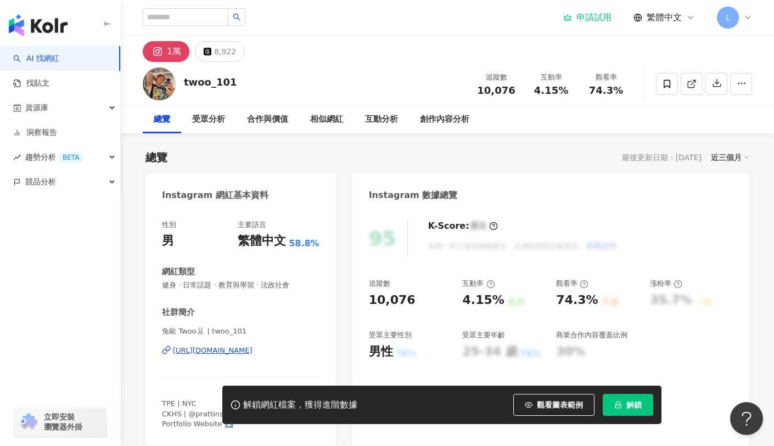
scroll to position [16, 0]
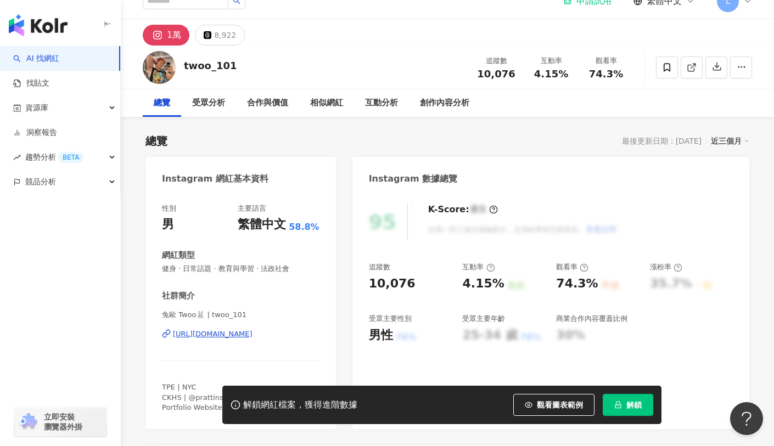
click at [253, 331] on div "[URL][DOMAIN_NAME]" at bounding box center [213, 335] width 80 height 10
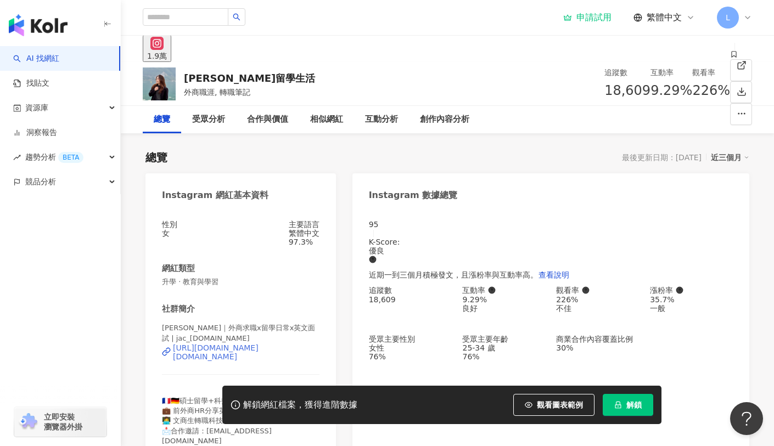
click at [248, 353] on div "[URL][DOMAIN_NAME][DOMAIN_NAME]" at bounding box center [246, 353] width 147 height 18
drag, startPoint x: 269, startPoint y: 75, endPoint x: 182, endPoint y: 79, distance: 86.9
click at [182, 79] on div "[PERSON_NAME]留學生活 外商職涯, 轉職筆記 追蹤數 18,609 互動率 9.29% 觀看率 226%" at bounding box center [448, 83] width 654 height 43
click at [263, 353] on div "https://www.instagram.com/jac_career.study/" at bounding box center [246, 353] width 147 height 18
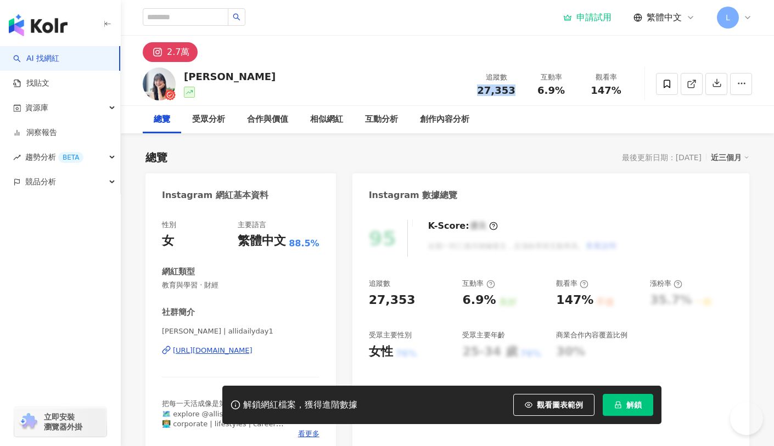
drag, startPoint x: 482, startPoint y: 88, endPoint x: 515, endPoint y: 90, distance: 33.5
click at [515, 90] on div "27,353" at bounding box center [497, 90] width 42 height 11
copy span "27,353"
drag, startPoint x: 246, startPoint y: 79, endPoint x: 182, endPoint y: 76, distance: 64.3
click at [182, 76] on div "森森 Allison 追蹤數 27,353 互動率 6.9% 觀看率 147%" at bounding box center [448, 83] width 654 height 43
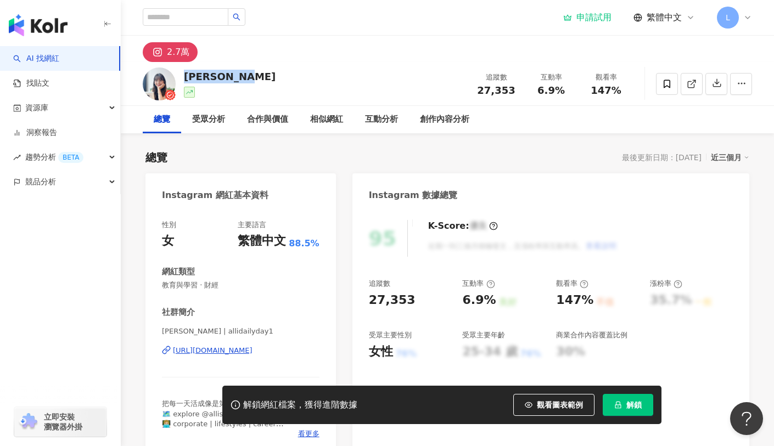
copy div "森森 Allison"
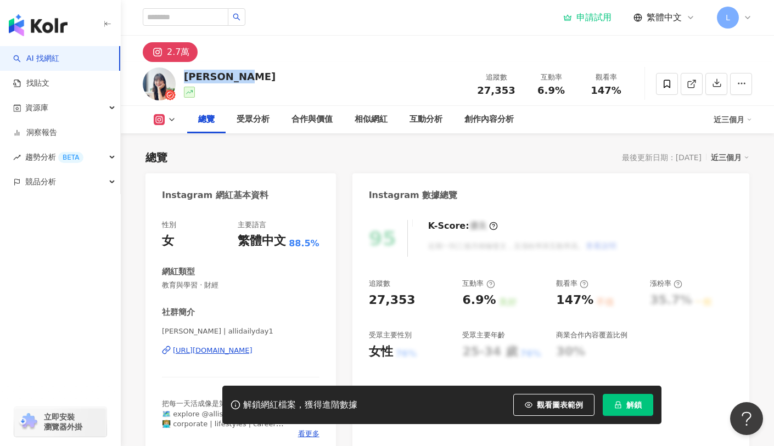
scroll to position [210, 0]
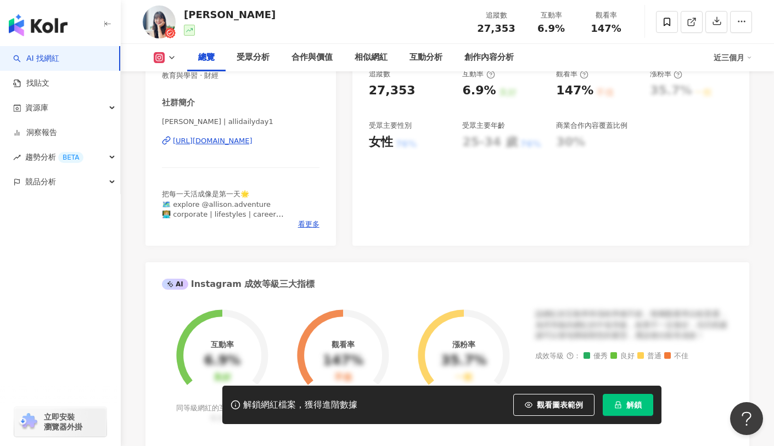
click at [312, 217] on div "把每一天活成像是第一天🌟 🗺️ explore @allison.adventure 👩🏼‍💻 corporate | lifestyles | career…" at bounding box center [241, 204] width 158 height 30
click at [312, 222] on span "看更多" at bounding box center [308, 225] width 21 height 10
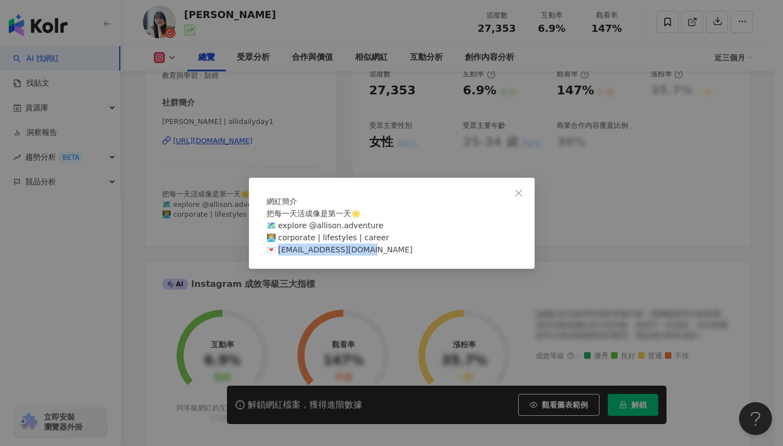
drag, startPoint x: 370, startPoint y: 258, endPoint x: 283, endPoint y: 258, distance: 86.8
click at [283, 256] on div "把每一天活成像是第一天🌟 🗺️ explore @allison.adventure 👩🏼‍💻 corporate | lifestyles | career…" at bounding box center [391, 232] width 250 height 48
copy span "tx893@gmail.com"
drag, startPoint x: 383, startPoint y: 235, endPoint x: 282, endPoint y: 235, distance: 101.0
click at [282, 235] on div "把每一天活成像是第一天🌟 🗺️ explore @allison.adventure 👩🏼‍💻 corporate | lifestyles | career…" at bounding box center [391, 232] width 250 height 48
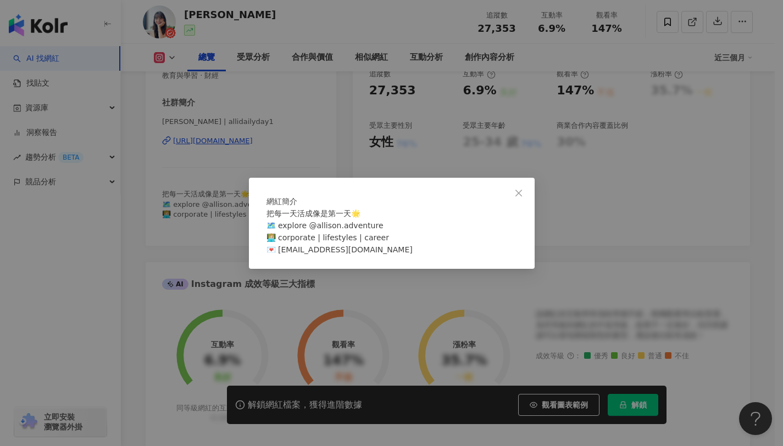
click at [189, 255] on div "網紅簡介 把每一天活成像是第一天🌟 🗺️ explore @allison.adventure 👩🏼‍💻 corporate | lifestyles | c…" at bounding box center [391, 223] width 783 height 446
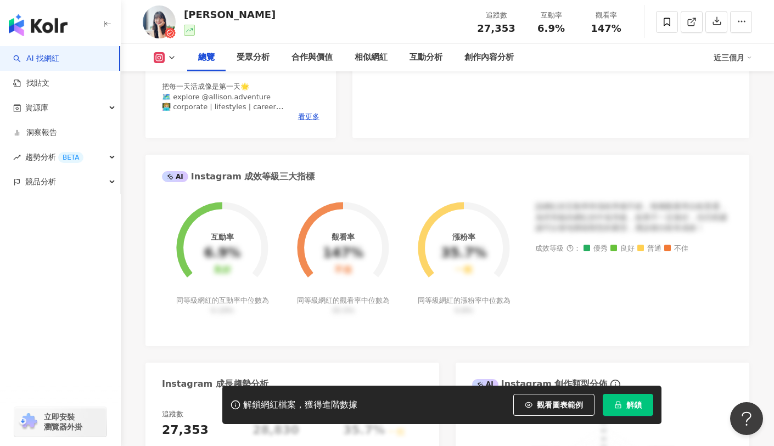
scroll to position [0, 0]
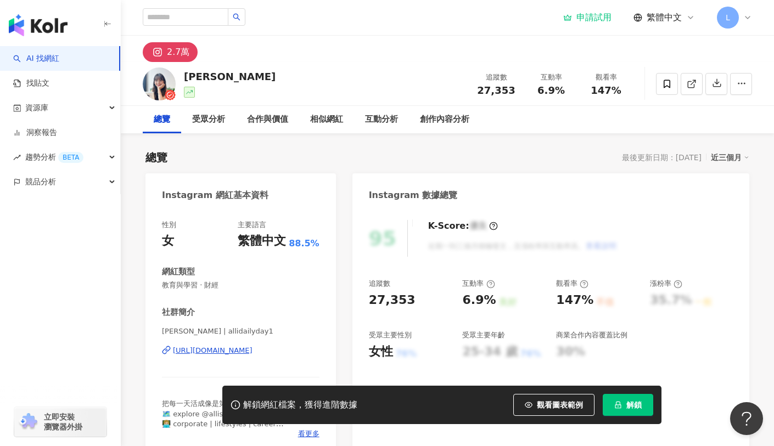
click at [253, 351] on div "https://www.instagram.com/allidailyday1/" at bounding box center [213, 351] width 80 height 10
click at [335, 122] on div "相似網紅" at bounding box center [326, 119] width 33 height 13
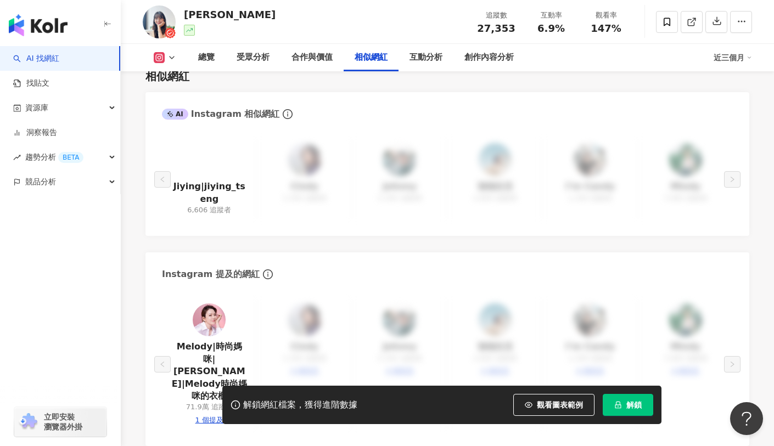
scroll to position [1764, 0]
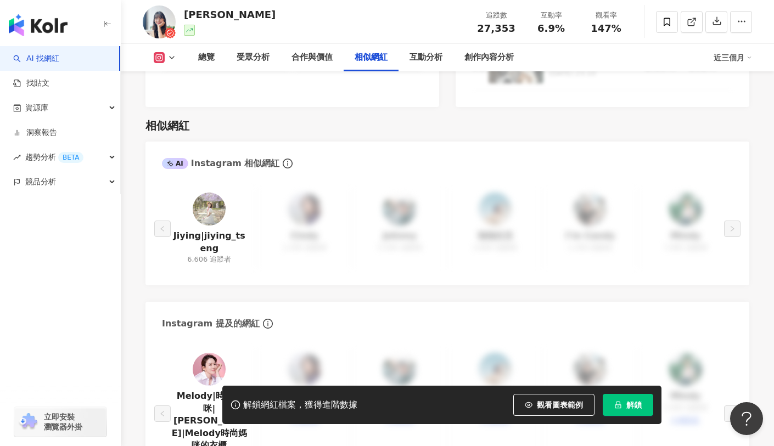
click at [204, 193] on img at bounding box center [209, 209] width 33 height 33
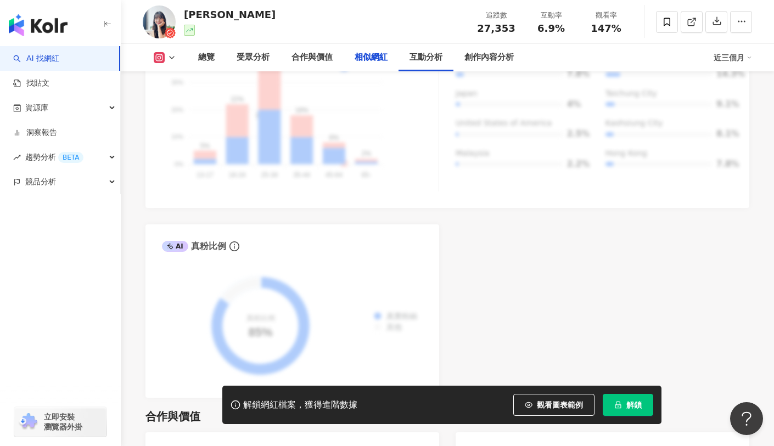
scroll to position [0, 0]
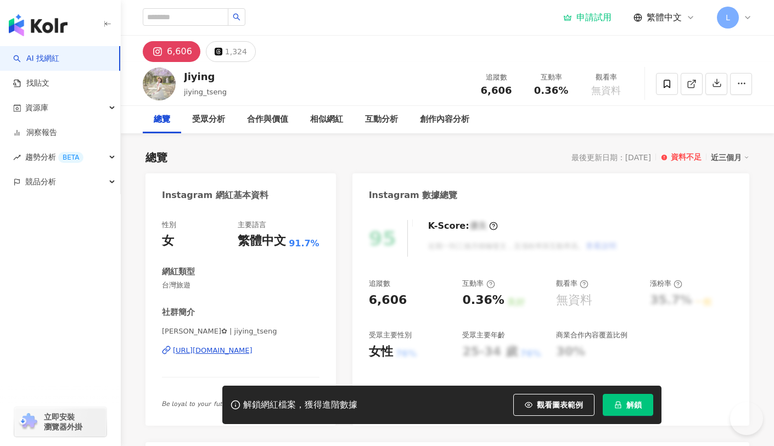
click at [253, 355] on div "[URL][DOMAIN_NAME]" at bounding box center [213, 351] width 80 height 10
click at [253, 349] on div "[URL][DOMAIN_NAME]" at bounding box center [213, 351] width 80 height 10
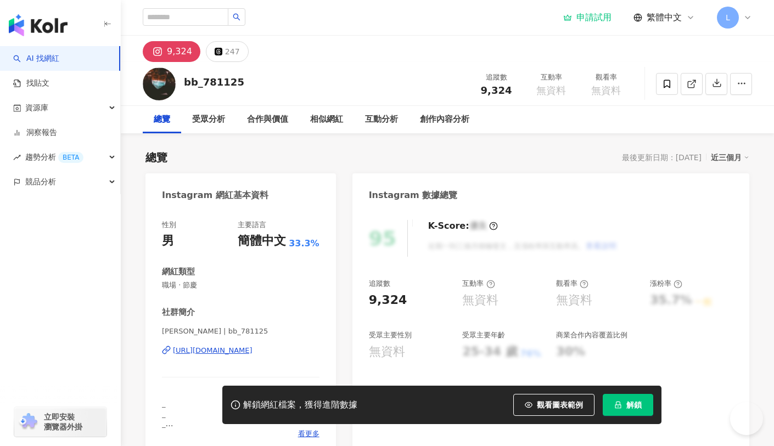
click at [253, 349] on div "[URL][DOMAIN_NAME]" at bounding box center [213, 351] width 80 height 10
click at [107, 24] on icon "button" at bounding box center [107, 24] width 5 height 1
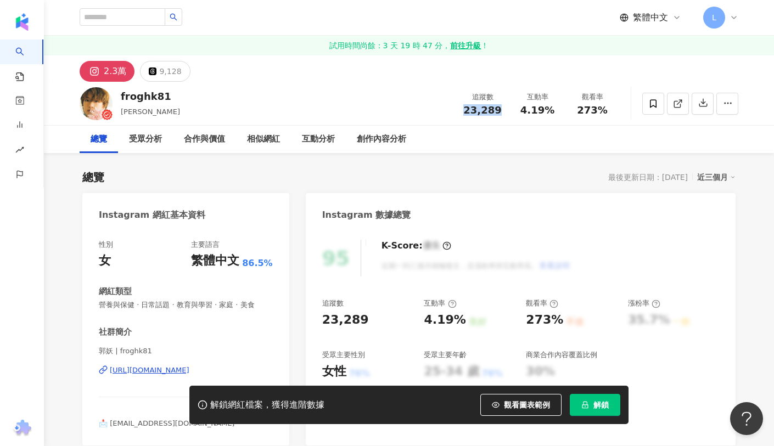
drag, startPoint x: 467, startPoint y: 111, endPoint x: 500, endPoint y: 111, distance: 33.5
click at [500, 111] on div "23,289" at bounding box center [483, 110] width 42 height 11
copy span "23,289"
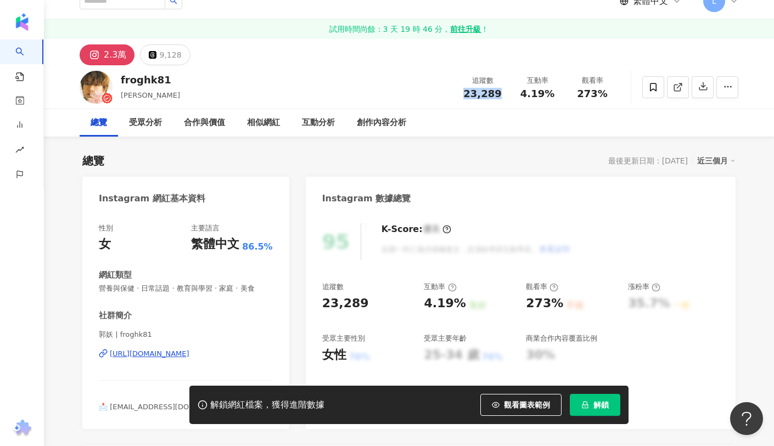
scroll to position [119, 0]
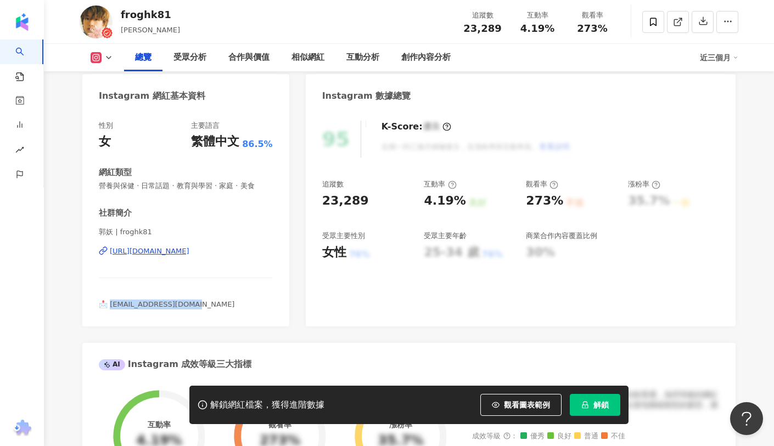
drag, startPoint x: 172, startPoint y: 303, endPoint x: 110, endPoint y: 305, distance: 62.1
click at [110, 305] on div "📩 [EMAIL_ADDRESS][DOMAIN_NAME]" at bounding box center [186, 305] width 174 height 10
copy span "[EMAIL_ADDRESS][DOMAIN_NAME]"
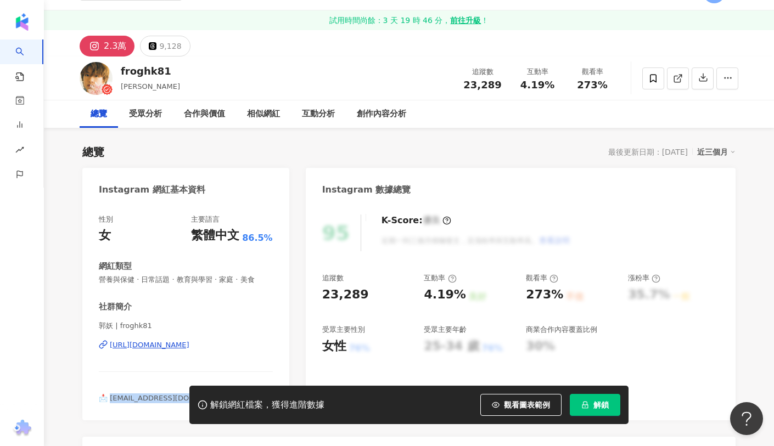
scroll to position [75, 0]
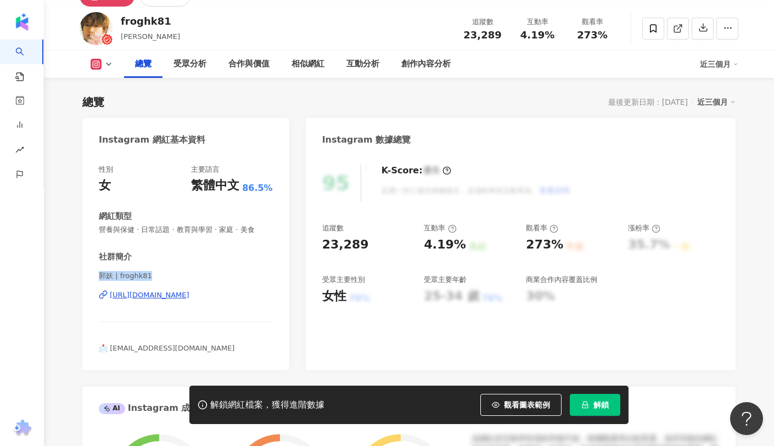
drag, startPoint x: 152, startPoint y: 277, endPoint x: 94, endPoint y: 278, distance: 57.7
click at [94, 278] on div "性別 女 主要語言 繁體中文 86.5% 網紅類型 營養與保健 · 日常話題 · 教育與學習 · 家庭 · 美食 社群簡介 郭妖 | froghk81 [UR…" at bounding box center [185, 262] width 207 height 217
copy span "郭妖 | froghk81"
click at [189, 292] on div "https://www.instagram.com/froghk81/" at bounding box center [150, 296] width 80 height 10
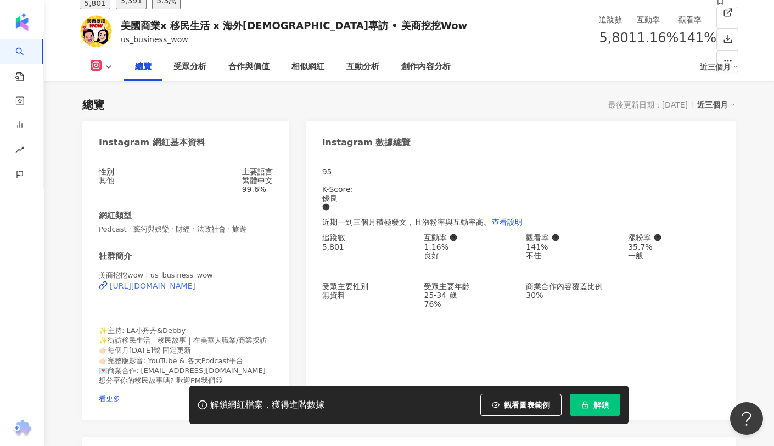
scroll to position [75, 0]
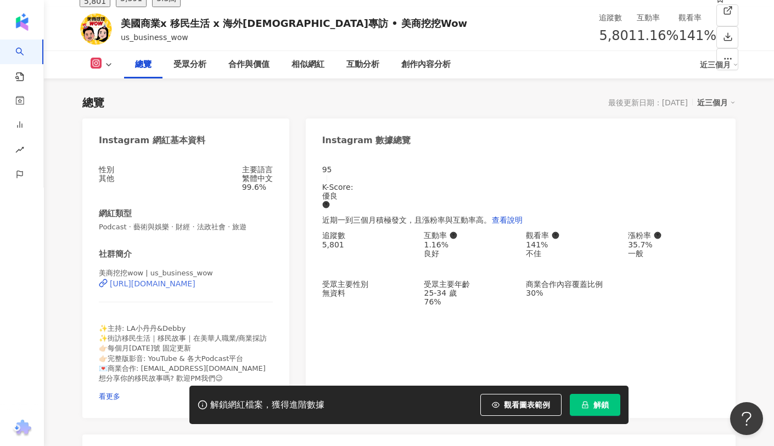
click at [196, 288] on div "[URL][DOMAIN_NAME]" at bounding box center [153, 284] width 86 height 9
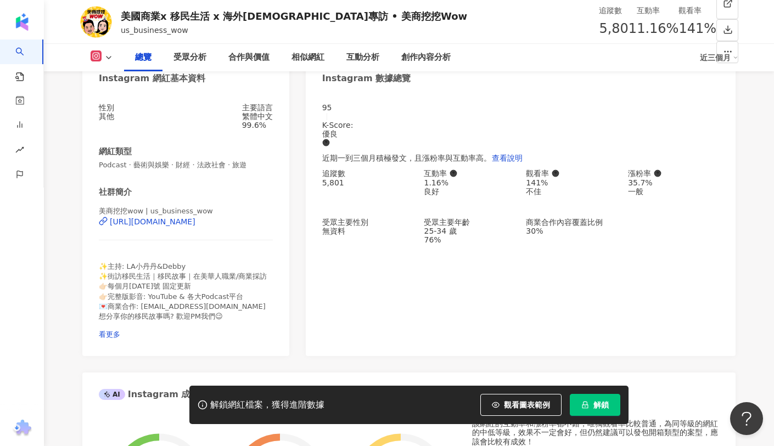
scroll to position [166, 0]
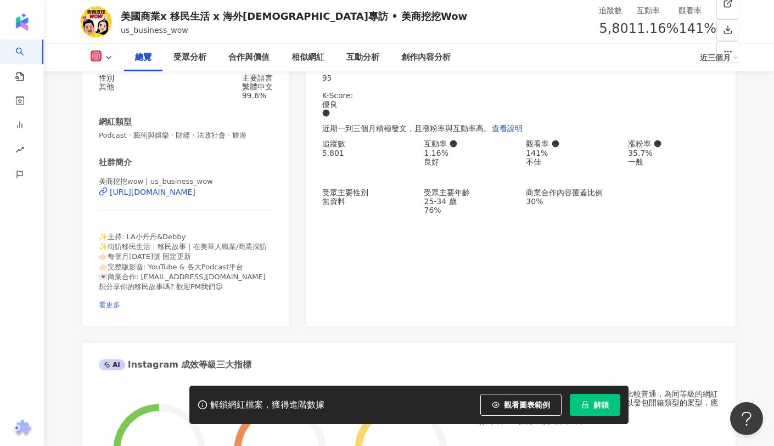
click at [120, 301] on span "看更多" at bounding box center [109, 305] width 21 height 8
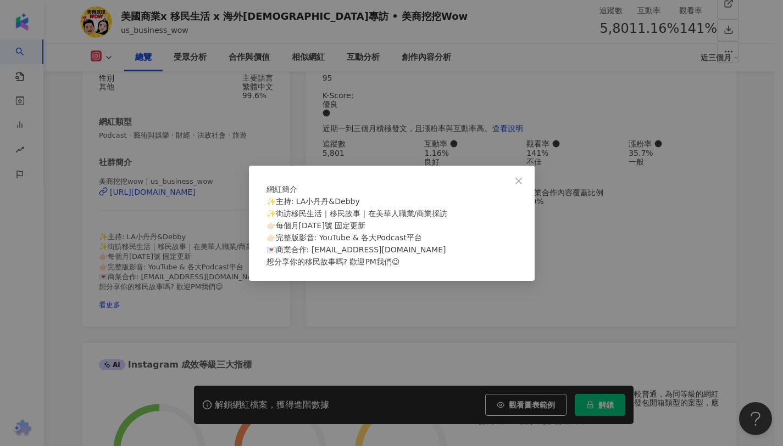
click at [340, 318] on div "網紅簡介 ✨主持: LA小[PERSON_NAME]&Debby ✨街訪移民生活｜移民故事｜在美華人職業/商業採訪 👉🏻每個月[DATE]號 固定更新 👉🏻完…" at bounding box center [391, 223] width 783 height 446
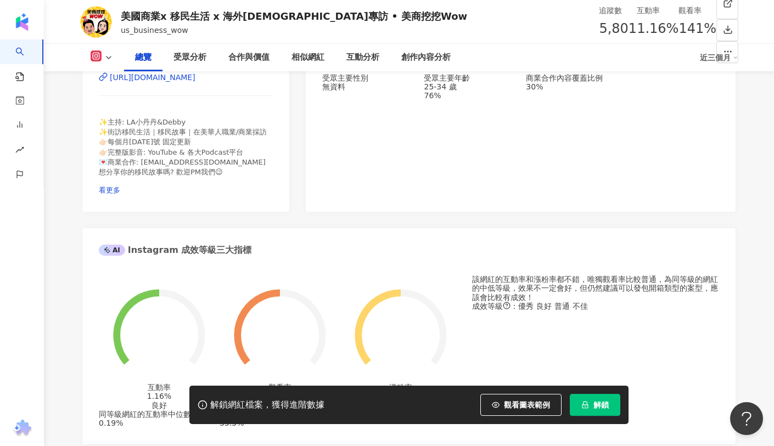
scroll to position [47, 0]
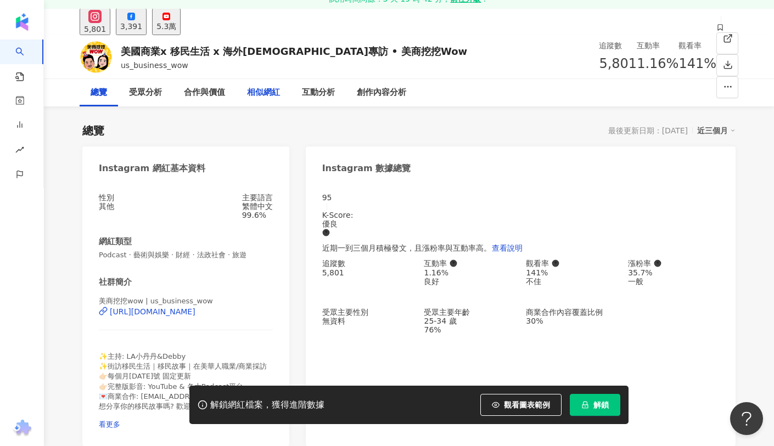
click at [259, 94] on div "相似網紅" at bounding box center [263, 92] width 33 height 13
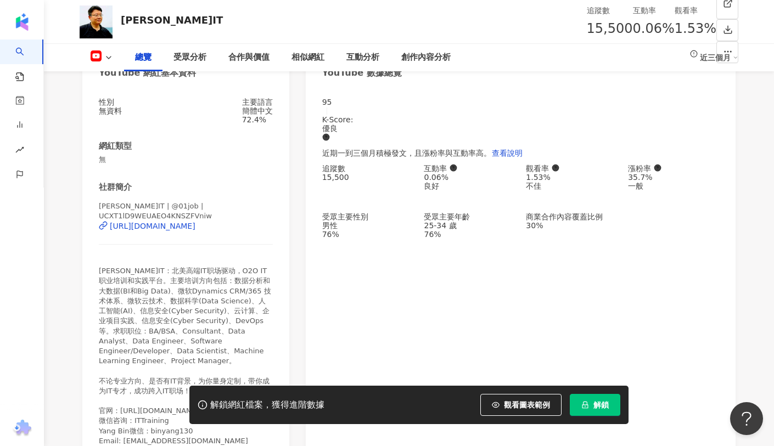
scroll to position [147, 0]
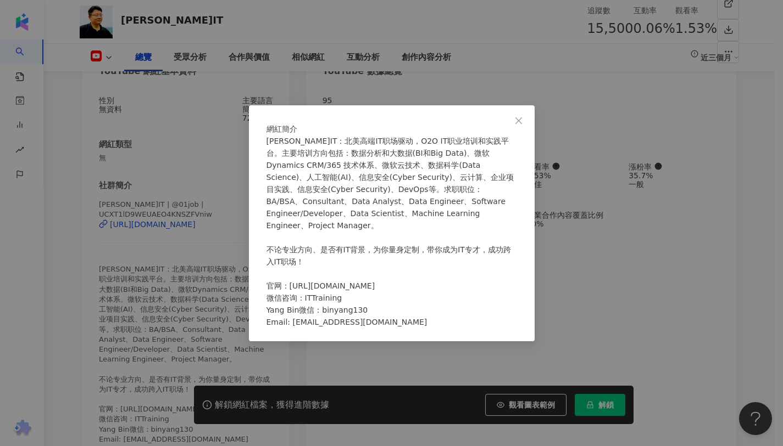
click at [177, 326] on div "網紅簡介 斯坦福IT：北美高端IT职场驱动，O2O IT职业培训和实践平台。主要培训方向包括：数据分析和大数据(BI和Big Data)、微软Dynamics…" at bounding box center [391, 223] width 783 height 446
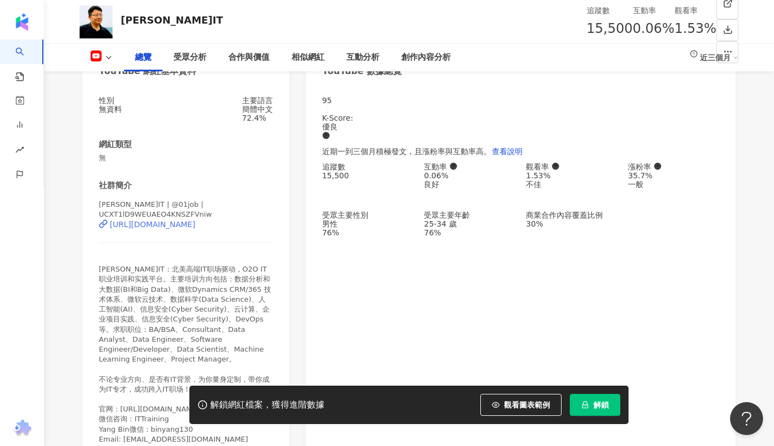
click at [192, 221] on div "https://www.youtube.com/channel/UCXT1lD9WEUAEO4KNSZFVniw" at bounding box center [153, 224] width 86 height 9
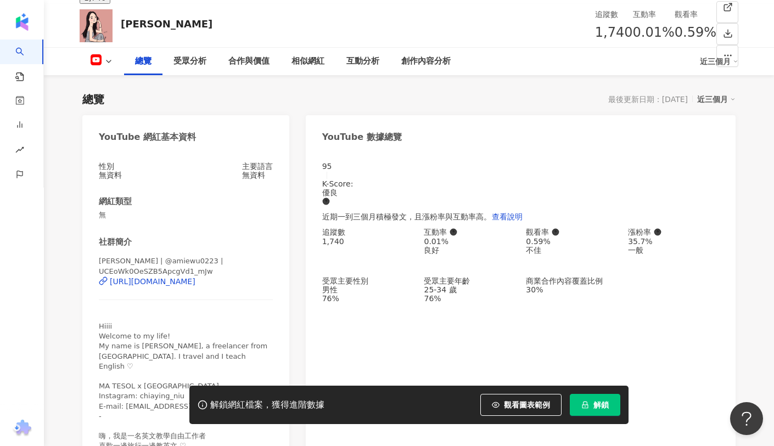
scroll to position [79, 0]
click at [196, 285] on div "[URL][DOMAIN_NAME]" at bounding box center [153, 280] width 86 height 9
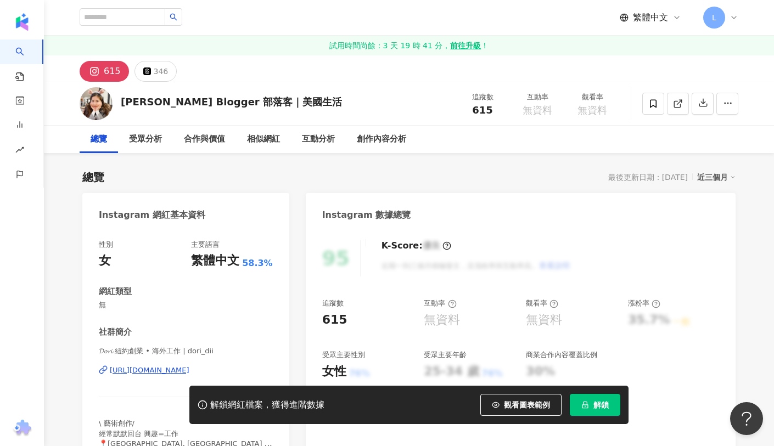
click at [153, 371] on div "[URL][DOMAIN_NAME]" at bounding box center [150, 371] width 80 height 10
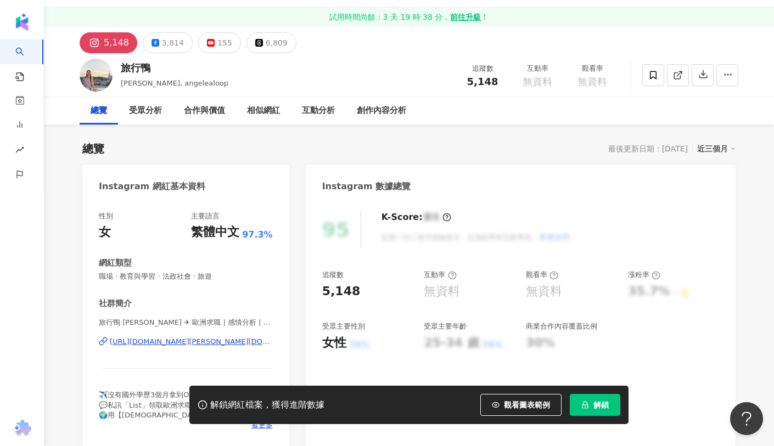
scroll to position [84, 0]
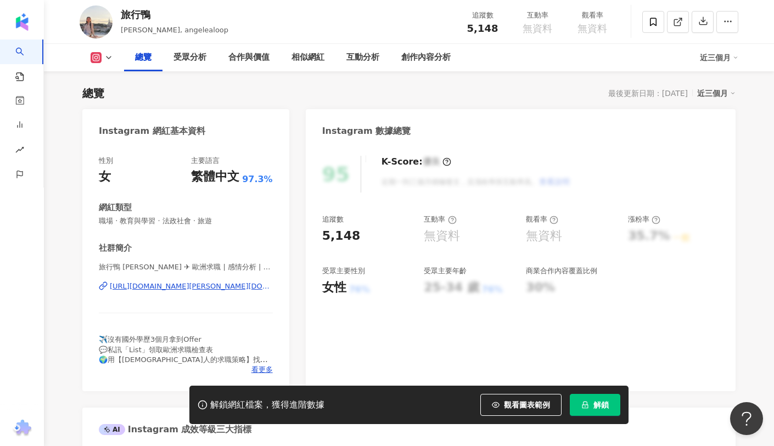
click at [224, 288] on div "https://www.instagram.com/angel.iduck/" at bounding box center [191, 287] width 163 height 10
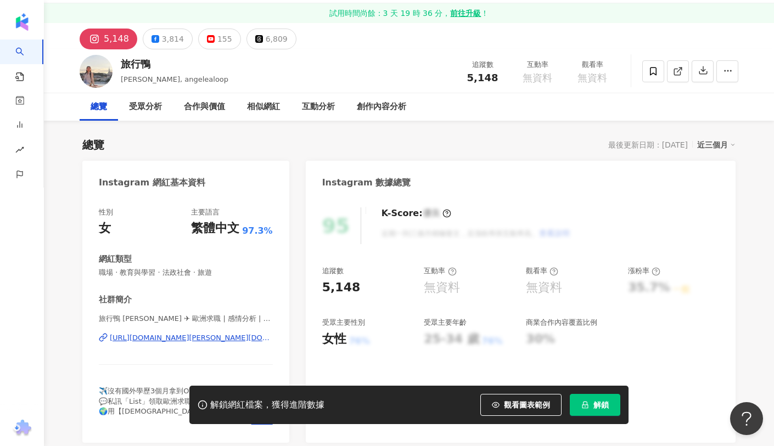
scroll to position [79, 0]
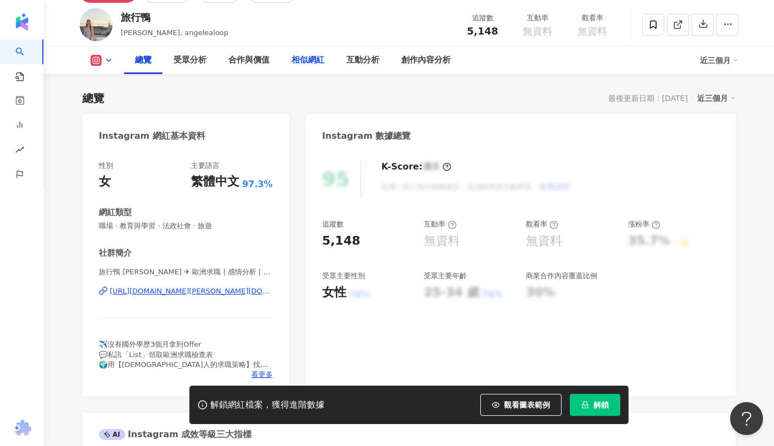
click at [312, 64] on div "相似網紅" at bounding box center [308, 60] width 33 height 13
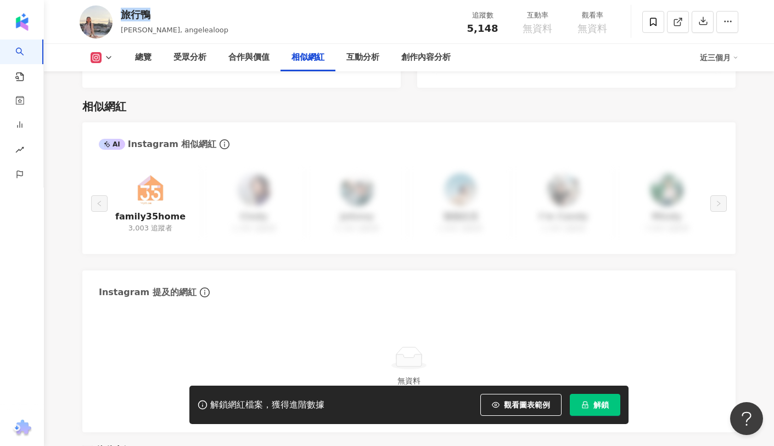
click at [120, 17] on div "旅行鴨 Angel, angelealoop 追蹤數 5,148 互動率 無資料 觀看率 無資料" at bounding box center [409, 21] width 703 height 43
drag, startPoint x: 173, startPoint y: 18, endPoint x: 121, endPoint y: 17, distance: 51.6
click at [121, 17] on div "旅行鴨" at bounding box center [175, 15] width 108 height 14
copy div "旅行鴨"
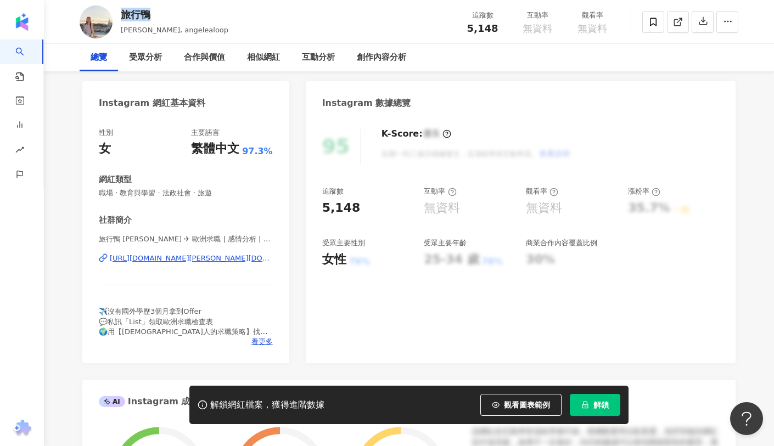
scroll to position [238, 0]
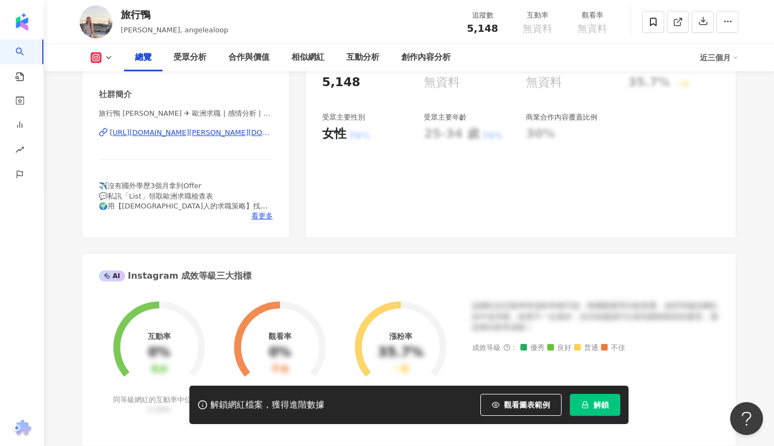
click at [266, 211] on div "✈️沒有國外學歷3個月拿到Offer 💬私訊「List」領取歐洲求職檢查表 🌍用【外國人的求職策略】找到歐洲工作 免費教學點連結 ⇊" at bounding box center [186, 196] width 174 height 30
click at [263, 215] on span "看更多" at bounding box center [262, 216] width 21 height 10
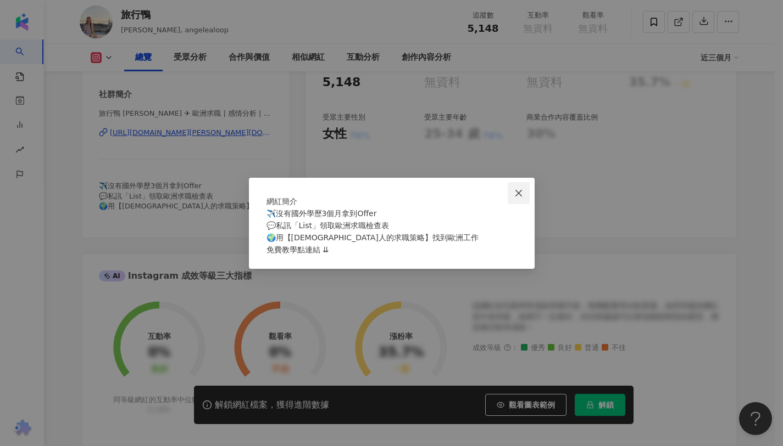
click at [518, 190] on icon "close" at bounding box center [518, 193] width 7 height 7
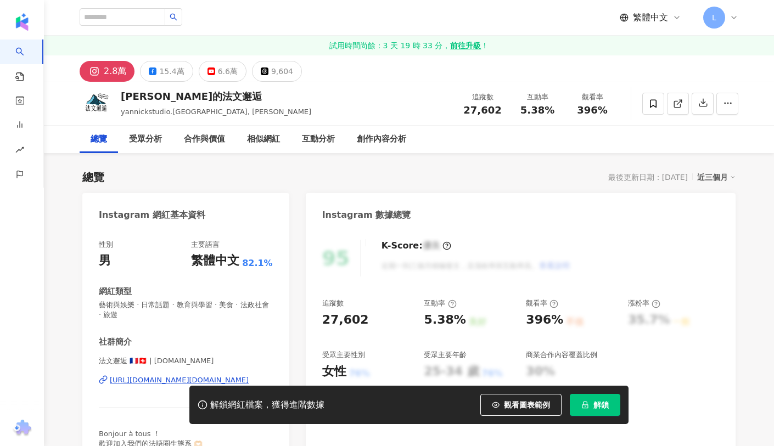
click at [174, 382] on div "[URL][DOMAIN_NAME][DOMAIN_NAME]" at bounding box center [179, 381] width 139 height 10
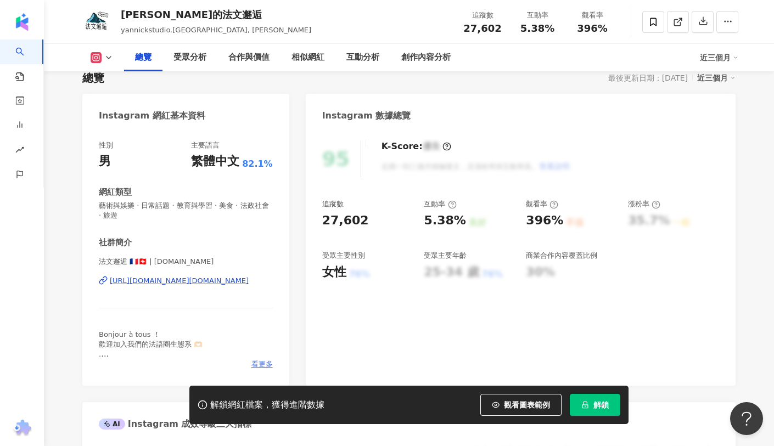
click at [263, 367] on span "看更多" at bounding box center [262, 365] width 21 height 10
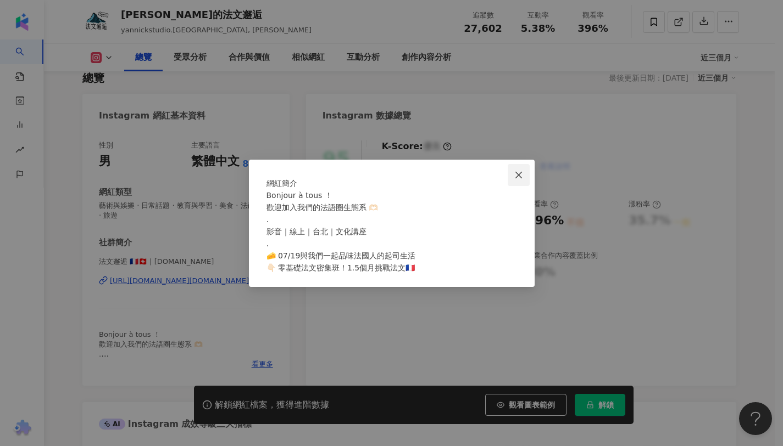
click at [515, 171] on icon "close" at bounding box center [518, 175] width 9 height 9
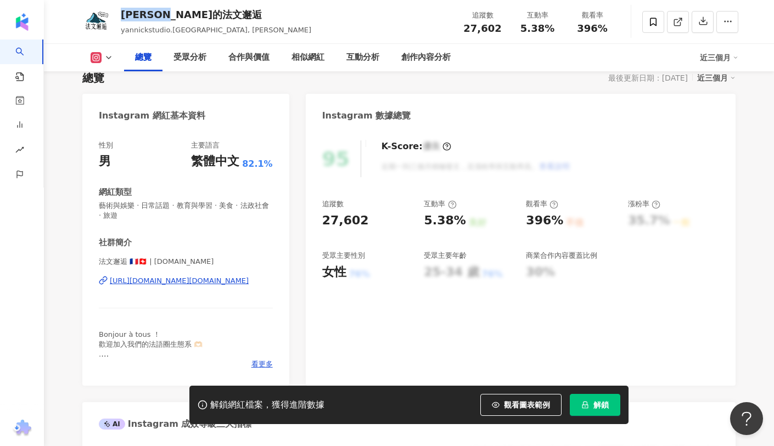
drag, startPoint x: 199, startPoint y: 15, endPoint x: 118, endPoint y: 18, distance: 81.9
click at [118, 18] on div "杰宇的法文邂逅 yannickstudio.taiwan, 杰宇 追蹤數 27,602 互動率 5.38% 觀看率 396%" at bounding box center [409, 21] width 703 height 43
copy div "杰宇的法文邂逅"
click at [301, 66] on div "相似網紅" at bounding box center [308, 57] width 55 height 27
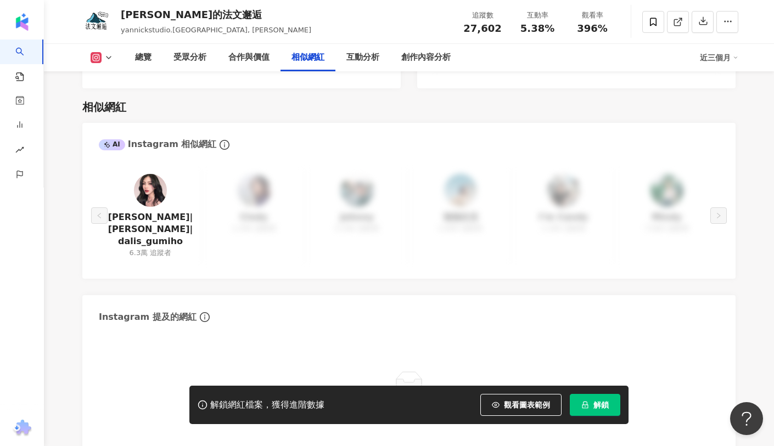
click at [144, 180] on img at bounding box center [150, 190] width 33 height 33
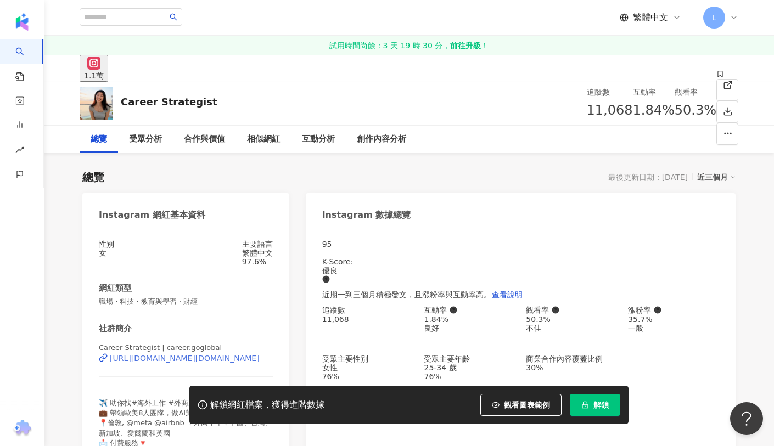
click at [172, 363] on div "[URL][DOMAIN_NAME][DOMAIN_NAME]" at bounding box center [185, 358] width 150 height 9
drag, startPoint x: 210, startPoint y: 103, endPoint x: 120, endPoint y: 104, distance: 90.1
click at [120, 104] on div "Career Strategist 追蹤數 11,068 互動率 1.84% 觀看率 50.3%" at bounding box center [409, 103] width 703 height 43
copy div "Career Strategist"
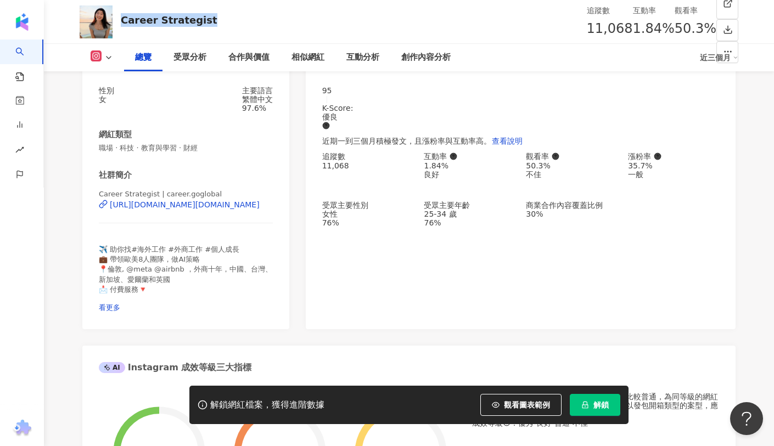
scroll to position [167, 0]
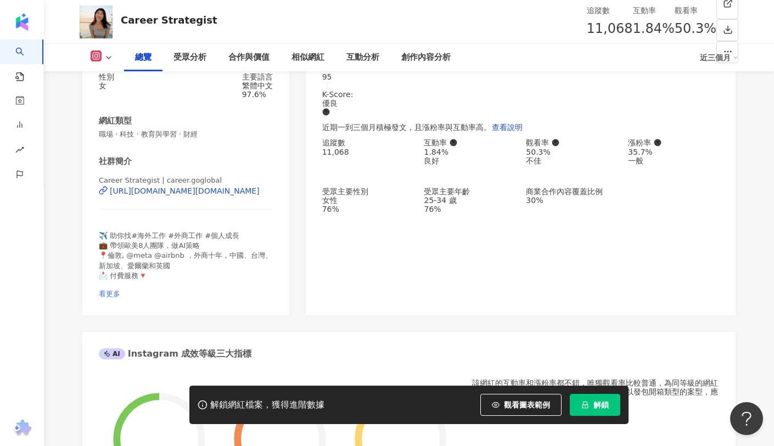
click at [120, 290] on span "看更多" at bounding box center [109, 294] width 21 height 8
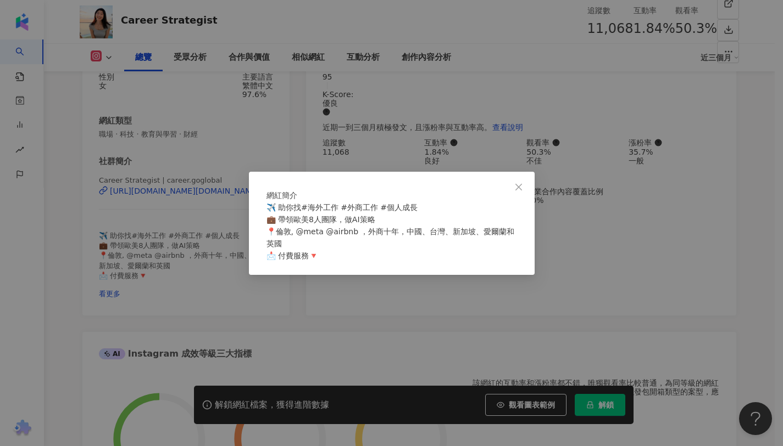
click at [292, 301] on div "網紅簡介 ✈️ 助你找#海外工作 #外商工作 #個人成長 💼 帶領歐美8人團隊，做AI策略 📍倫敦, @meta @airbnb ，外商十年，中國、台灣、新加…" at bounding box center [391, 223] width 783 height 446
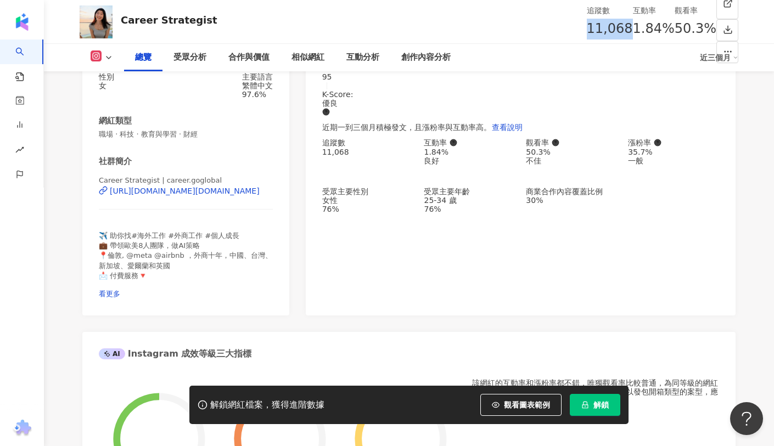
drag, startPoint x: 465, startPoint y: 31, endPoint x: 500, endPoint y: 30, distance: 34.6
click at [587, 30] on div "11,068" at bounding box center [610, 29] width 46 height 21
copy span "11,068"
click at [120, 290] on span "看更多" at bounding box center [109, 294] width 21 height 8
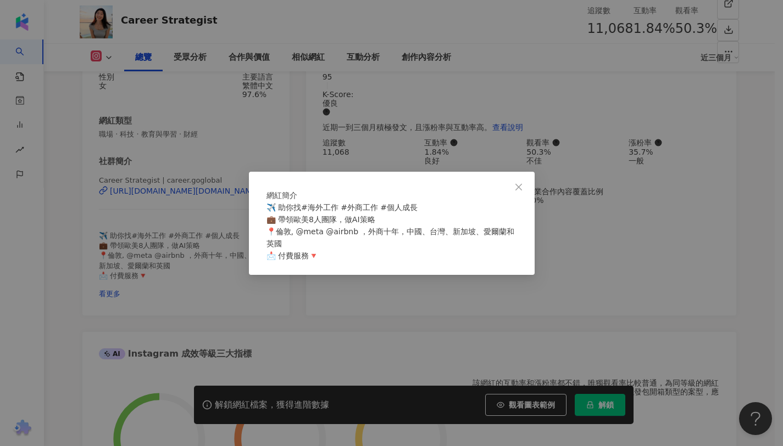
click at [234, 305] on div "網紅簡介 ✈️ 助你找#海外工作 #外商工作 #個人成長 💼 帶領歐美8人團隊，做AI策略 📍倫敦, @meta @airbnb ，外商十年，中國、台灣、新加…" at bounding box center [391, 223] width 783 height 446
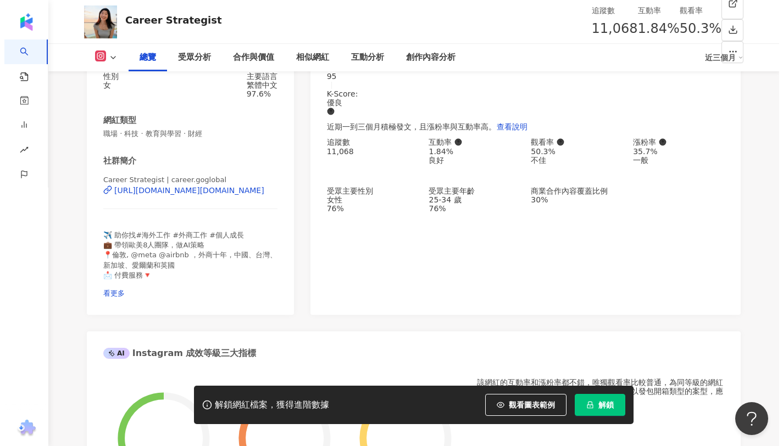
scroll to position [169, 0]
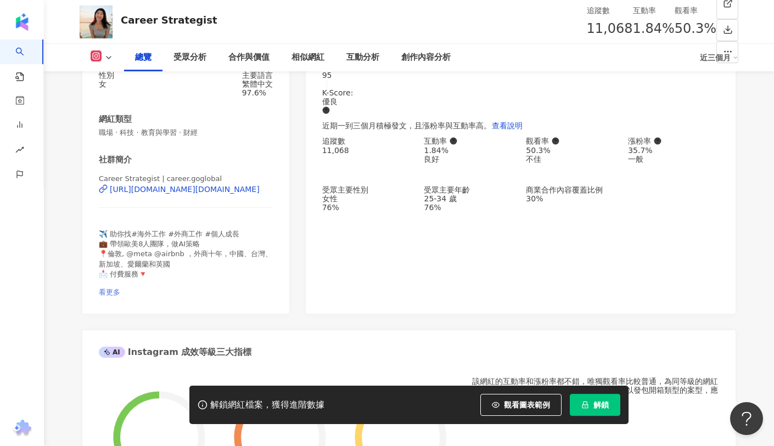
click at [120, 288] on span "看更多" at bounding box center [109, 292] width 21 height 8
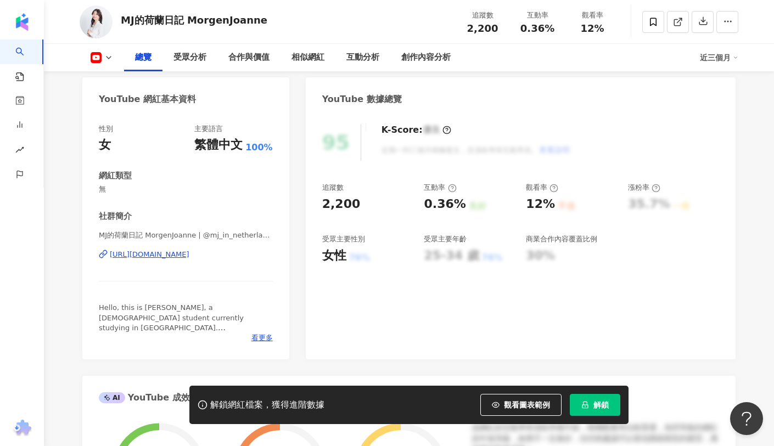
scroll to position [164, 0]
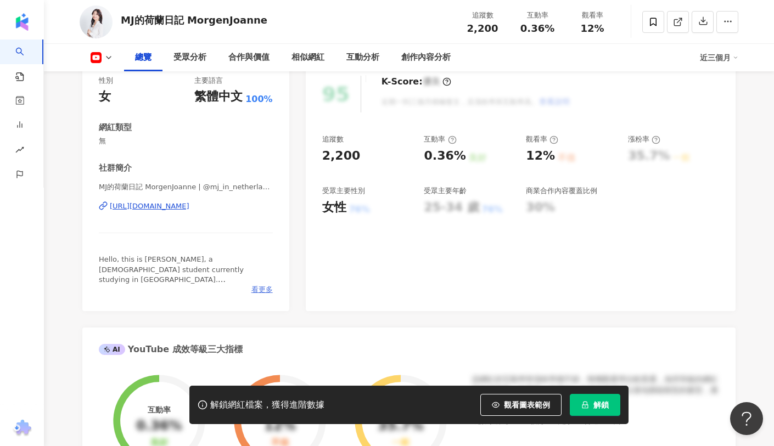
click at [260, 292] on span "看更多" at bounding box center [262, 290] width 21 height 10
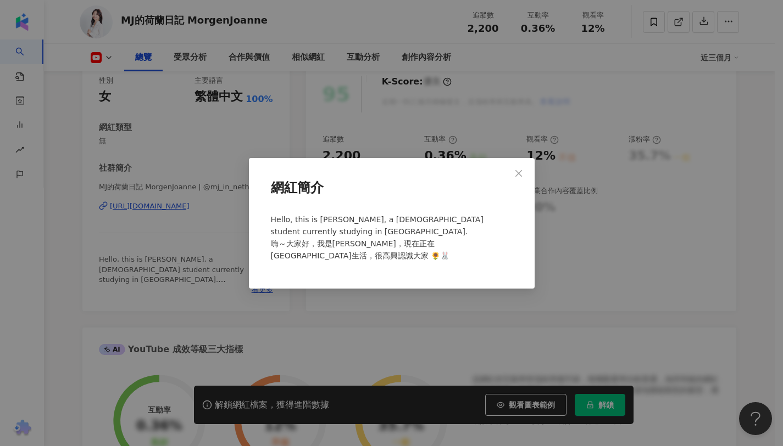
click at [198, 297] on div "網紅簡介 Hello, this is [PERSON_NAME], a [DEMOGRAPHIC_DATA] student currently study…" at bounding box center [391, 223] width 783 height 446
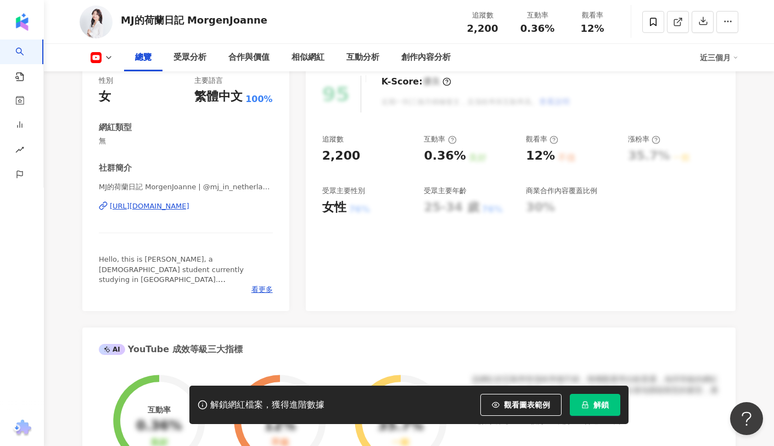
click at [199, 201] on div "MJ的荷蘭日記 MorgenJoanne | @mj_in_netherland | UCp_sE1XcqVJHJGM5hpL1qlw [URL][DOMAI…" at bounding box center [186, 214] width 174 height 64
click at [189, 208] on div "[URL][DOMAIN_NAME]" at bounding box center [150, 207] width 80 height 10
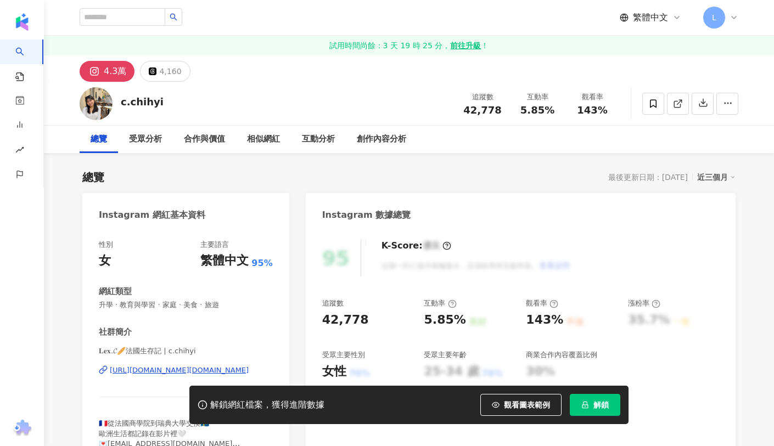
click at [163, 368] on div "[URL][DOMAIN_NAME][DOMAIN_NAME]" at bounding box center [179, 371] width 139 height 10
drag, startPoint x: 462, startPoint y: 107, endPoint x: 504, endPoint y: 111, distance: 41.4
click at [504, 111] on div "追蹤數 42,778" at bounding box center [482, 104] width 55 height 24
copy span "42,778"
drag, startPoint x: 174, startPoint y: 107, endPoint x: 122, endPoint y: 105, distance: 52.2
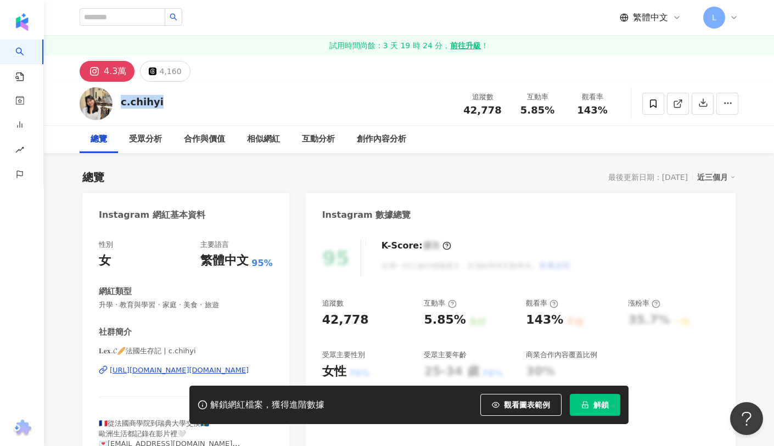
click at [122, 105] on div "c.chihyi 追蹤數 42,778 互動率 5.85% 觀看率 143%" at bounding box center [409, 103] width 703 height 43
copy div "c.chihyi"
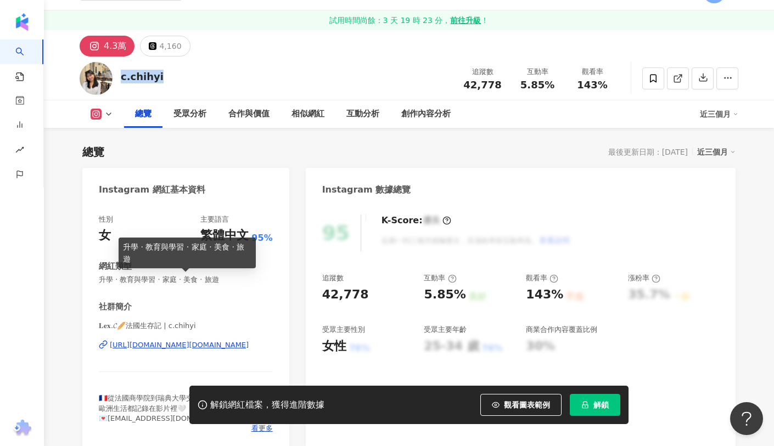
scroll to position [171, 0]
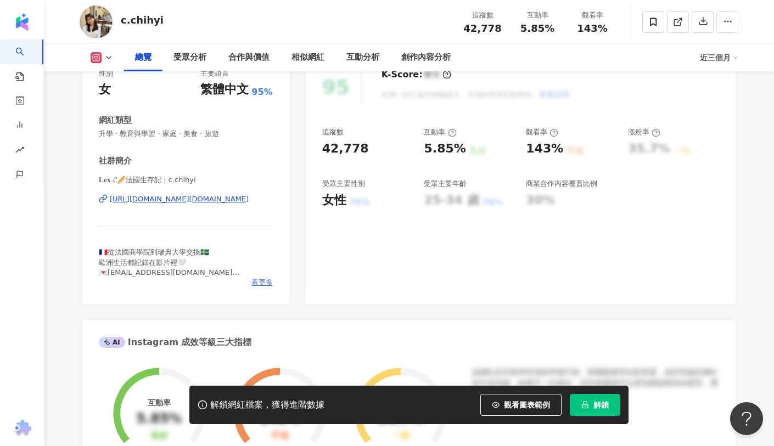
click at [260, 280] on span "看更多" at bounding box center [262, 283] width 21 height 10
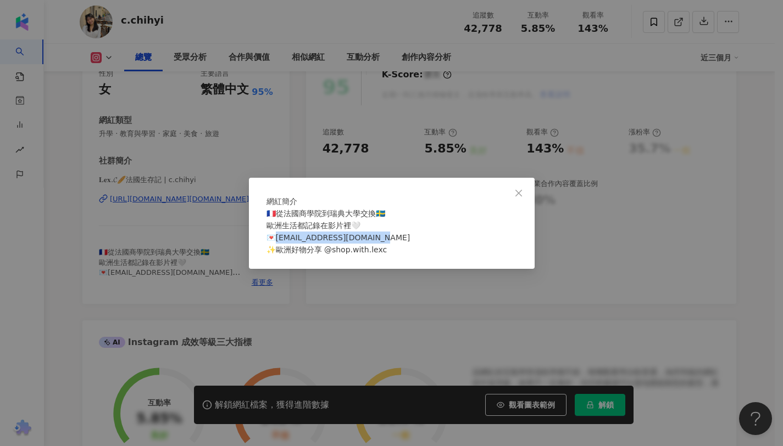
drag, startPoint x: 389, startPoint y: 247, endPoint x: 281, endPoint y: 244, distance: 108.8
click at [281, 244] on div "🇫🇷從法國商學院到瑞典大學交換🇸🇪 歐洲生活都記錄在影片裡🤍 💌[EMAIL_ADDRESS][DOMAIN_NAME] ✨歐洲好物分享 @shop.with…" at bounding box center [391, 232] width 250 height 48
copy span "[EMAIL_ADDRESS][DOMAIN_NAME] ✨歐洲好物"
click at [518, 189] on icon "close" at bounding box center [518, 193] width 9 height 9
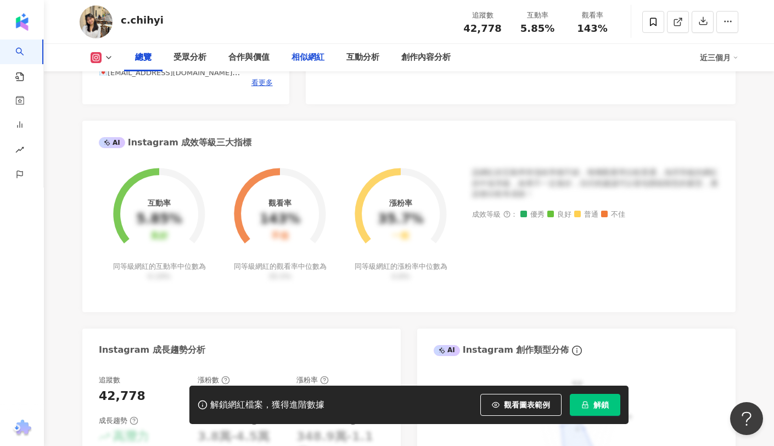
click at [304, 54] on div "相似網紅" at bounding box center [308, 57] width 33 height 13
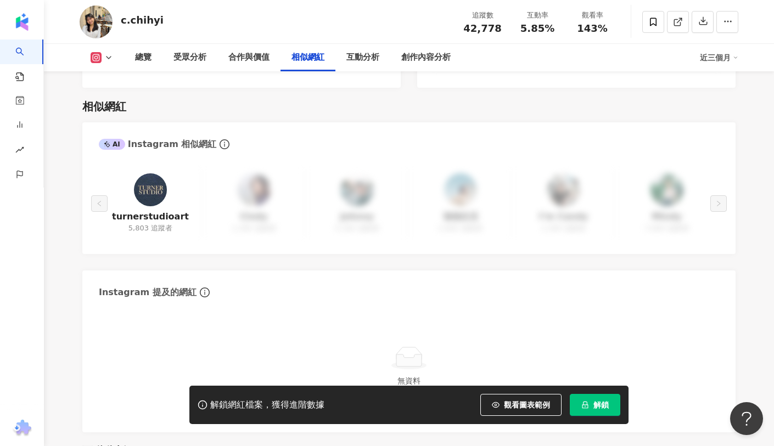
click at [162, 174] on img at bounding box center [150, 190] width 33 height 33
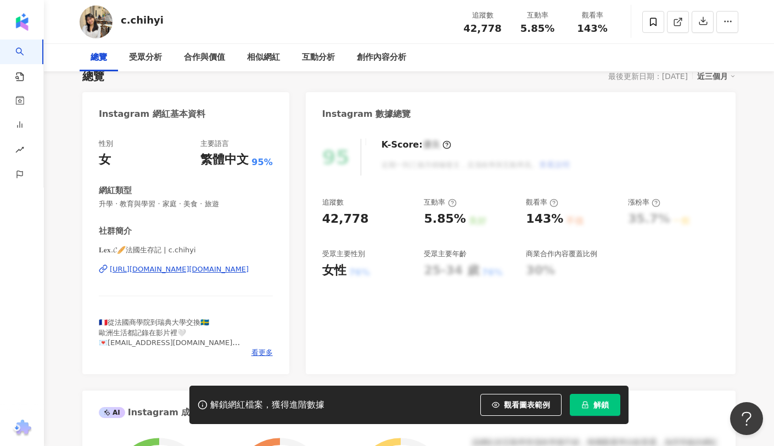
scroll to position [0, 0]
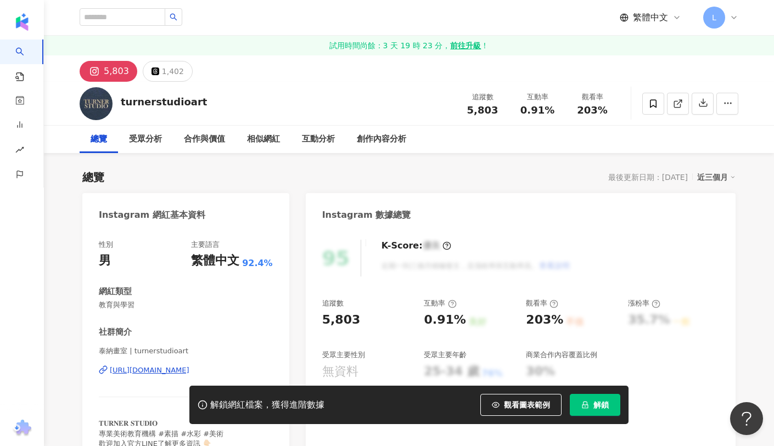
click at [189, 371] on div "[URL][DOMAIN_NAME]" at bounding box center [150, 371] width 80 height 10
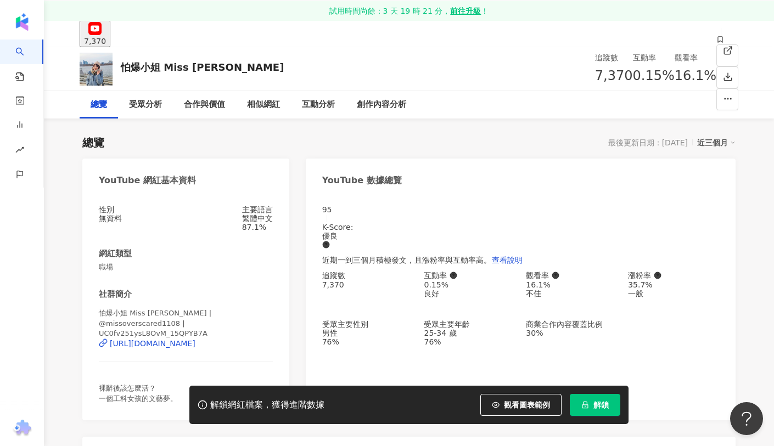
scroll to position [115, 0]
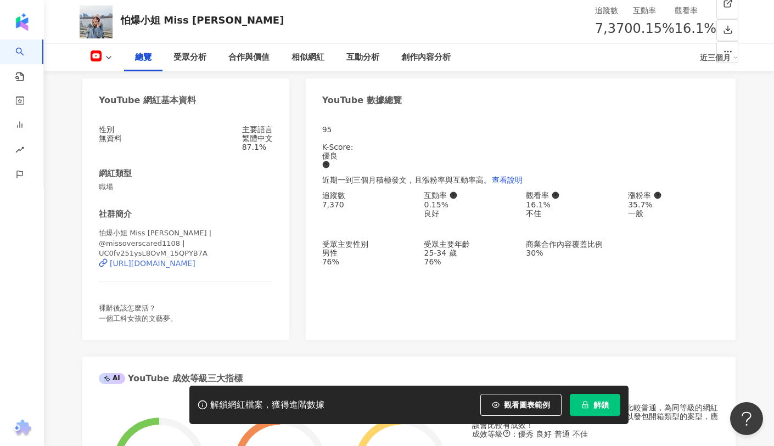
click at [196, 259] on div "[URL][DOMAIN_NAME]" at bounding box center [153, 263] width 86 height 9
drag, startPoint x: 259, startPoint y: 24, endPoint x: 124, endPoint y: 25, distance: 134.6
click at [124, 25] on div "怕爆小姐 Miss Overscared 追蹤數 7,370 互動率 0.15% 觀看率 16.1%" at bounding box center [409, 21] width 703 height 43
copy div "怕爆小姐 Miss Overscared"
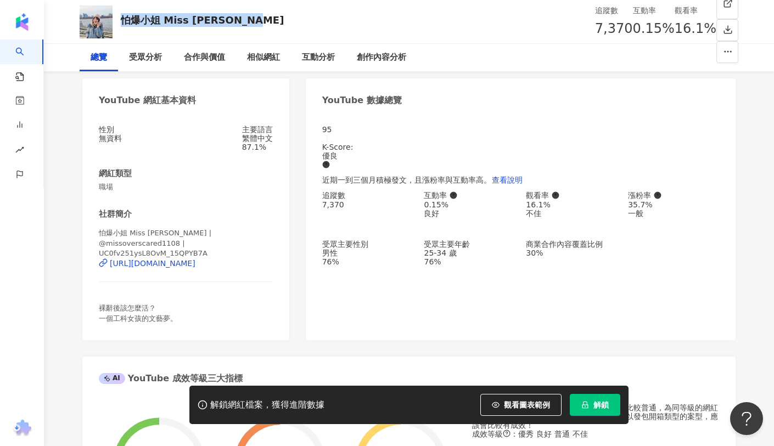
scroll to position [0, 0]
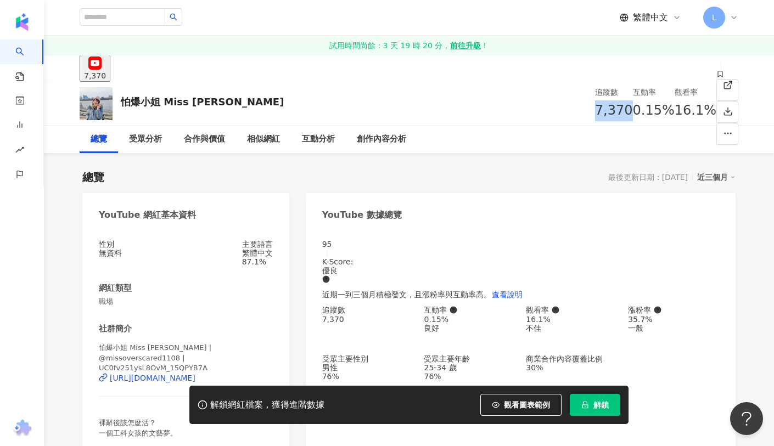
drag, startPoint x: 470, startPoint y: 113, endPoint x: 496, endPoint y: 110, distance: 27.0
click at [595, 110] on div "7,370" at bounding box center [614, 110] width 38 height 21
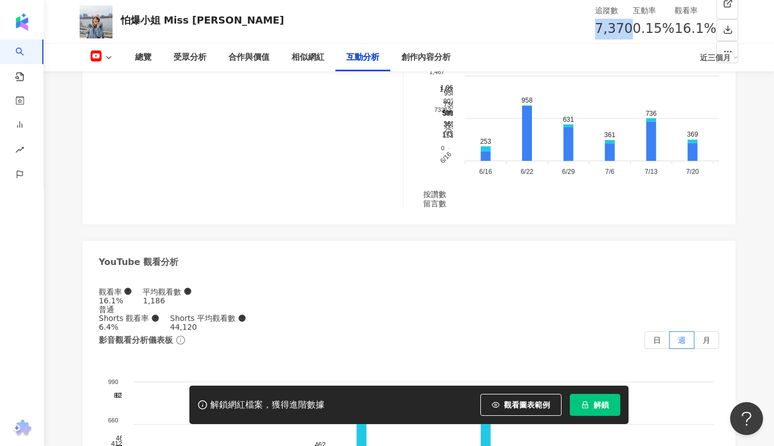
scroll to position [2213, 0]
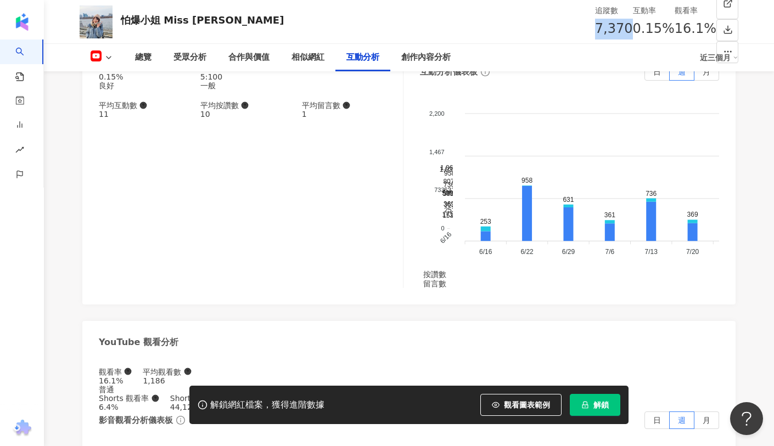
click at [115, 58] on button at bounding box center [102, 58] width 44 height 14
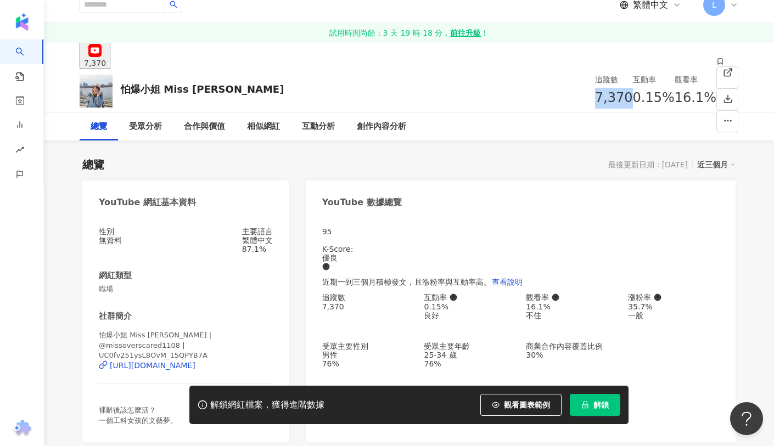
scroll to position [111, 0]
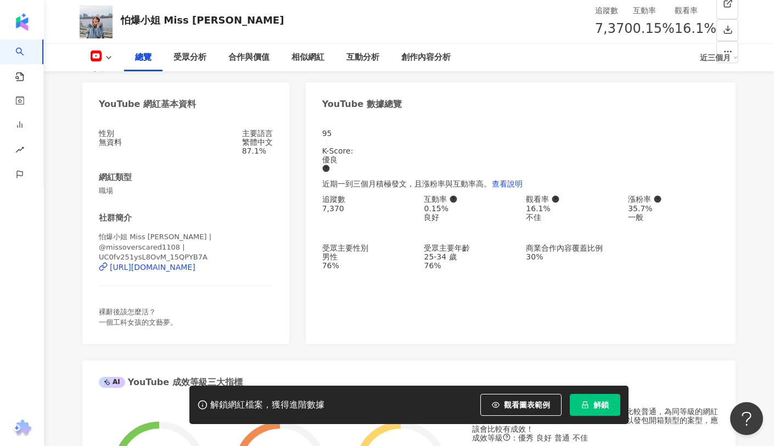
click at [197, 317] on div "裸辭後該怎麼活？ 一個工科女孩的文藝夢。" at bounding box center [186, 318] width 174 height 20
click at [320, 58] on div "相似網紅" at bounding box center [308, 57] width 33 height 13
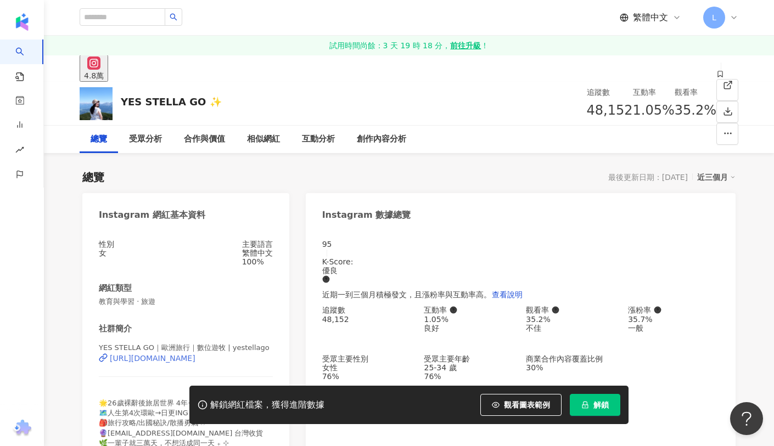
click at [196, 363] on div "[URL][DOMAIN_NAME]" at bounding box center [153, 358] width 86 height 9
drag, startPoint x: 123, startPoint y: 102, endPoint x: 407, endPoint y: 2, distance: 301.5
click at [226, 103] on div "YES STELLA GO ✨ 追蹤數 48,152 互動率 1.05% 觀看率 35.2%" at bounding box center [409, 103] width 703 height 43
copy div "YES STELLA GO ✨"
drag, startPoint x: 462, startPoint y: 111, endPoint x: 504, endPoint y: 111, distance: 42.3
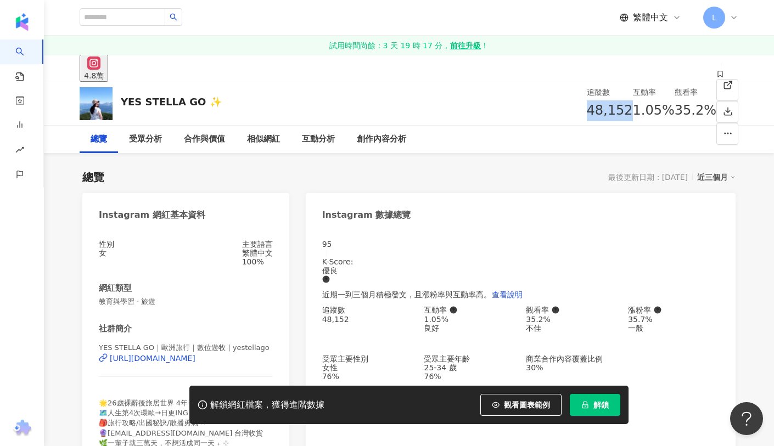
click at [587, 111] on div "追蹤數 48,152" at bounding box center [610, 103] width 46 height 35
copy span "48,152"
drag, startPoint x: 522, startPoint y: 109, endPoint x: 557, endPoint y: 109, distance: 34.6
click at [633, 109] on div "1.05%" at bounding box center [654, 110] width 42 height 21
copy span "1.05%"
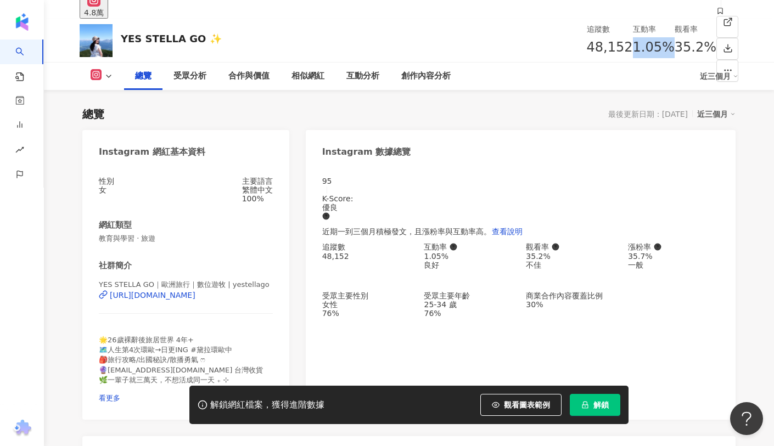
scroll to position [160, 0]
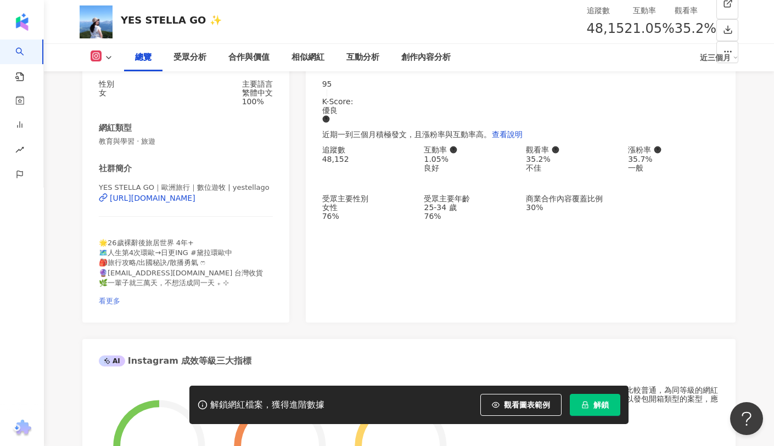
click at [120, 297] on span "看更多" at bounding box center [109, 301] width 21 height 8
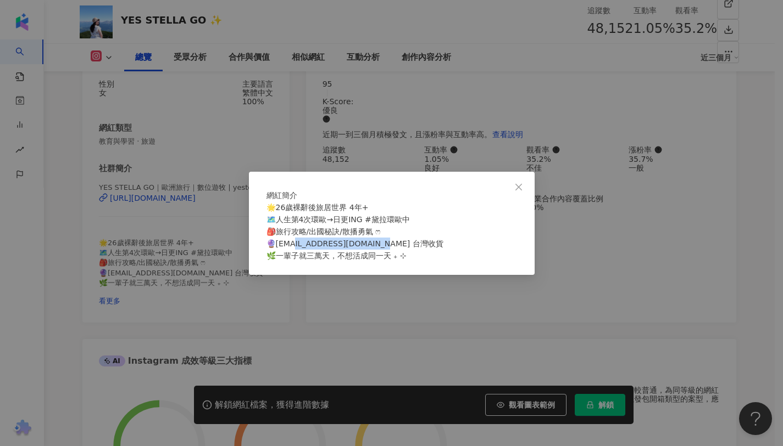
drag, startPoint x: 312, startPoint y: 250, endPoint x: 390, endPoint y: 248, distance: 78.0
click at [390, 248] on span "🌟26歲裸辭後旅居世界 4年+ 🗺️人生第4次環歐→日更ING #黛拉環歐中 🎒旅行攻略/出國秘訣/散播勇氣 ෆ 🔮[EMAIL_ADDRESS][DOMAI…" at bounding box center [354, 231] width 177 height 57
copy span "[EMAIL_ADDRESS][DOMAIN_NAME] 台灣收"
click at [522, 183] on span "Close" at bounding box center [518, 187] width 22 height 9
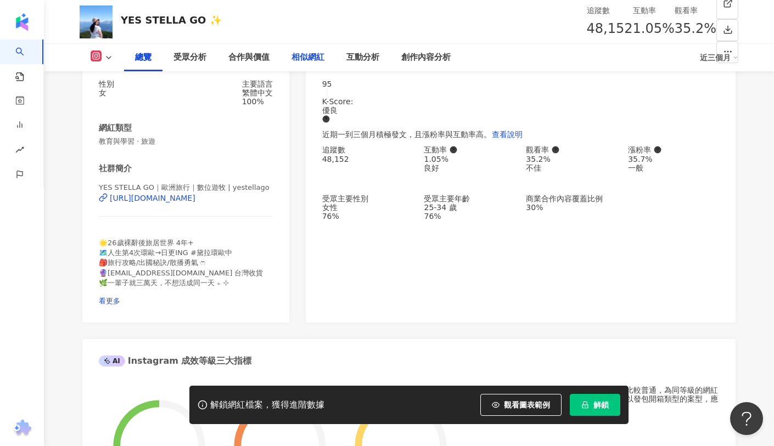
click at [328, 56] on div "相似網紅" at bounding box center [308, 57] width 55 height 27
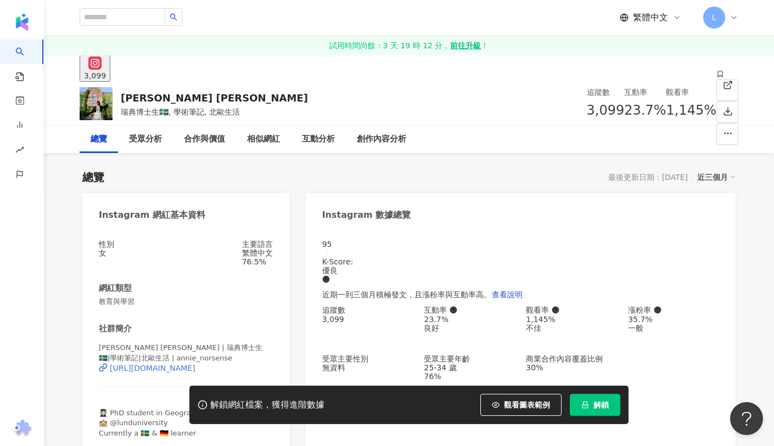
click at [196, 371] on div "[URL][DOMAIN_NAME]" at bounding box center [153, 368] width 86 height 9
drag, startPoint x: 522, startPoint y: 109, endPoint x: 551, endPoint y: 108, distance: 28.6
click at [624, 108] on div "23.7%" at bounding box center [645, 110] width 42 height 21
copy span "23.7%"
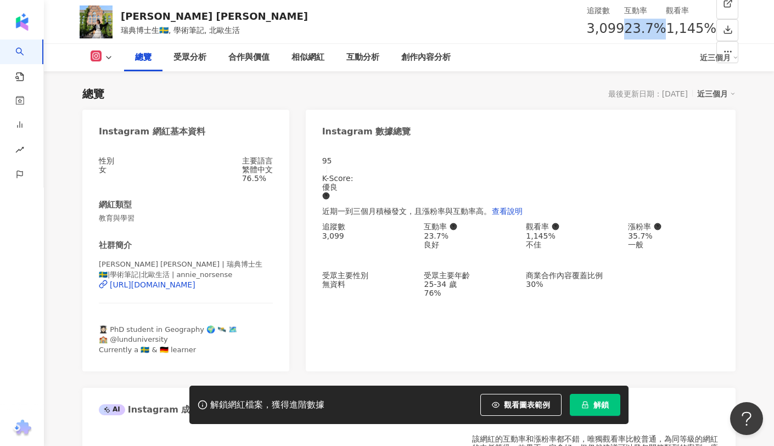
scroll to position [65, 0]
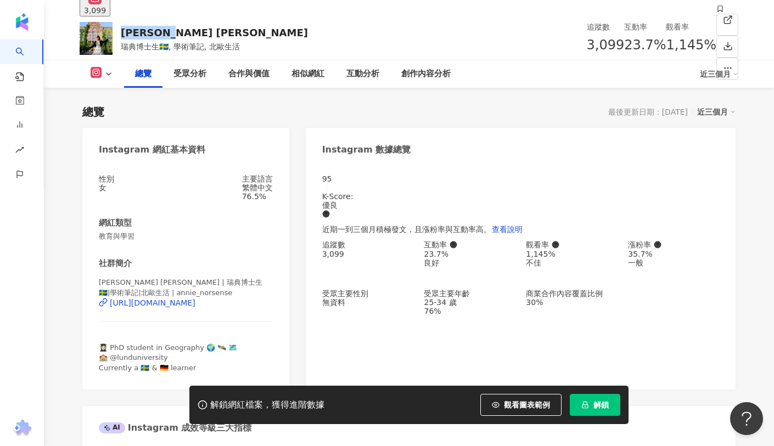
click at [177, 28] on div "[PERSON_NAME] [PERSON_NAME]博士生🇸🇪, 學術筆記, 北歐生活 追蹤數 3,099 互動率 23.7% 觀看率 1,145%" at bounding box center [409, 37] width 703 height 43
copy div "[PERSON_NAME] [PERSON_NAME]"
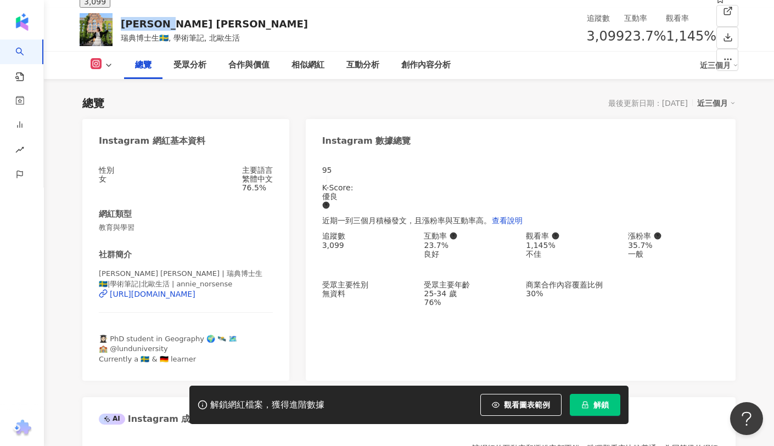
scroll to position [137, 0]
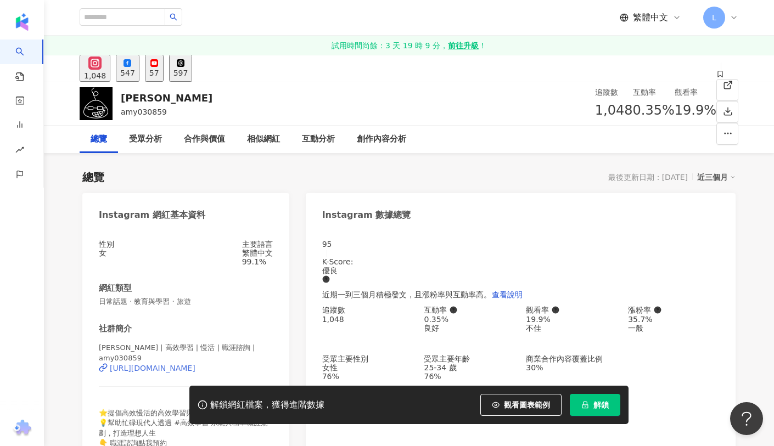
click at [196, 364] on div "[URL][DOMAIN_NAME]" at bounding box center [153, 368] width 86 height 9
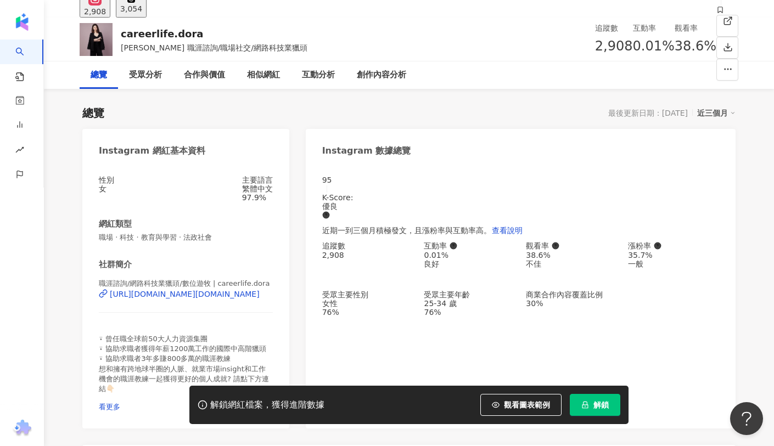
scroll to position [103, 0]
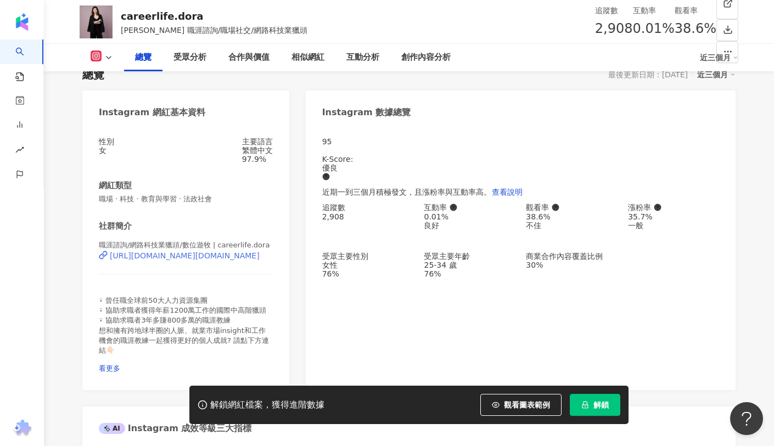
click at [231, 260] on div "[URL][DOMAIN_NAME][DOMAIN_NAME]" at bounding box center [185, 256] width 150 height 9
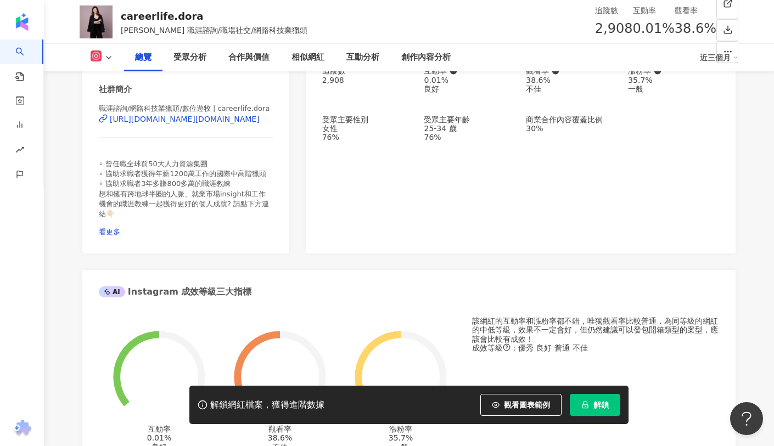
scroll to position [319, 0]
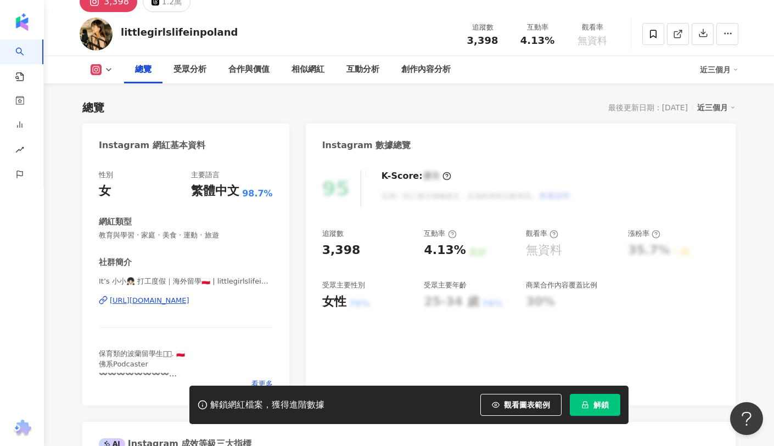
scroll to position [73, 0]
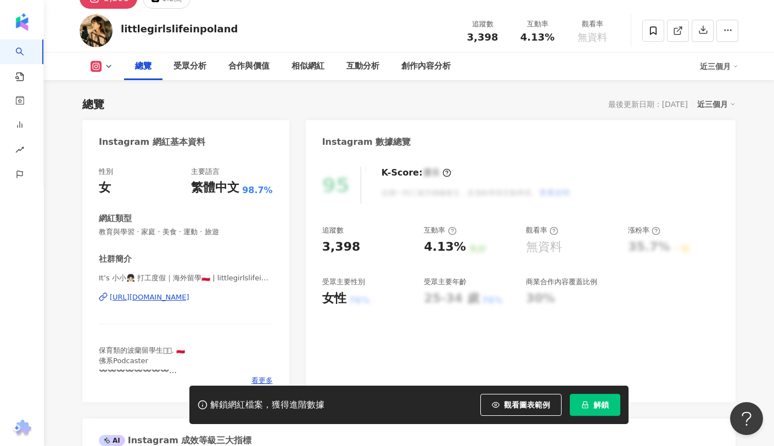
click at [189, 297] on div "https://www.instagram.com/littlegirlslifeinpoland/" at bounding box center [150, 298] width 80 height 10
drag, startPoint x: 228, startPoint y: 27, endPoint x: 110, endPoint y: 28, distance: 118.1
click at [110, 28] on div "littlegirlslifeinpoland 追蹤數 3,398 互動率 4.13% 觀看率 無資料" at bounding box center [409, 30] width 703 height 43
copy div "littlegirlslifeinpoland"
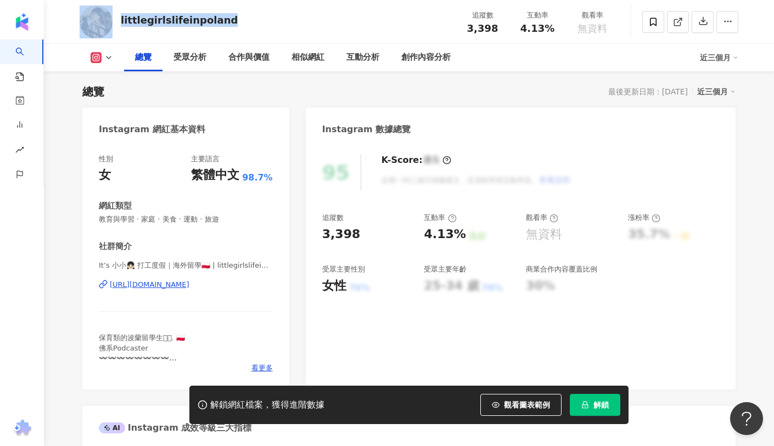
scroll to position [92, 0]
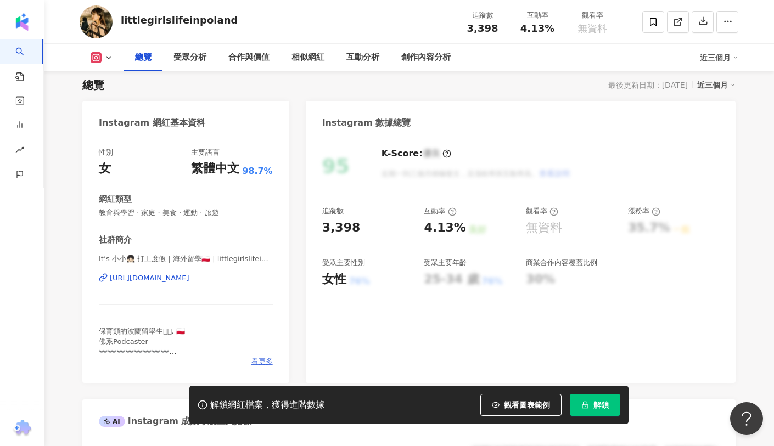
click at [263, 360] on span "看更多" at bounding box center [262, 362] width 21 height 10
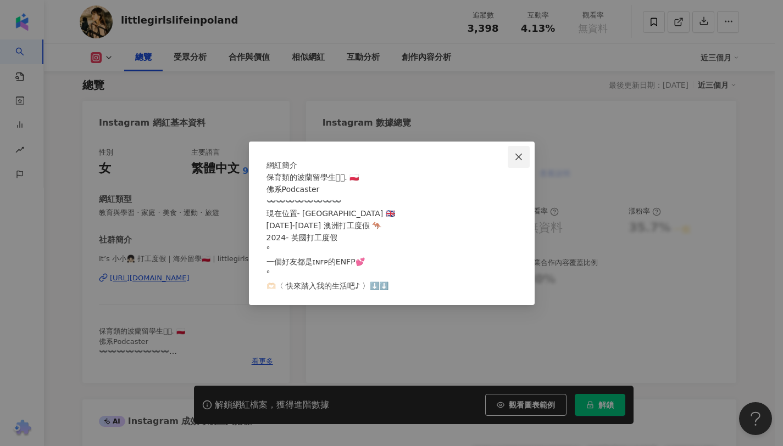
click at [519, 153] on icon "close" at bounding box center [518, 157] width 9 height 9
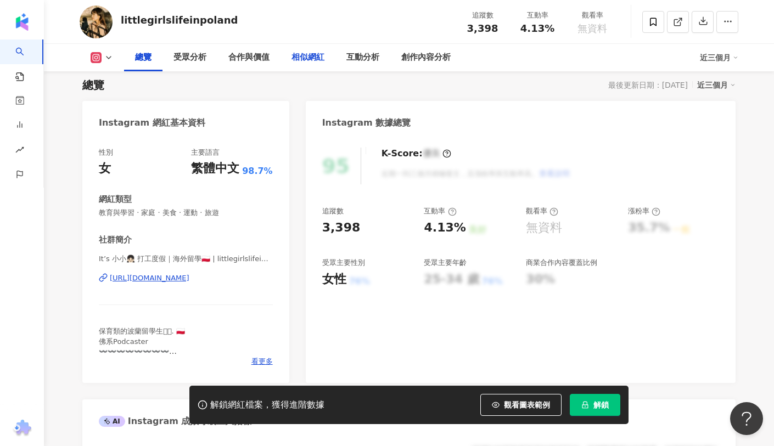
click at [314, 57] on div "相似網紅" at bounding box center [308, 57] width 33 height 13
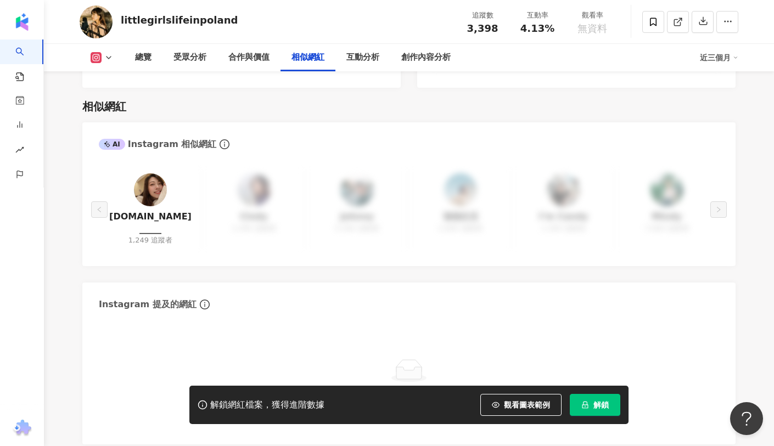
click at [151, 174] on img at bounding box center [150, 190] width 33 height 33
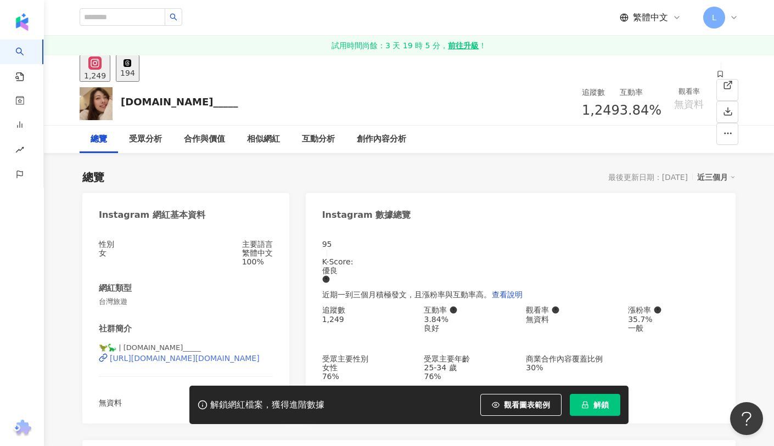
click at [193, 363] on div "[URL][DOMAIN_NAME][DOMAIN_NAME]" at bounding box center [185, 358] width 150 height 9
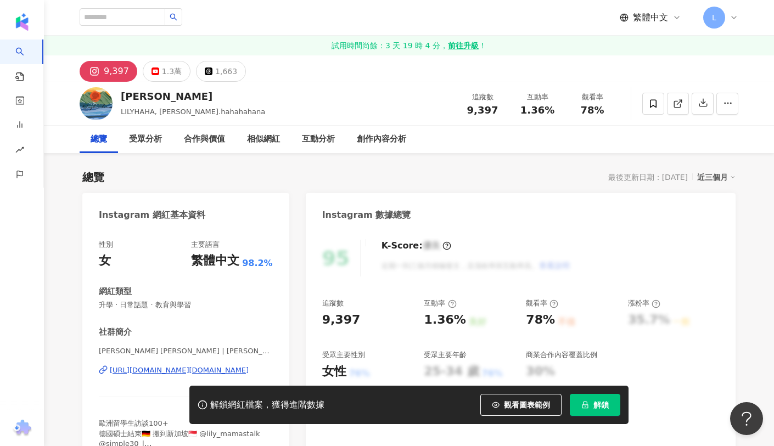
click at [209, 371] on div "[URL][DOMAIN_NAME][DOMAIN_NAME]" at bounding box center [179, 371] width 139 height 10
drag, startPoint x: 155, startPoint y: 96, endPoint x: 121, endPoint y: 96, distance: 34.6
click at [121, 96] on div "[PERSON_NAME]" at bounding box center [193, 97] width 144 height 14
copy div "[PERSON_NAME]"
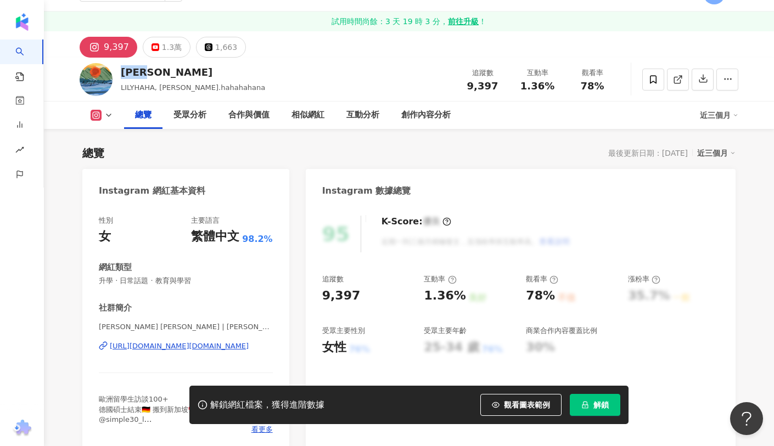
scroll to position [174, 0]
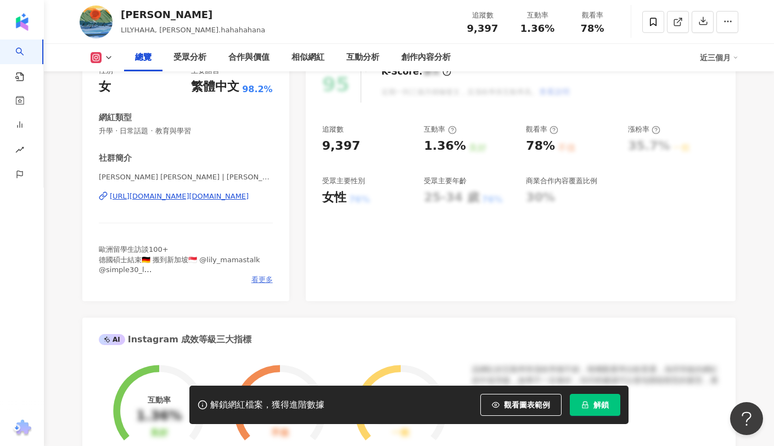
click at [261, 279] on span "看更多" at bounding box center [262, 280] width 21 height 10
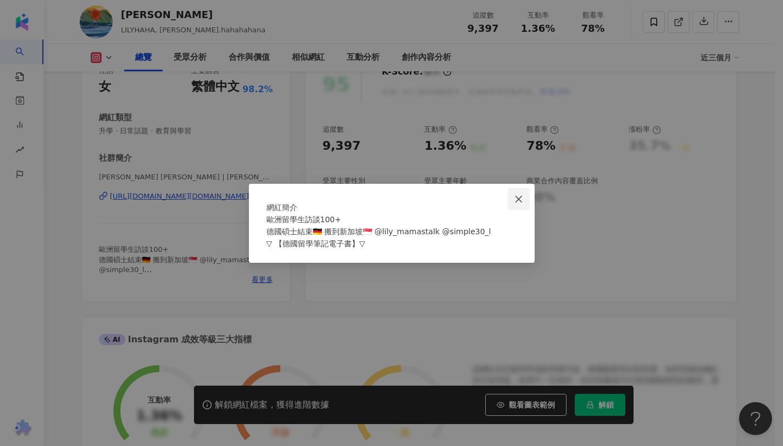
click at [516, 196] on icon "close" at bounding box center [518, 199] width 7 height 7
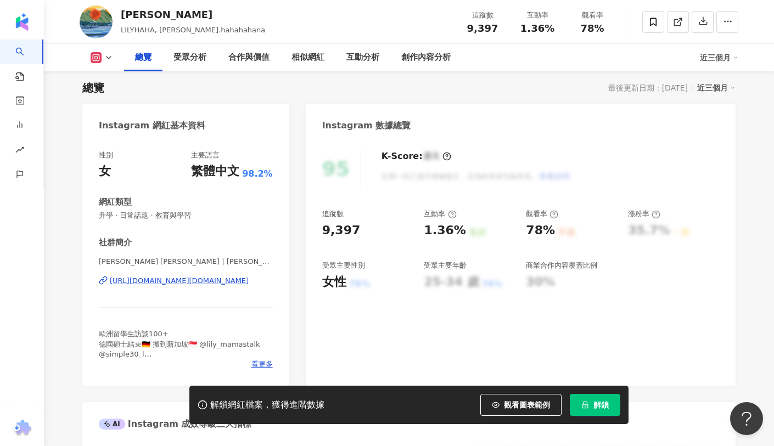
scroll to position [95, 0]
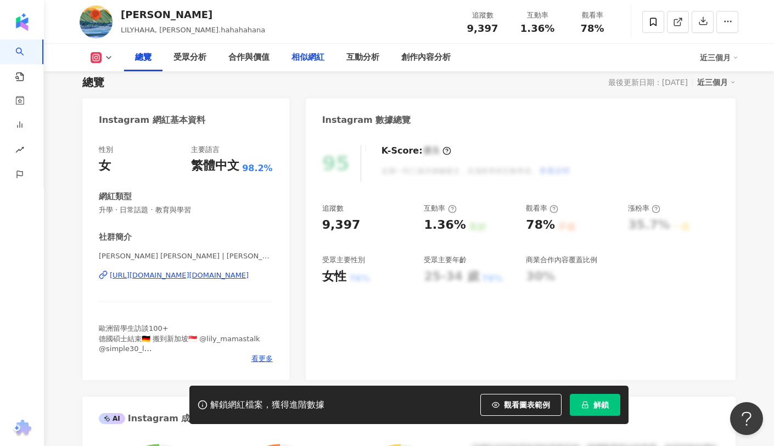
click at [311, 60] on div "相似網紅" at bounding box center [308, 57] width 33 height 13
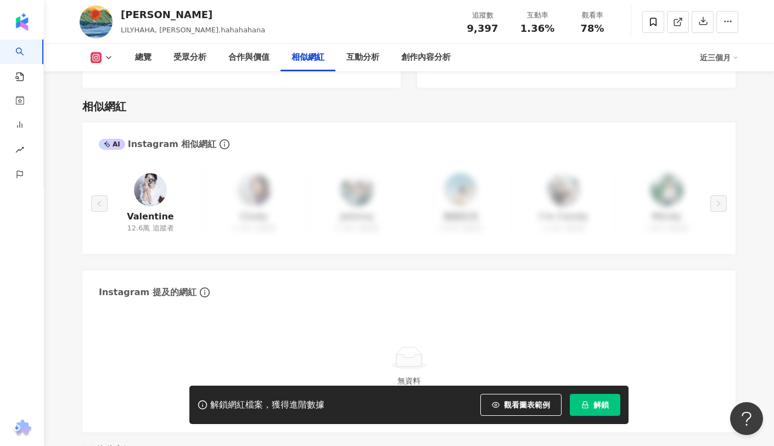
click at [158, 177] on img at bounding box center [150, 190] width 33 height 33
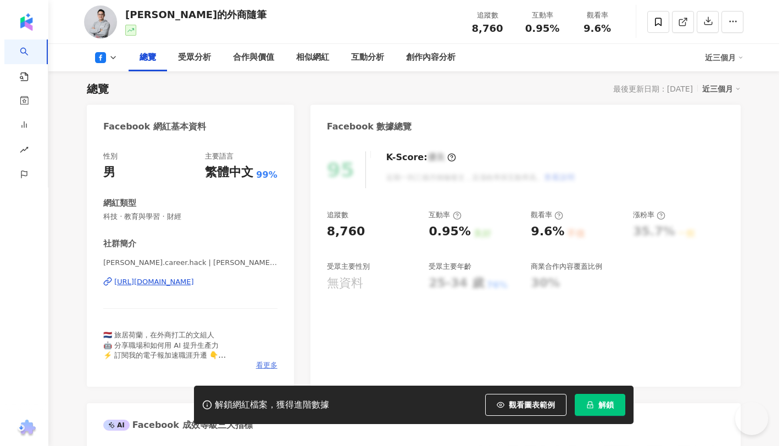
scroll to position [133, 0]
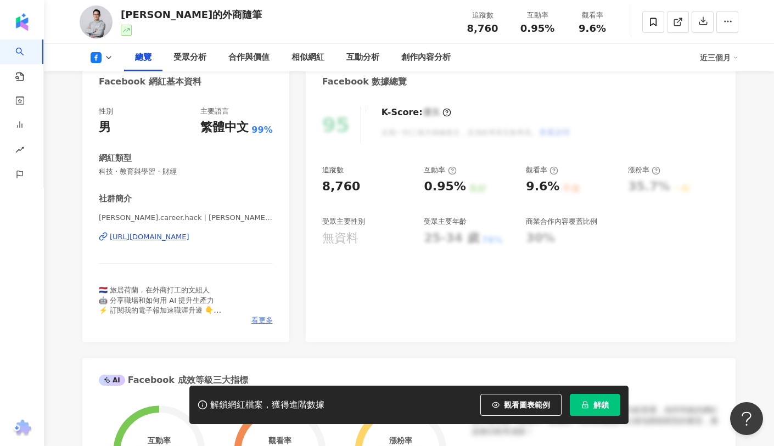
click at [261, 322] on span "看更多" at bounding box center [262, 321] width 21 height 10
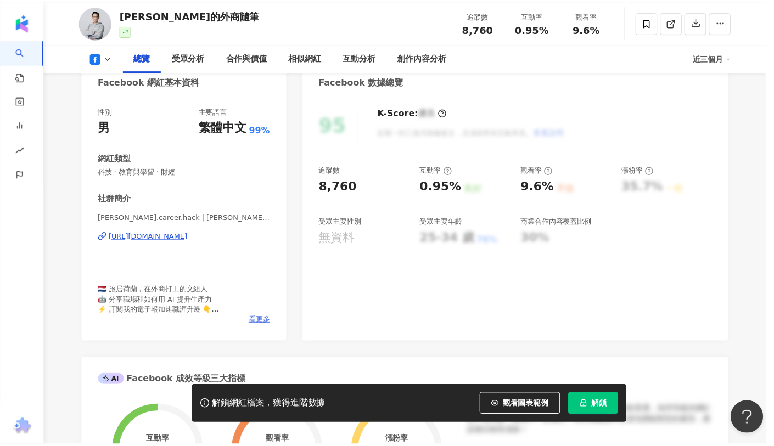
scroll to position [0, 0]
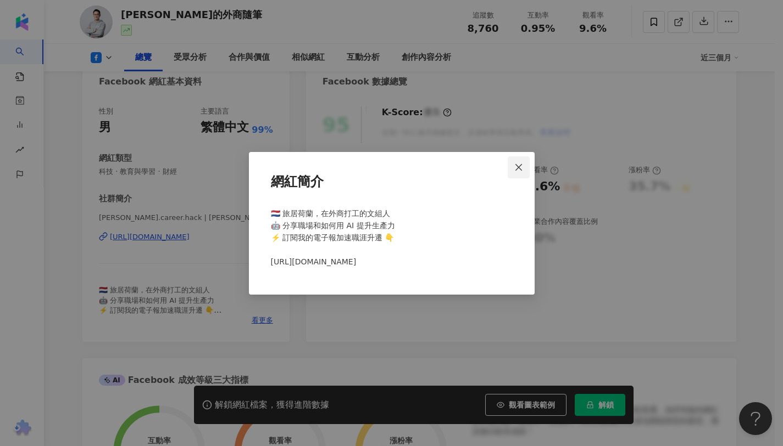
click at [516, 169] on icon "close" at bounding box center [518, 167] width 7 height 7
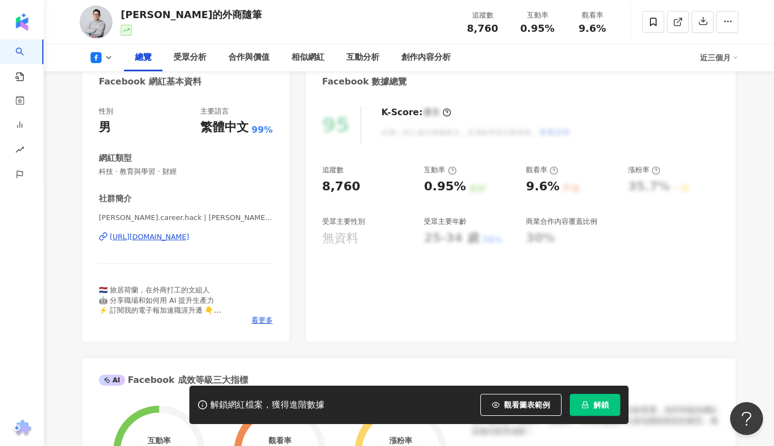
click at [189, 239] on div "https://www.facebook.com/2107027622941989" at bounding box center [150, 237] width 80 height 10
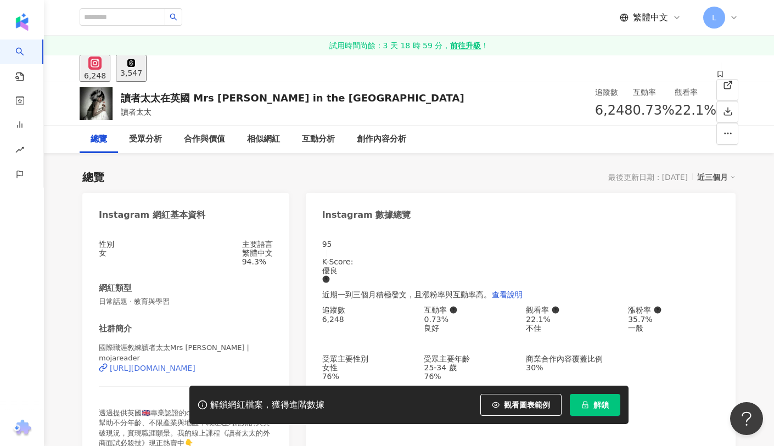
click at [196, 373] on div "https://www.instagram.com/mojareader/" at bounding box center [153, 368] width 86 height 9
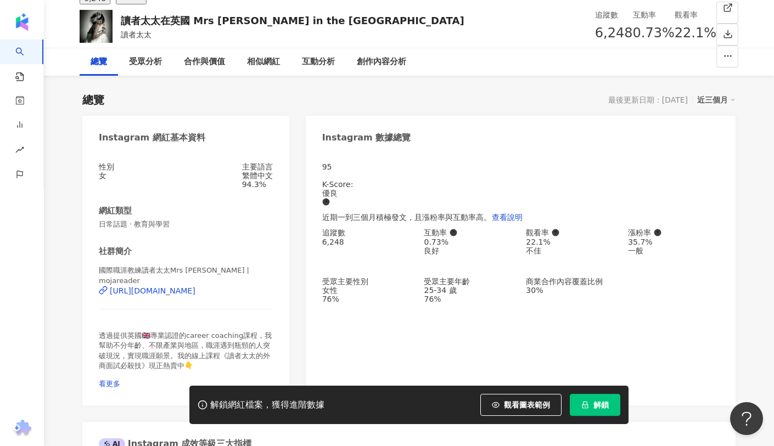
scroll to position [134, 0]
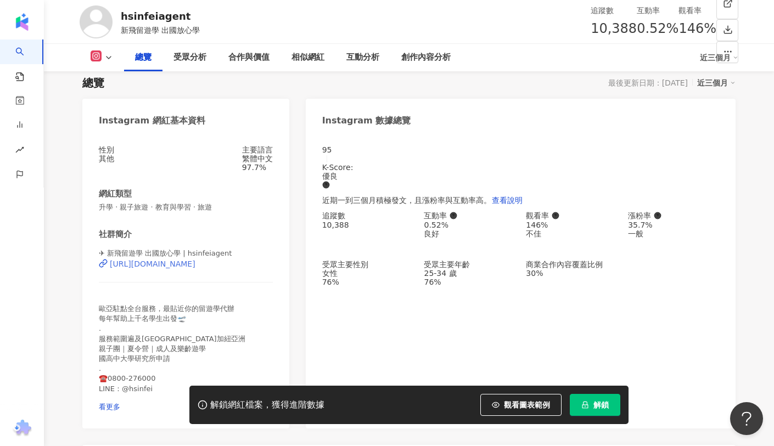
scroll to position [107, 0]
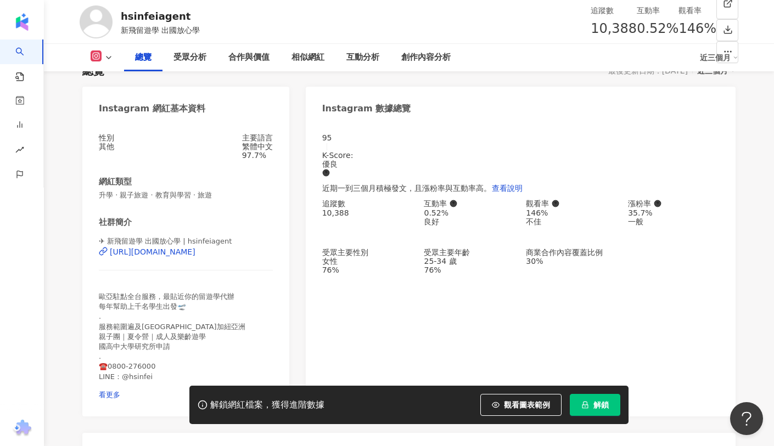
click at [207, 270] on div "✈ 新飛留遊學 出國放心學 | hsinfeiagent https://www.instagram.com/hsinfeiagent/" at bounding box center [186, 260] width 174 height 47
click at [196, 256] on div "https://www.instagram.com/hsinfeiagent/" at bounding box center [153, 252] width 86 height 9
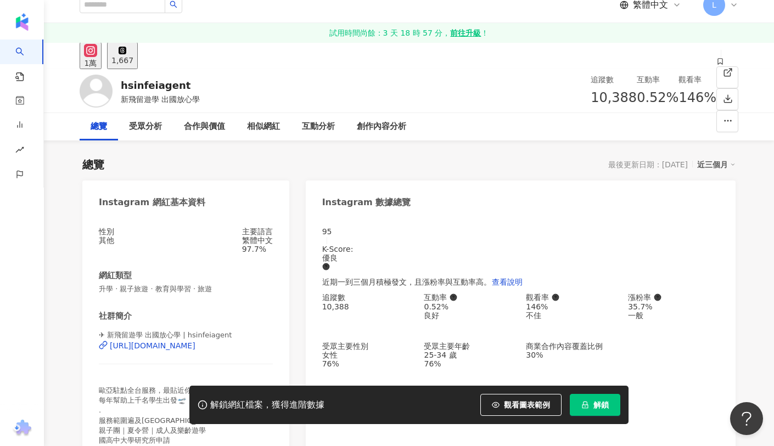
scroll to position [0, 0]
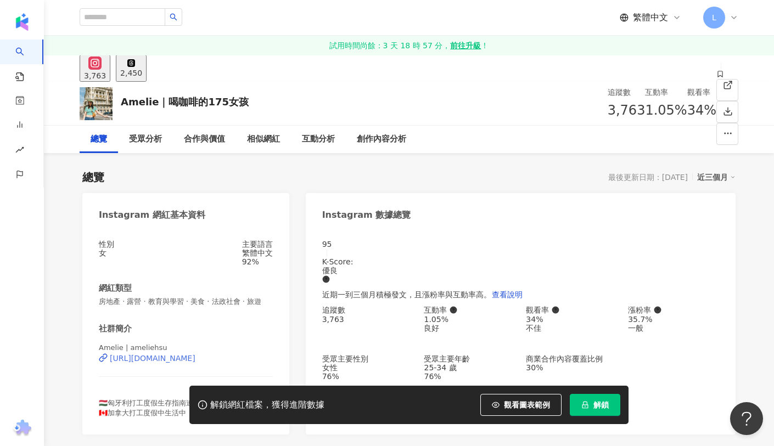
click at [176, 363] on div "[URL][DOMAIN_NAME]" at bounding box center [153, 358] width 86 height 9
drag, startPoint x: 260, startPoint y: 104, endPoint x: 123, endPoint y: 102, distance: 137.3
click at [123, 102] on div "Amelie｜喝咖啡的175女孩 追蹤數 3,763 互動率 1.05% 觀看率 34%" at bounding box center [409, 103] width 703 height 43
copy div "Amelie｜喝咖啡的175女孩"
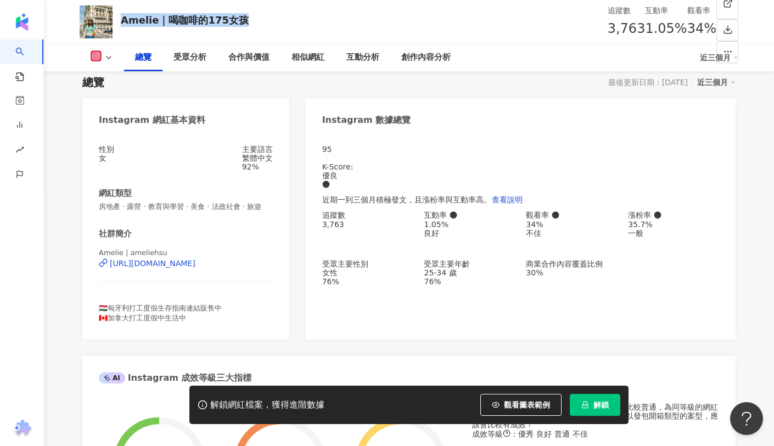
scroll to position [96, 0]
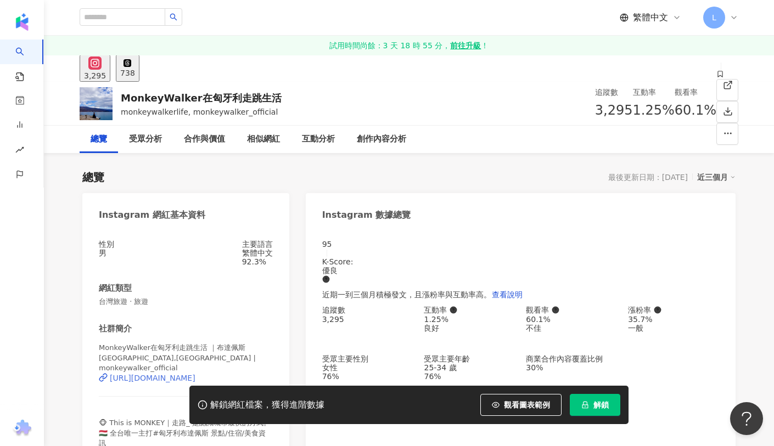
click at [196, 374] on div "[URL][DOMAIN_NAME]" at bounding box center [153, 378] width 86 height 9
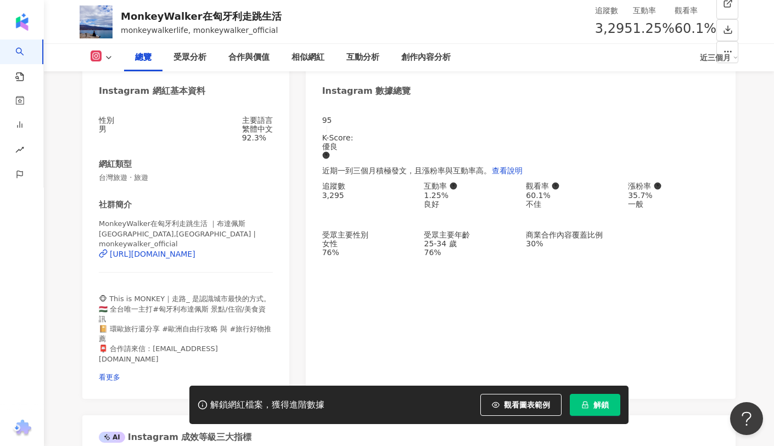
scroll to position [139, 0]
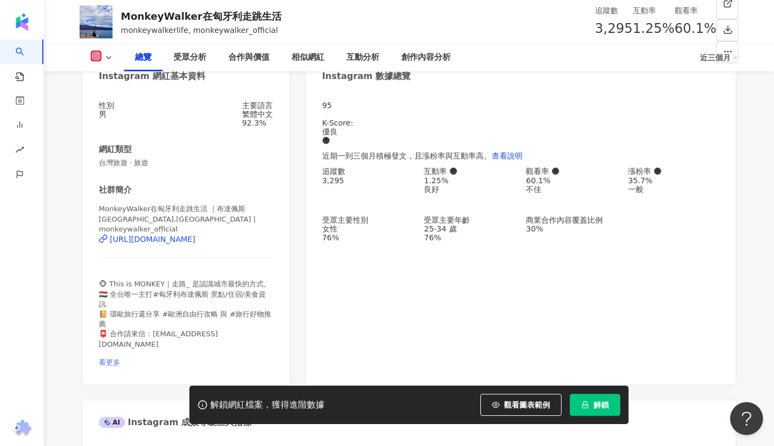
click at [120, 359] on span "看更多" at bounding box center [109, 363] width 21 height 8
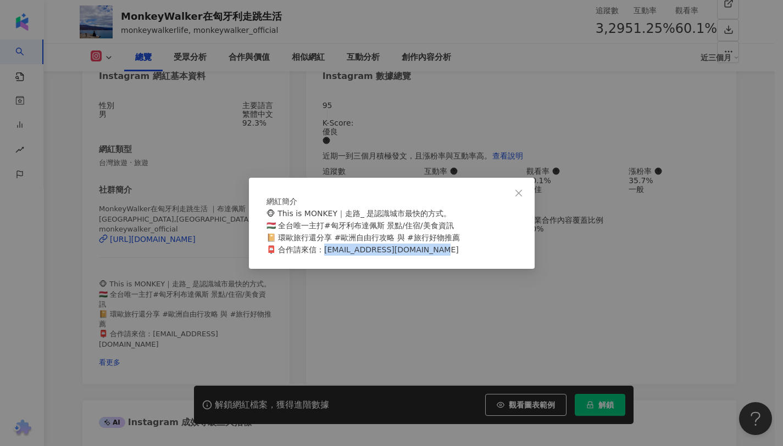
drag, startPoint x: 328, startPoint y: 257, endPoint x: 454, endPoint y: 256, distance: 125.8
click at [454, 256] on div "🐵 This is MONKEY｜走路_ 是認識城市最快的方式。 🇭🇺 全台唯一主打#匈牙利布達佩斯 景點/住宿/美食資訊 📔 環歐旅行還分享 #歐洲自由行攻…" at bounding box center [391, 232] width 250 height 48
copy span "[EMAIL_ADDRESS][DOMAIN_NAME]"
click at [221, 127] on div "網紅簡介 🐵 This is MONKEY｜走路_ 是認識城市最快的方式。 🇭🇺 全台唯一主打#匈牙利布達佩斯 景點/住宿/美食資訊 📔 環歐旅行還分享 #歐…" at bounding box center [391, 223] width 783 height 446
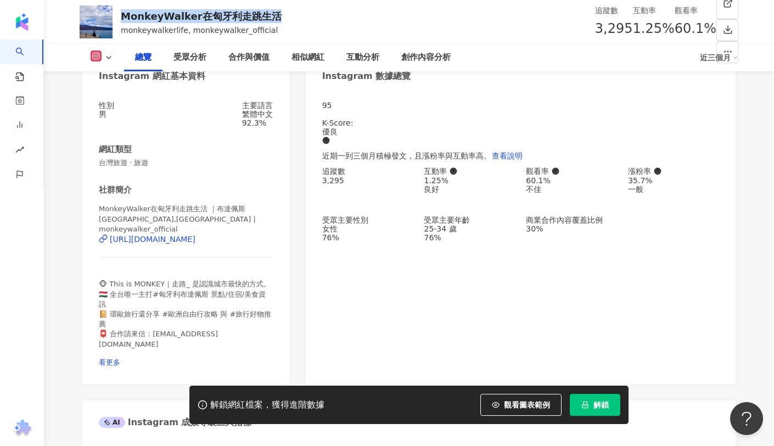
drag, startPoint x: 256, startPoint y: 18, endPoint x: 124, endPoint y: 19, distance: 131.8
click at [124, 19] on div "MonkeyWalker在匈牙利走跳生活 monkeywalkerlife, monkeywalker_official 追蹤數 3,295 互動率 1.25…" at bounding box center [409, 21] width 703 height 43
copy div "MonkeyWalker在匈牙利走跳生活"
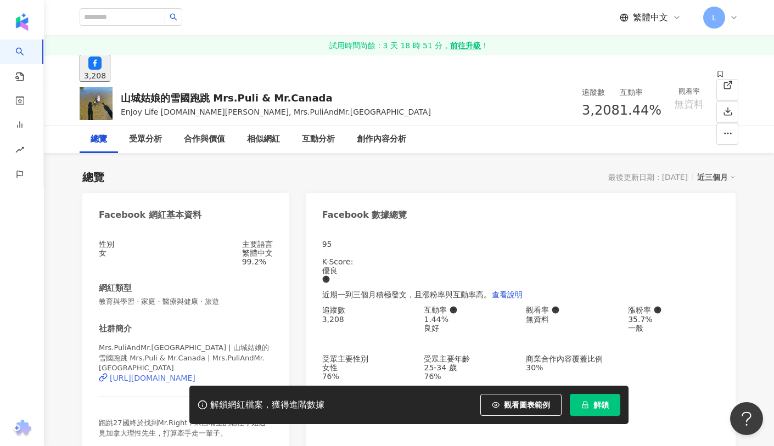
click at [196, 374] on div "https://www.facebook.com/431177377620080" at bounding box center [153, 378] width 86 height 9
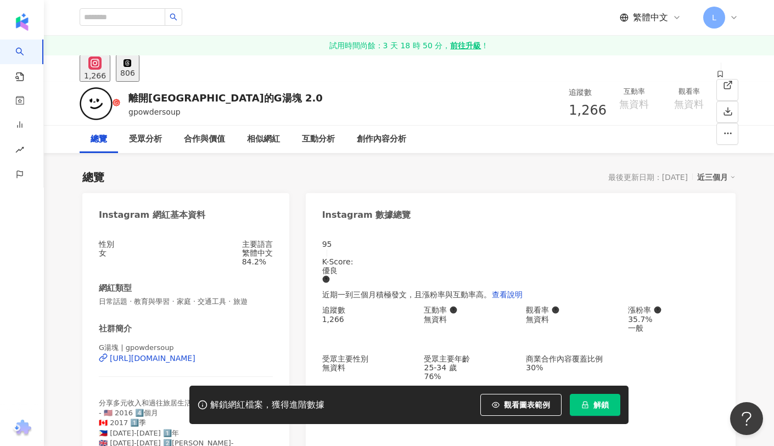
scroll to position [215, 0]
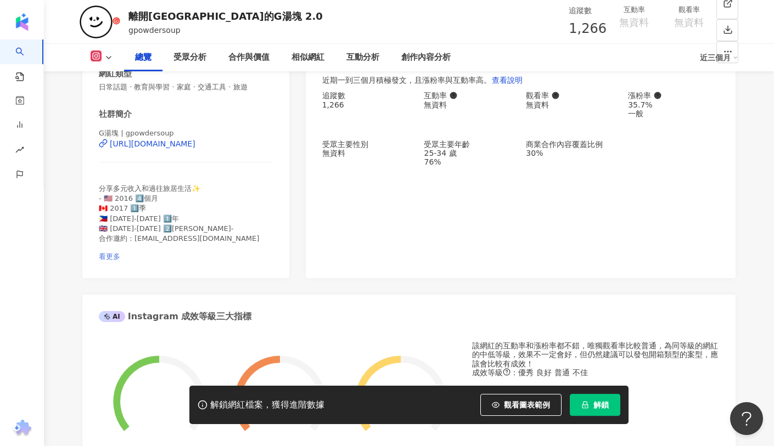
click at [120, 253] on span "看更多" at bounding box center [109, 257] width 21 height 8
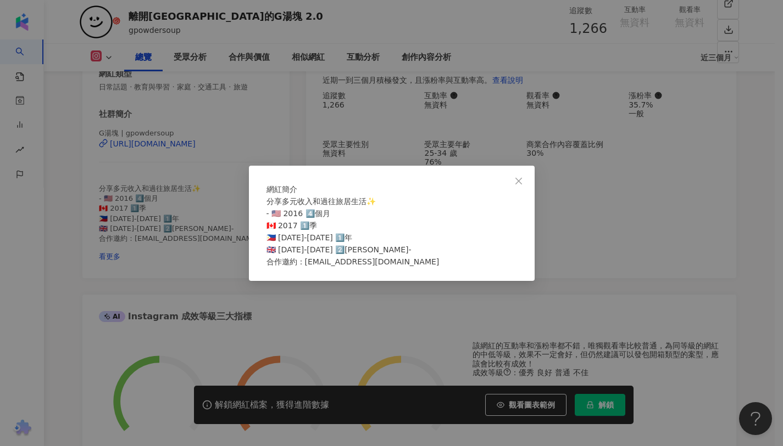
click at [217, 267] on div "網紅簡介 分享多元收入和過往旅居生活✨ - 🇺🇸 2016 4️⃣個月 🇨🇦 2017 1️⃣季 🇵🇭 2018-2019 1️⃣年 🇬🇧 2022-2024…" at bounding box center [391, 223] width 783 height 446
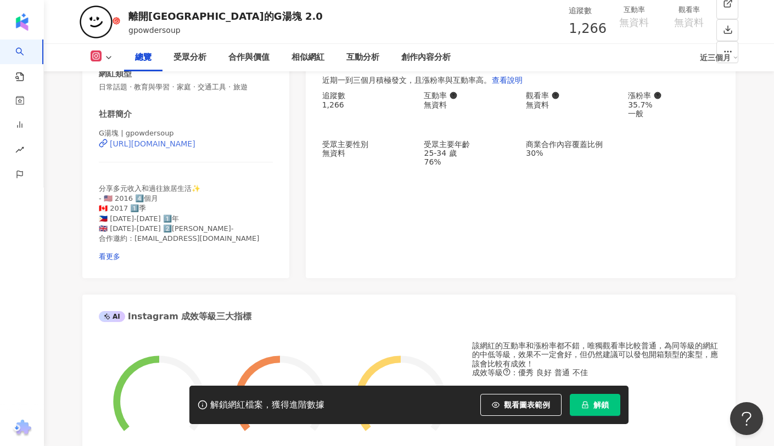
click at [186, 148] on div "https://www.instagram.com/gpowdersoup/" at bounding box center [153, 143] width 86 height 9
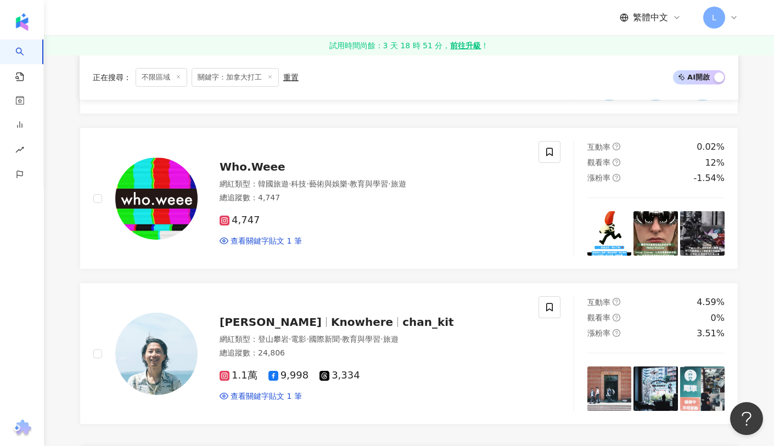
scroll to position [1736, 0]
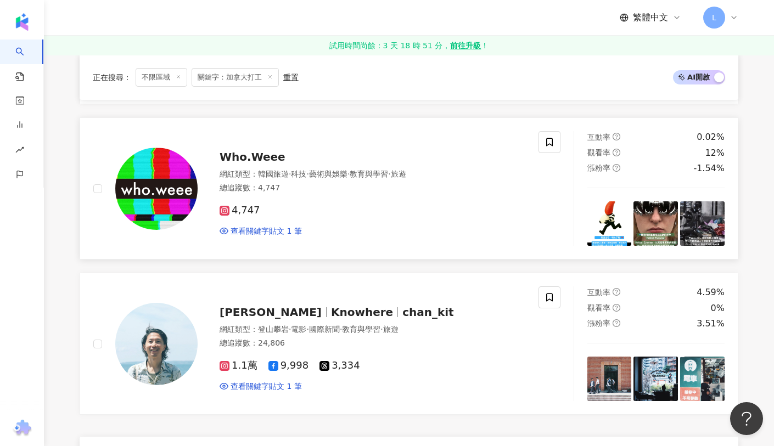
click at [240, 151] on div "Who.Weee" at bounding box center [373, 156] width 306 height 15
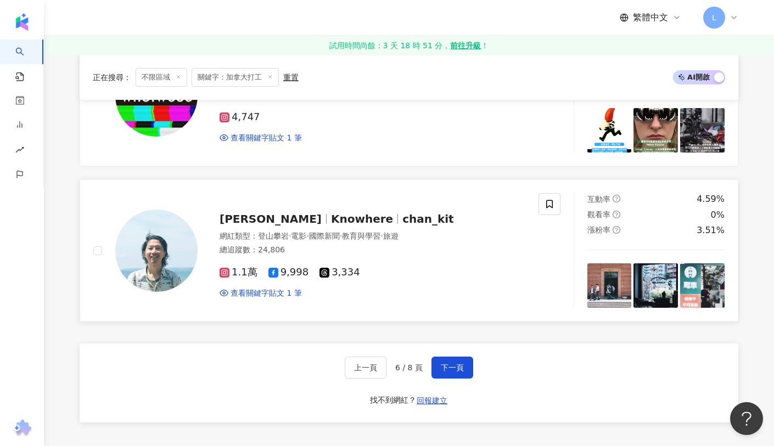
scroll to position [1831, 0]
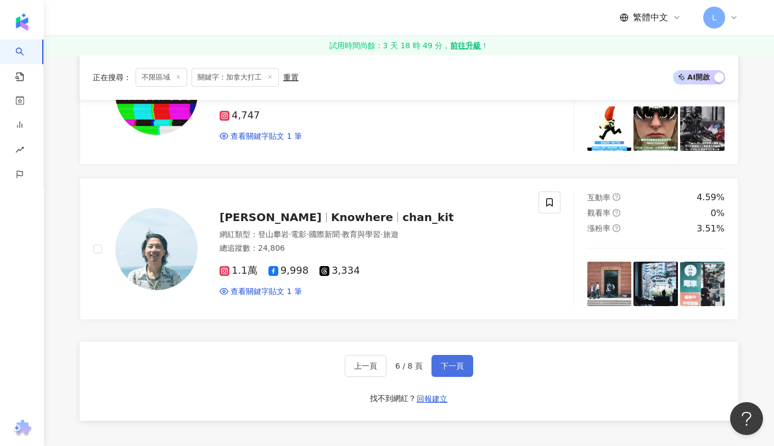
click at [454, 359] on button "下一頁" at bounding box center [453, 366] width 42 height 22
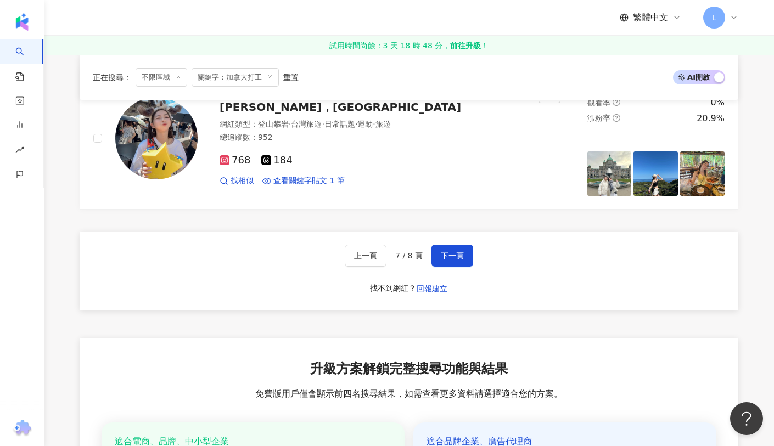
scroll to position [1880, 0]
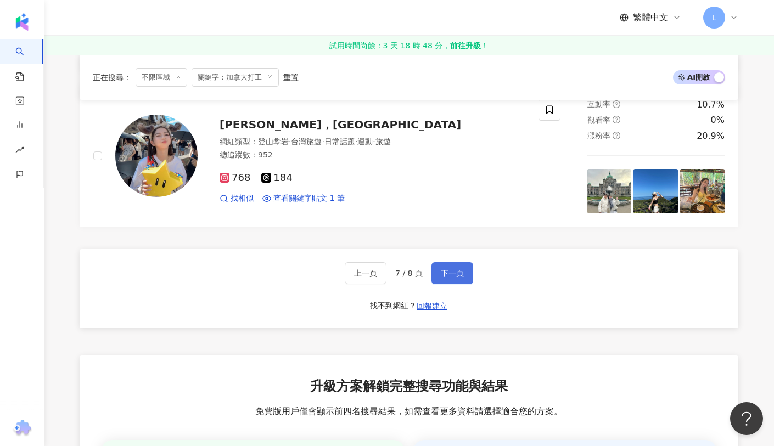
click at [449, 275] on span "下一頁" at bounding box center [452, 273] width 23 height 9
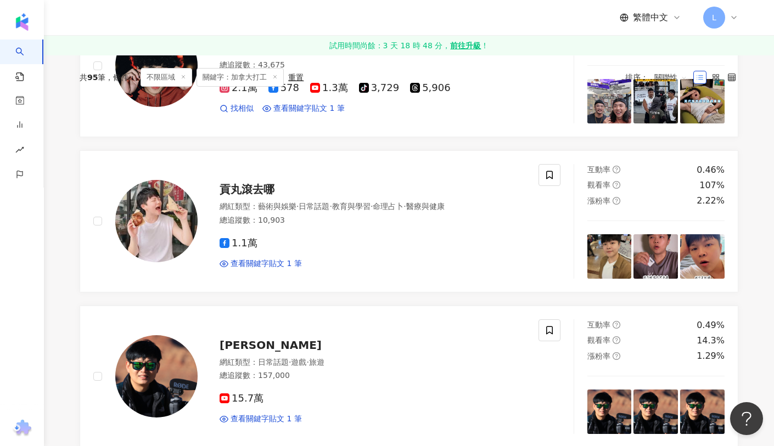
scroll to position [0, 0]
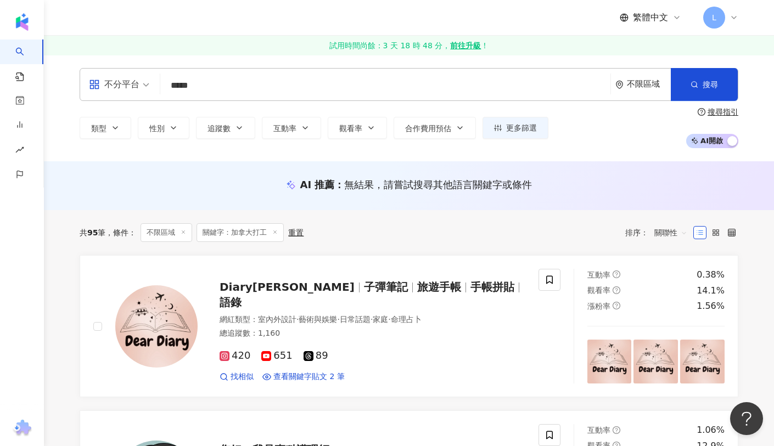
click at [277, 234] on icon at bounding box center [274, 232] width 5 height 5
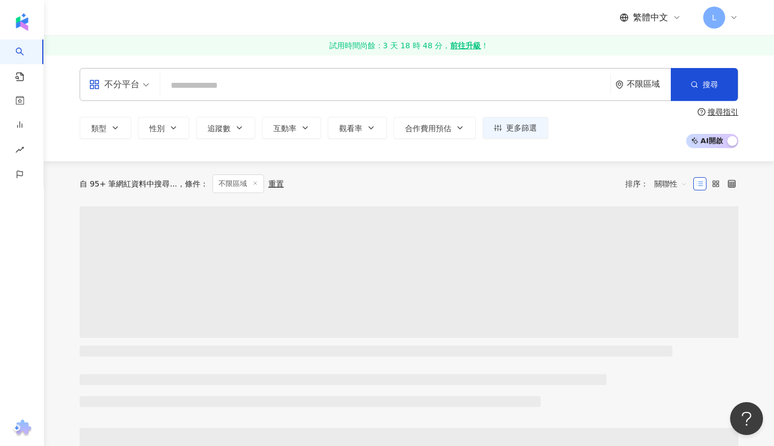
click at [229, 87] on input "search" at bounding box center [386, 85] width 442 height 21
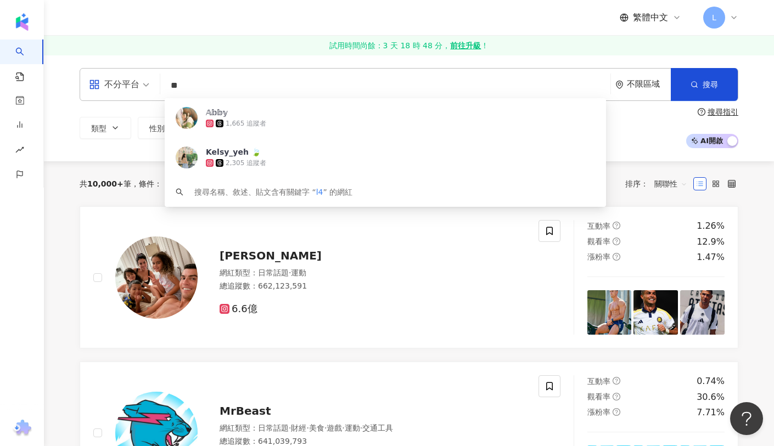
type input "*"
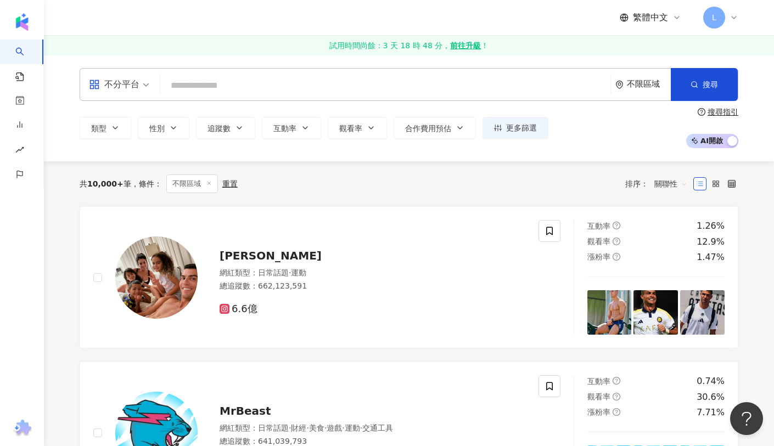
type input "*"
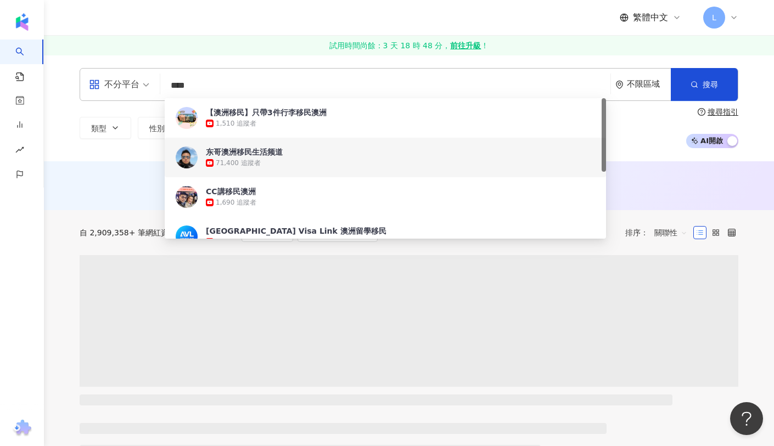
type input "****"
click at [91, 202] on div "AI 推薦 ： 無結果，請嘗試搜尋其他語言關鍵字或條件" at bounding box center [409, 185] width 730 height 49
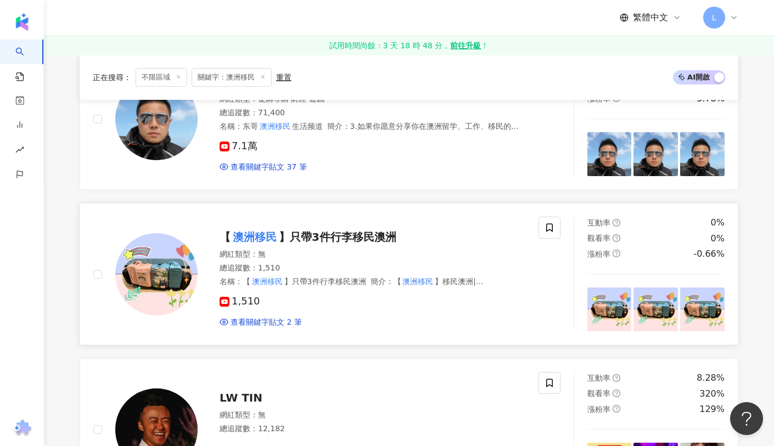
scroll to position [397, 0]
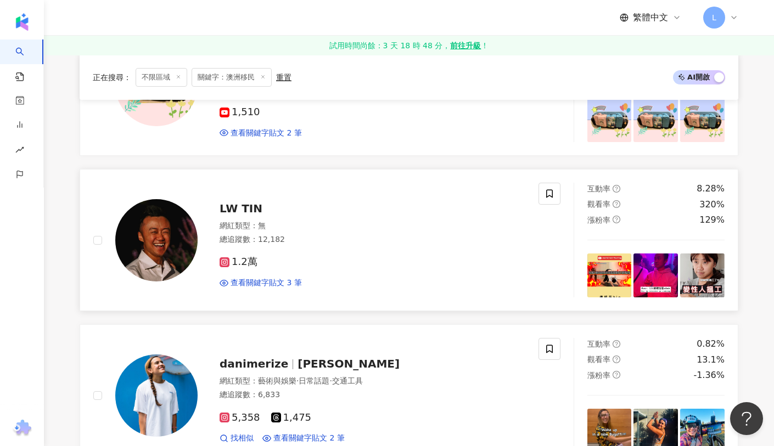
click at [259, 210] on div "LW TIN" at bounding box center [373, 208] width 306 height 15
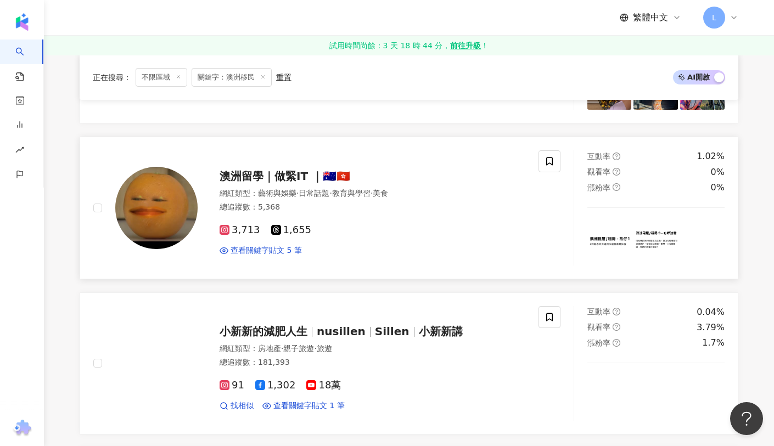
scroll to position [746, 0]
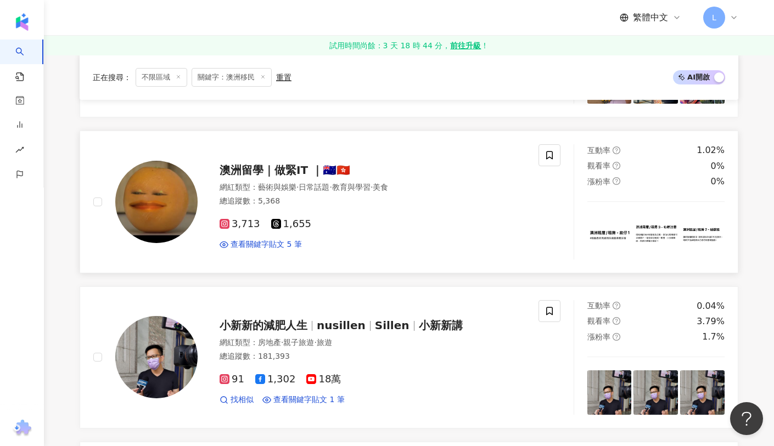
click at [274, 167] on span "澳洲留學｜做緊IT ｜🇦🇺🇭🇰" at bounding box center [285, 170] width 131 height 13
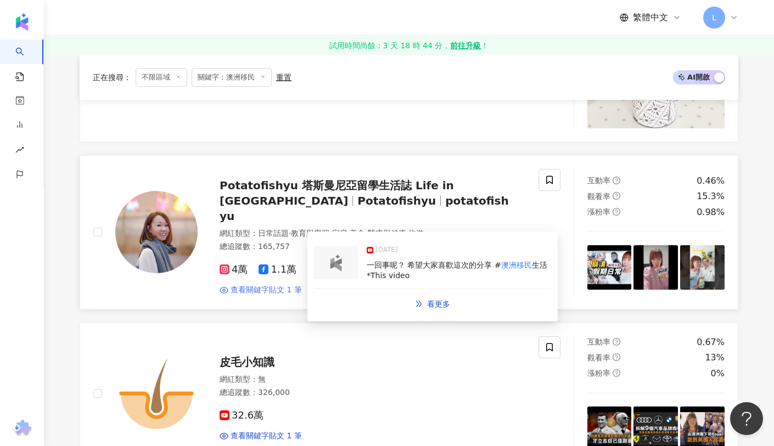
scroll to position [1787, 0]
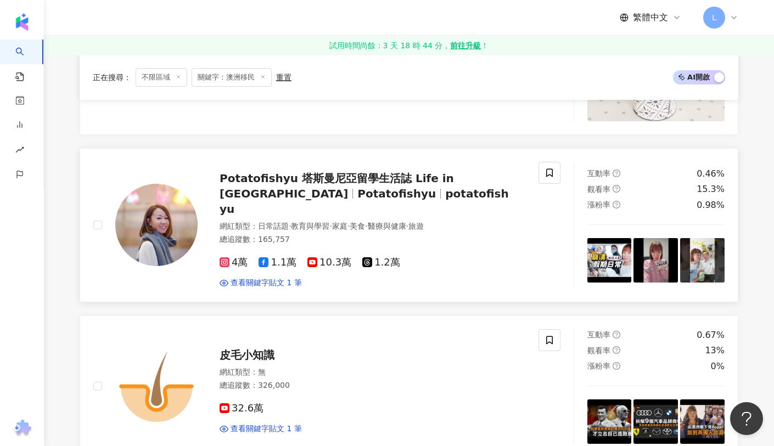
click at [418, 178] on span "Potatofishyu 塔斯曼尼亞留學生活誌 Life in [GEOGRAPHIC_DATA]" at bounding box center [337, 186] width 234 height 29
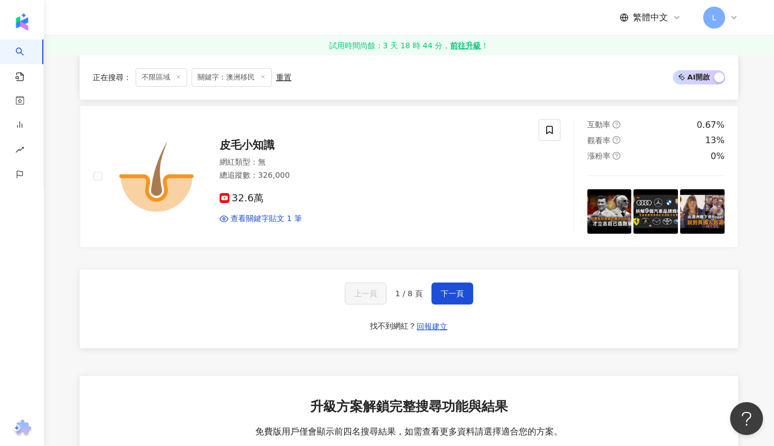
scroll to position [2101, 0]
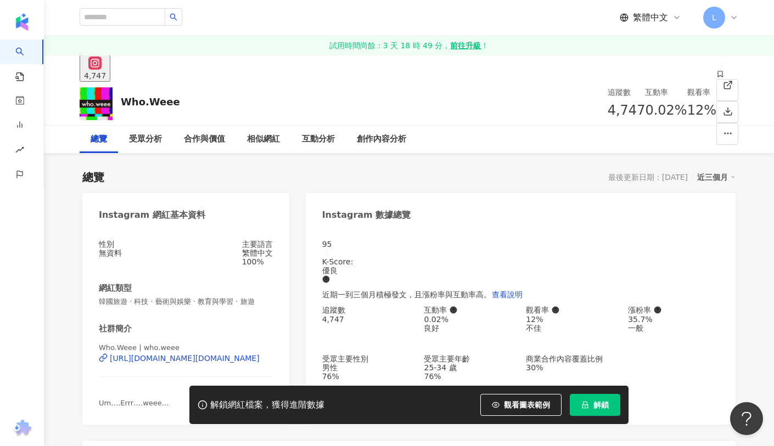
scroll to position [26, 0]
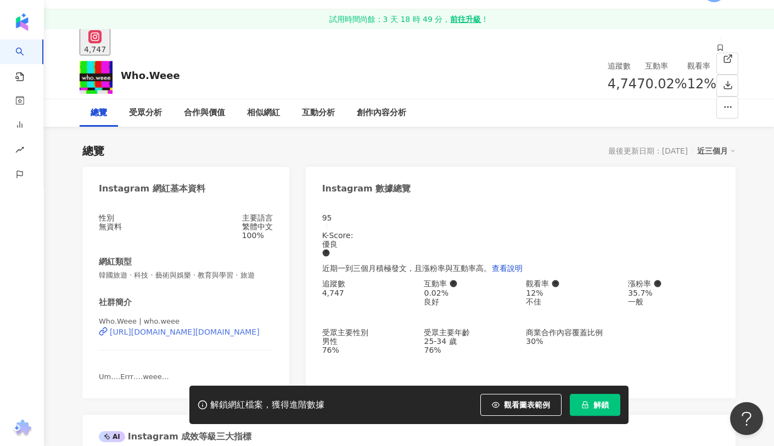
click at [216, 337] on div "[URL][DOMAIN_NAME][DOMAIN_NAME]" at bounding box center [185, 332] width 150 height 9
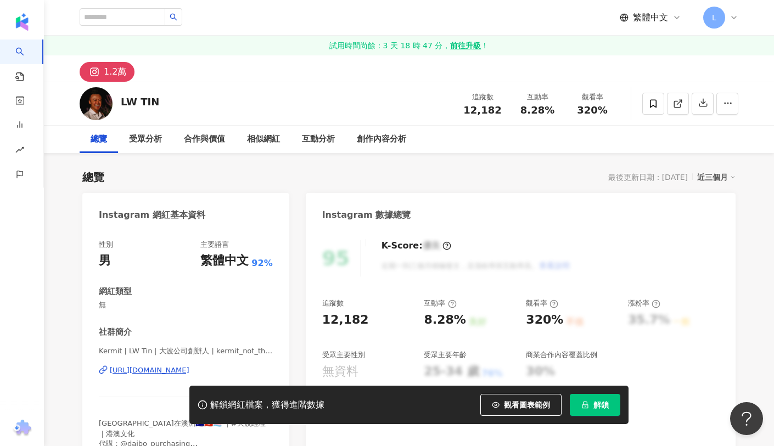
click at [189, 370] on div "[URL][DOMAIN_NAME]" at bounding box center [150, 371] width 80 height 10
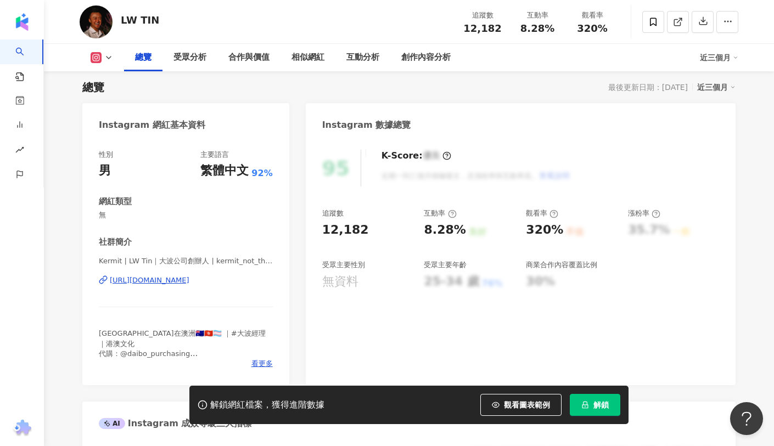
scroll to position [137, 0]
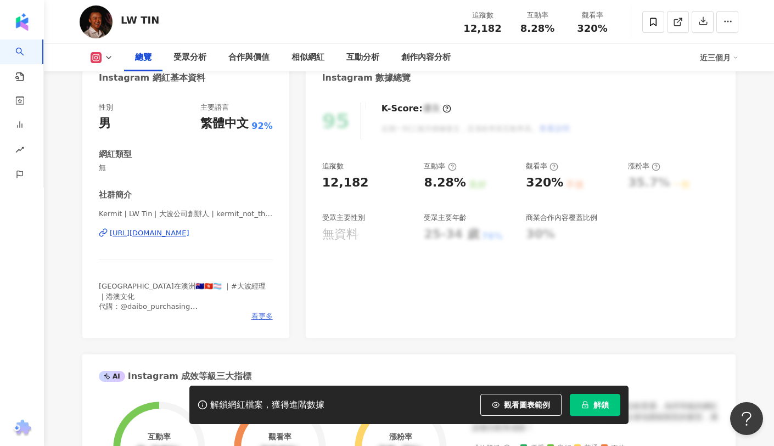
click at [260, 315] on span "看更多" at bounding box center [262, 317] width 21 height 10
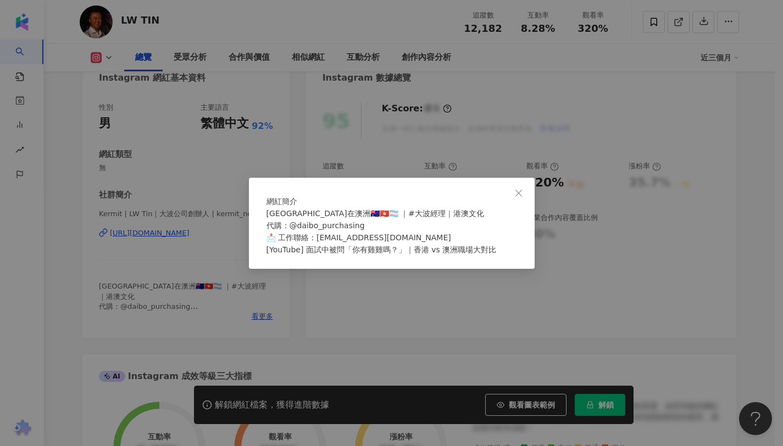
click at [286, 345] on div "網紅簡介 香港跨仔在澳洲🇦🇺🇭🇰🏳️‍⚧️ ｜#大波經理｜港澳文化 代購：@daibo_purchasing 📩 工作聯絡：[EMAIL_ADDRESS][D…" at bounding box center [391, 223] width 783 height 446
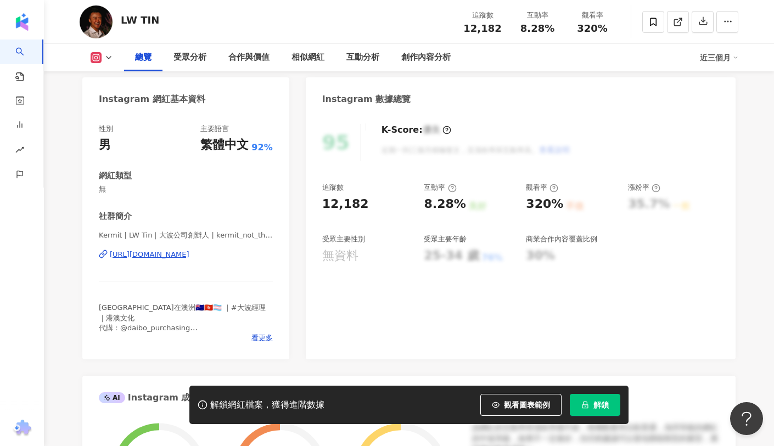
scroll to position [0, 0]
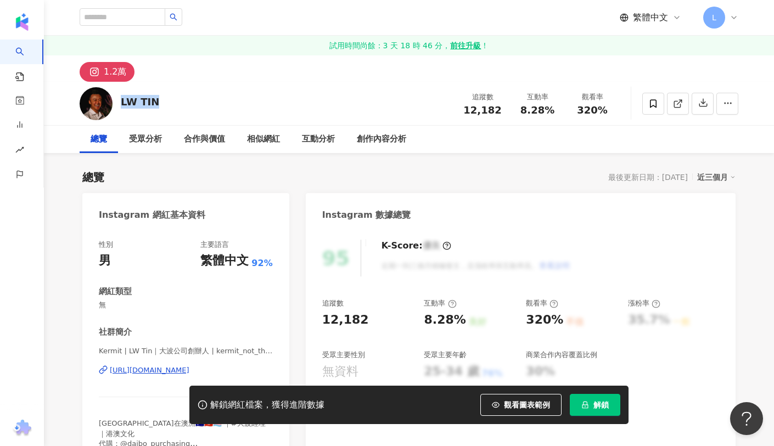
drag, startPoint x: 165, startPoint y: 100, endPoint x: 120, endPoint y: 103, distance: 45.6
click at [120, 103] on div "LW TIN 追蹤數 12,182 互動率 8.28% 觀看率 320%" at bounding box center [409, 103] width 703 height 43
copy div "LW TIN"
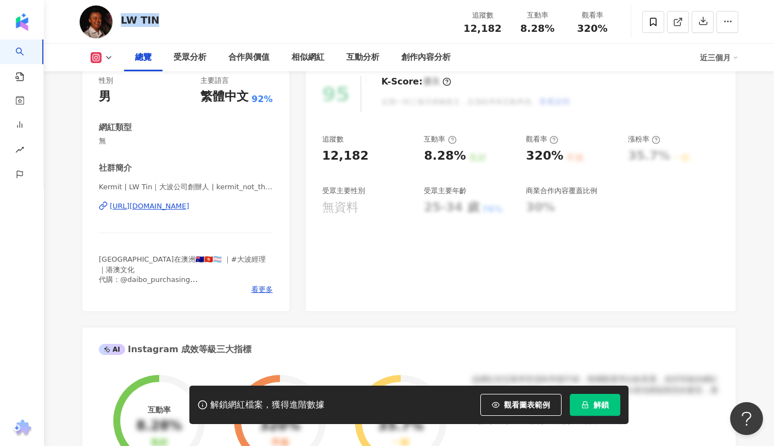
scroll to position [177, 0]
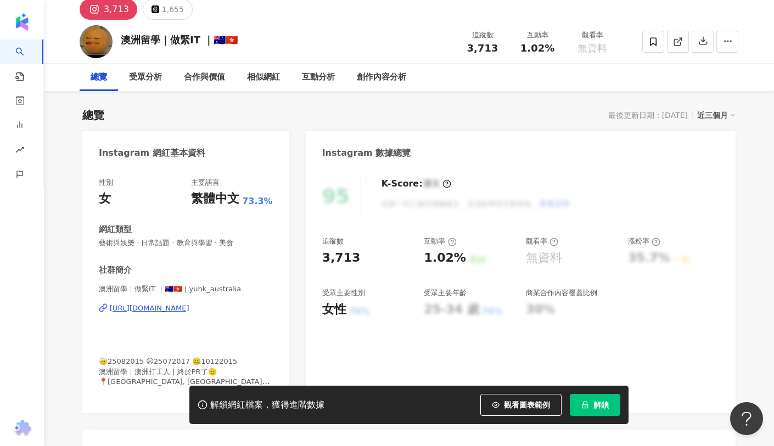
scroll to position [75, 0]
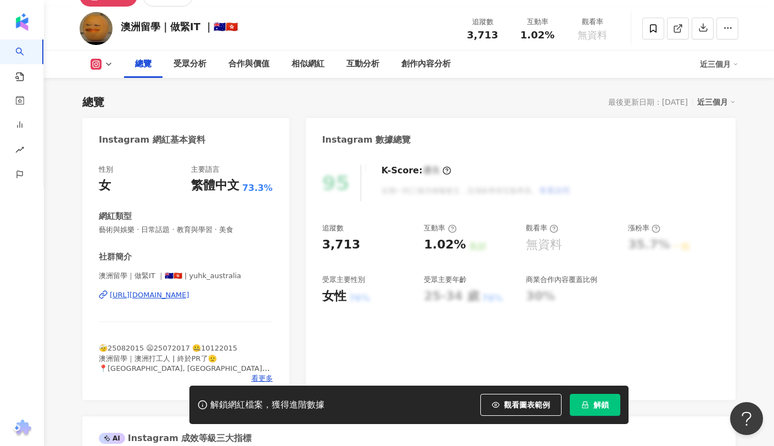
click at [189, 299] on div "https://www.instagram.com/yuhk_australia/" at bounding box center [150, 296] width 80 height 10
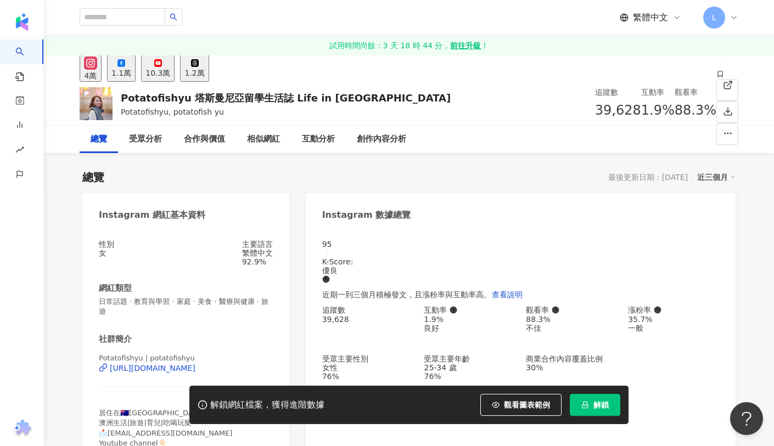
scroll to position [49, 0]
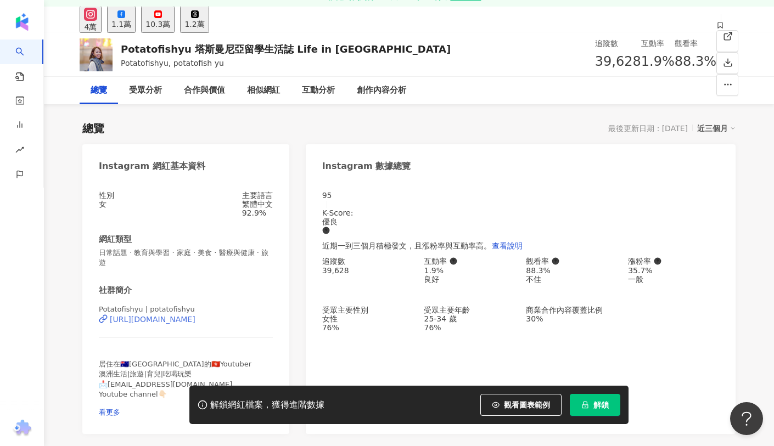
click at [196, 323] on div "[URL][DOMAIN_NAME]" at bounding box center [153, 319] width 86 height 9
drag, startPoint x: 381, startPoint y: 47, endPoint x: 121, endPoint y: 45, distance: 260.3
click at [121, 45] on div "Potatofishyu 塔斯曼尼亞留學生活誌 Life in [GEOGRAPHIC_DATA] Potatofishyu, potatofish yu 追…" at bounding box center [409, 54] width 703 height 43
copy div "Potatofishyu 塔斯曼尼亞留學生活誌 Life in [GEOGRAPHIC_DATA]"
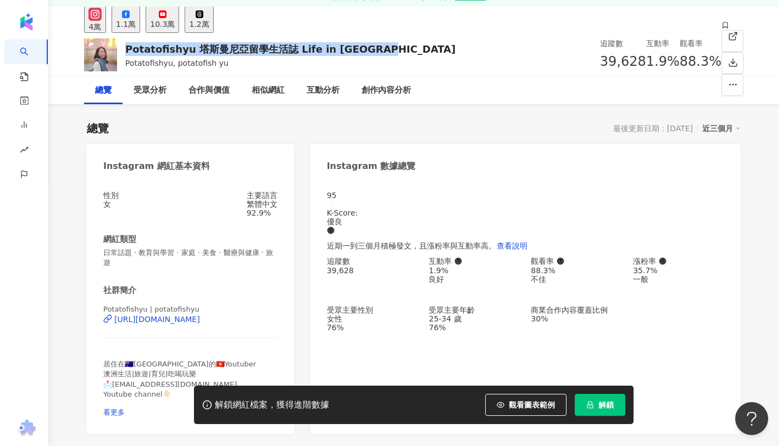
scroll to position [155, 0]
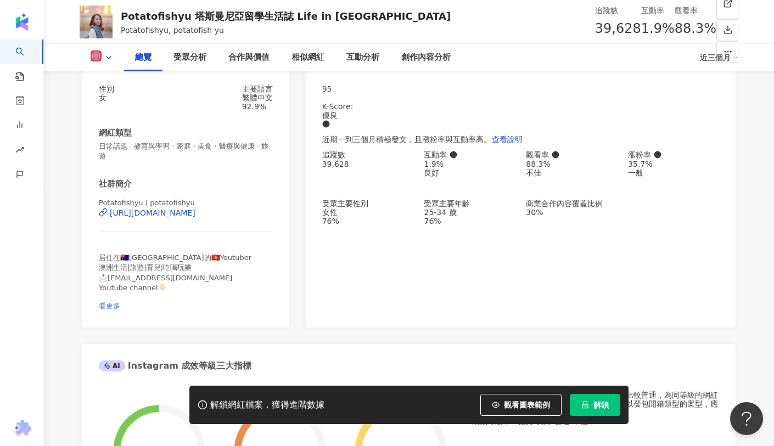
click at [120, 302] on span "看更多" at bounding box center [109, 306] width 21 height 8
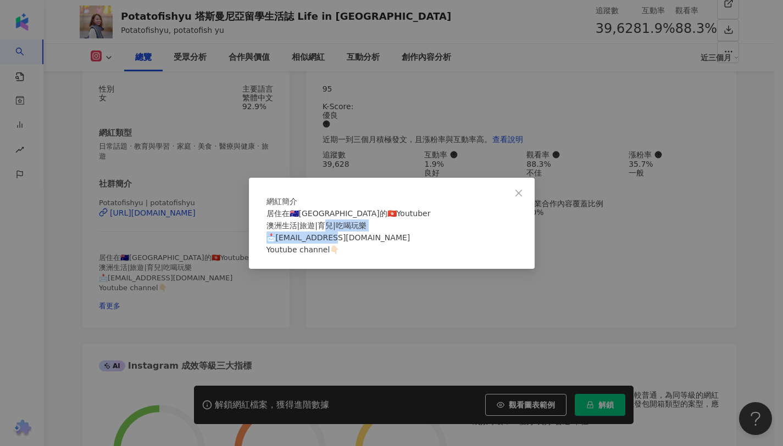
drag, startPoint x: 372, startPoint y: 243, endPoint x: 282, endPoint y: 243, distance: 90.1
click at [282, 243] on div "居住在🇦🇺[GEOGRAPHIC_DATA]的🇭🇰Youtuber 澳洲生活|旅遊|育兒|吃喝玩樂 📩[EMAIL_ADDRESS][DOMAIN_NAME]…" at bounding box center [391, 232] width 250 height 48
copy span "[EMAIL_ADDRESS][DOMAIN_NAME] Yout"
